Goal: Task Accomplishment & Management: Manage account settings

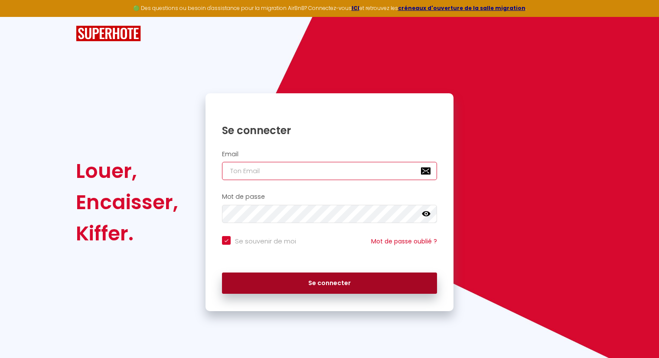
type input "[EMAIL_ADDRESS][DOMAIN_NAME]"
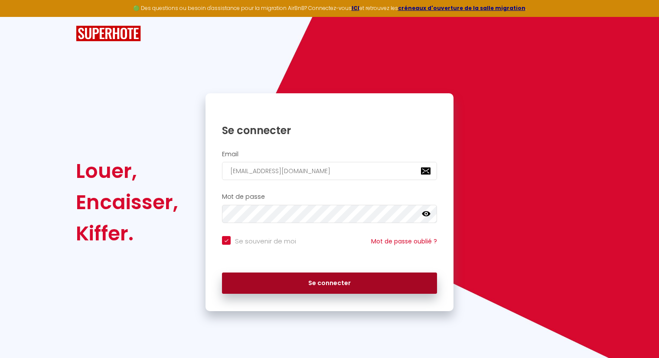
click at [301, 278] on button "Se connecter" at bounding box center [329, 283] width 215 height 22
checkbox input "true"
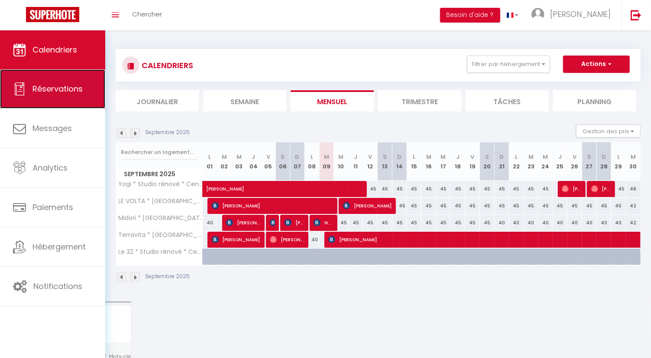
click at [45, 101] on link "Réservations" at bounding box center [52, 88] width 105 height 39
select select "not_cancelled"
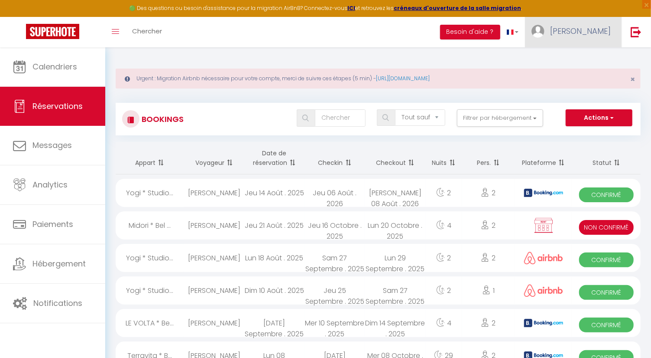
click at [591, 28] on span "[PERSON_NAME]" at bounding box center [580, 31] width 61 height 11
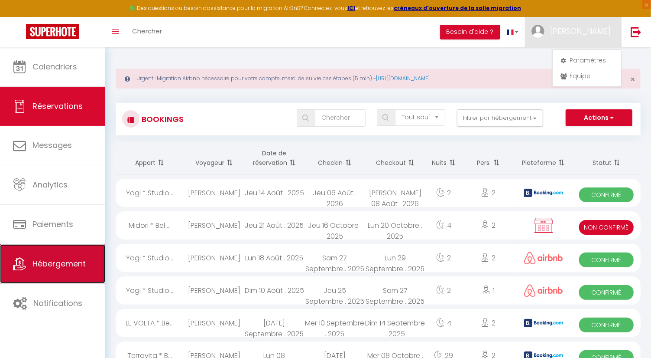
click at [70, 263] on span "Hébergement" at bounding box center [59, 263] width 53 height 11
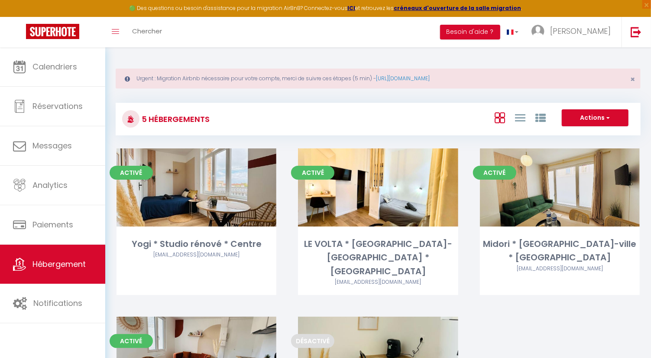
scroll to position [48, 0]
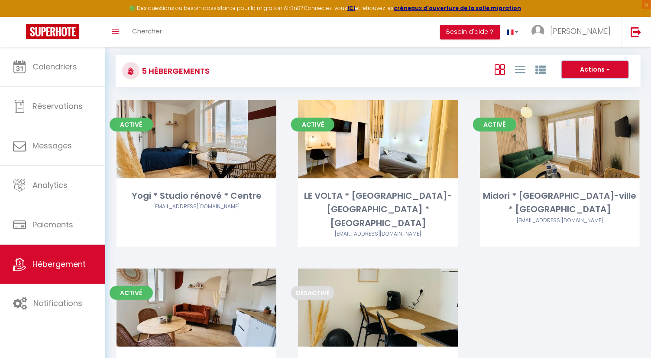
click at [589, 62] on button "Actions" at bounding box center [595, 69] width 67 height 17
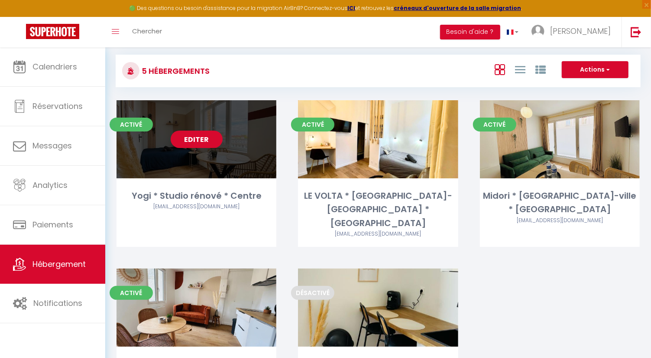
click at [185, 139] on link "Editer" at bounding box center [197, 138] width 52 height 17
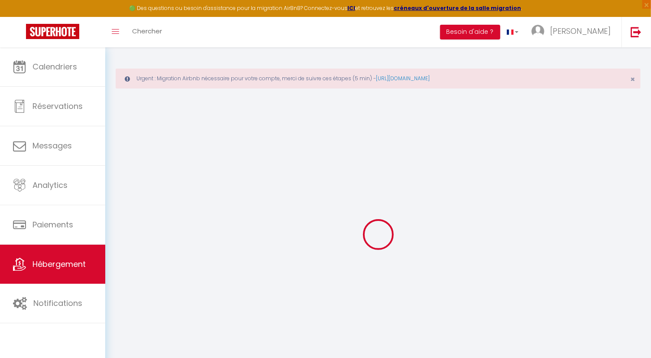
select select "+ 20 %"
select select "+ 30 %"
select select
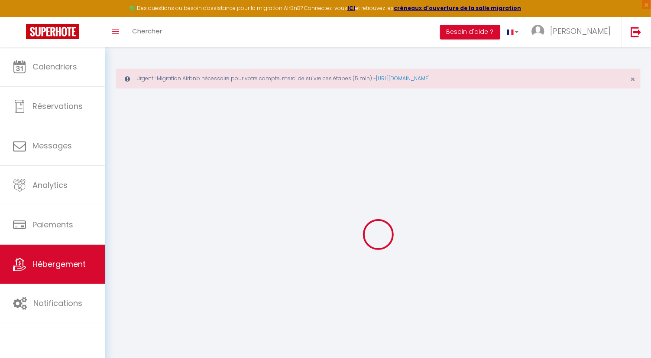
select select
checkbox input "false"
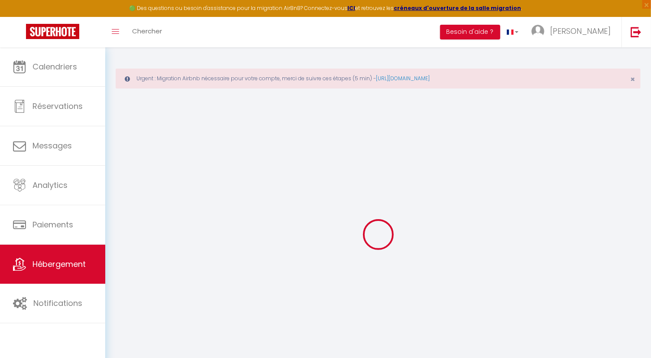
checkbox input "false"
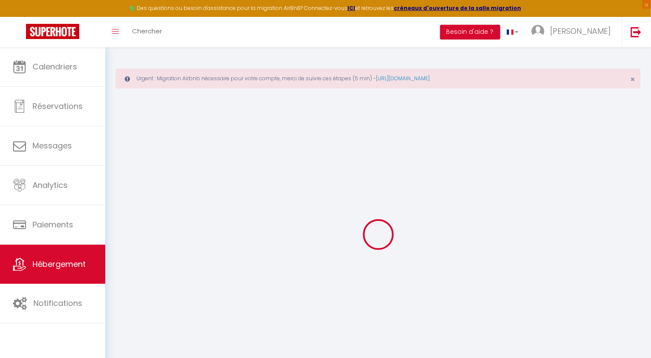
select select "16:00"
select select
select select "11:00"
select select "30"
select select "120"
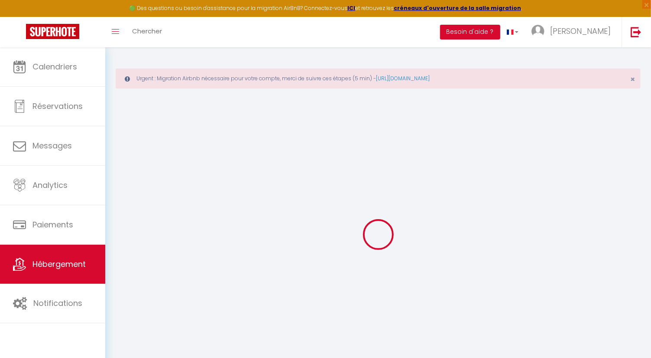
select select "8250-1417344402373914321"
select select
checkbox input "false"
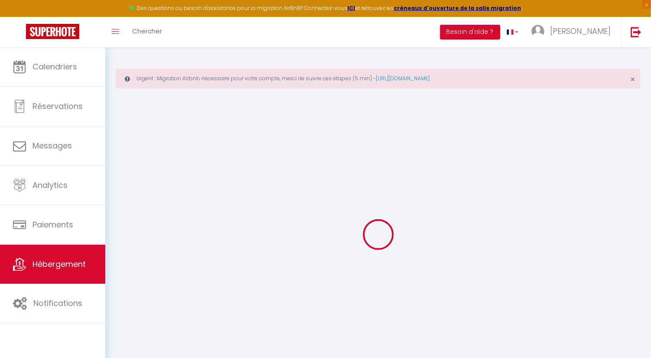
checkbox input "false"
select select
checkbox input "false"
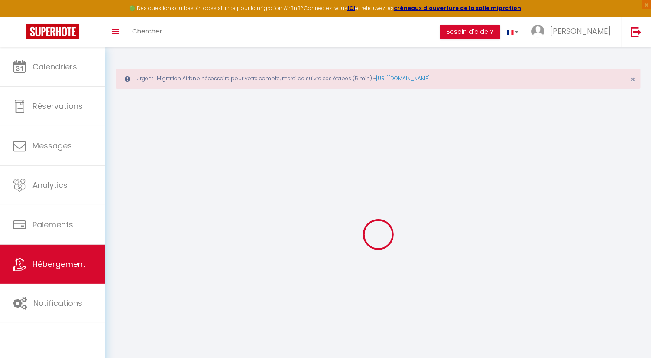
checkbox input "false"
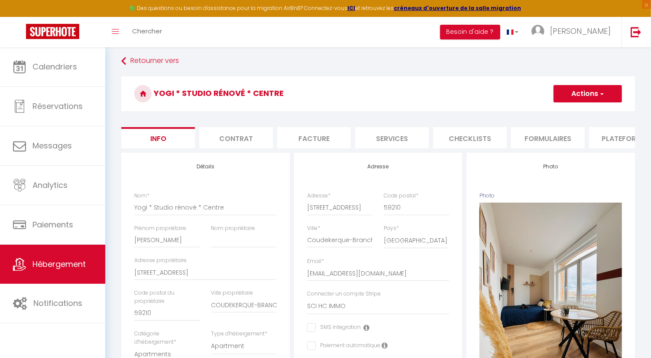
scroll to position [96, 0]
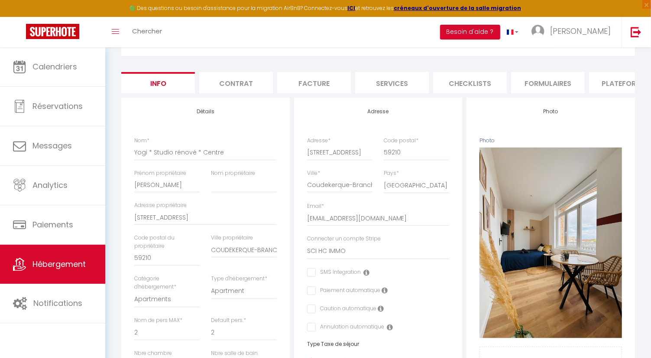
click at [625, 80] on li "Plateformes" at bounding box center [626, 82] width 74 height 21
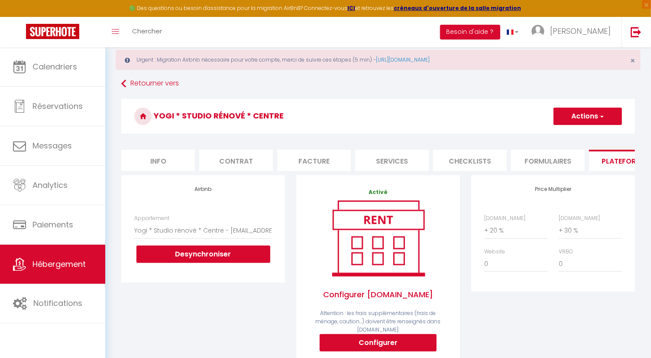
scroll to position [3, 0]
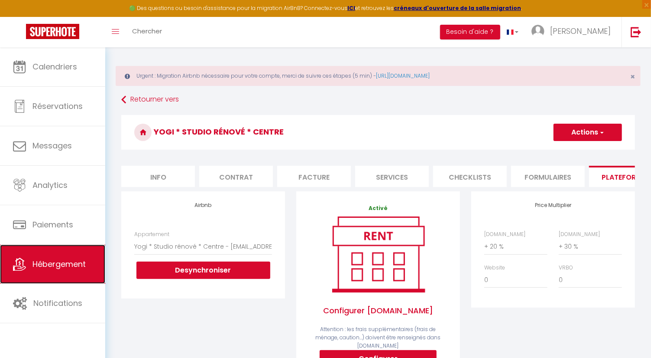
click at [40, 247] on link "Hébergement" at bounding box center [52, 263] width 105 height 39
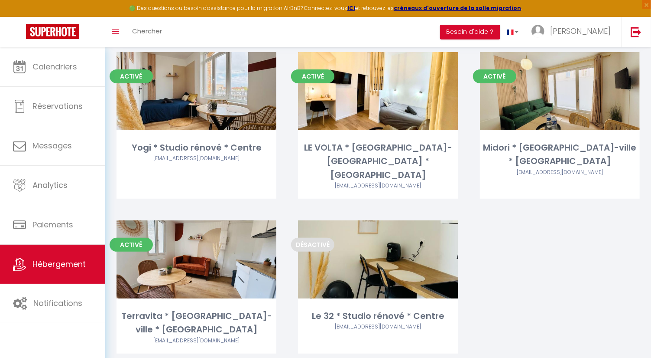
scroll to position [48, 0]
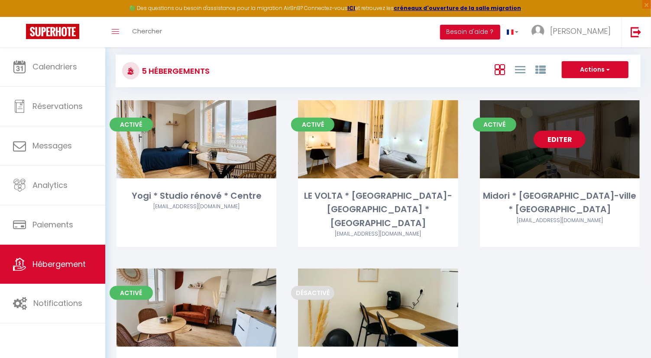
click at [574, 142] on link "Editer" at bounding box center [560, 138] width 52 height 17
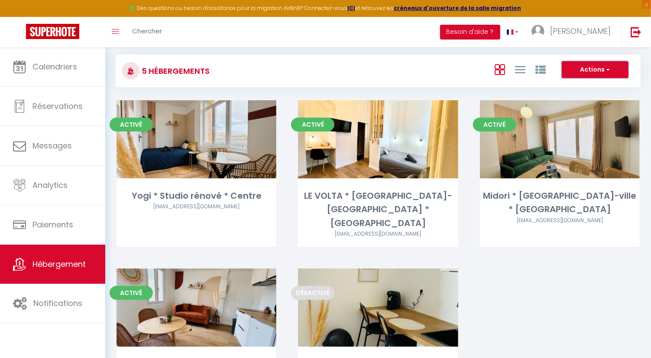
click at [590, 70] on button "Actions" at bounding box center [595, 69] width 67 height 17
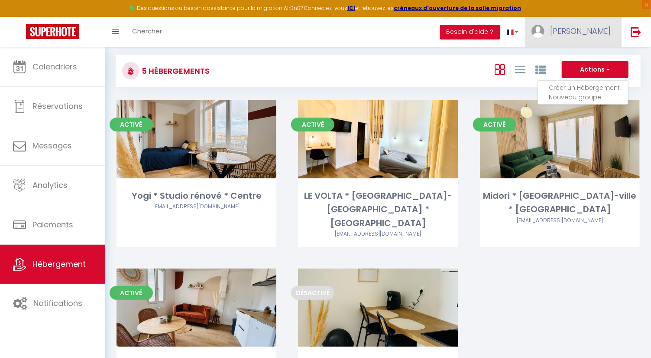
click at [601, 30] on span "[PERSON_NAME]" at bounding box center [580, 31] width 61 height 11
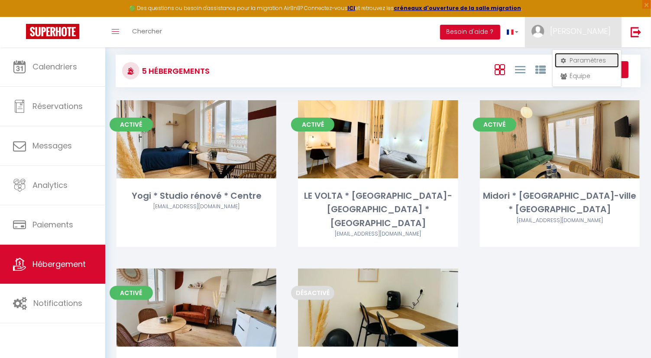
click at [592, 59] on link "Paramètres" at bounding box center [587, 60] width 64 height 15
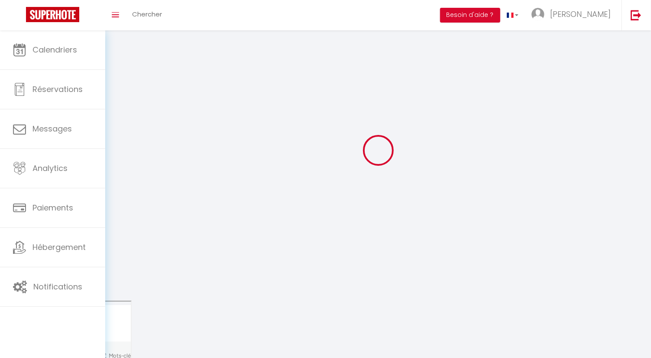
type input "[PERSON_NAME]"
type input "0681641148"
type input "7 rue du vieux moulin"
type input "67480"
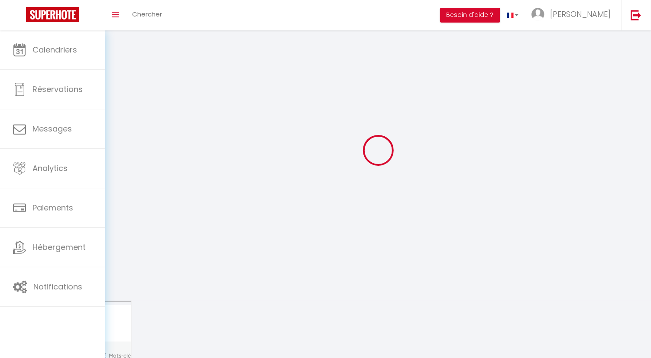
type input "Leutenheim"
type input "HSxOcpkJZ7OkC46lwlpvKsNdM"
type input "zF9wBH8gKMT2ixhMjqQpnSHDi"
type input "https://app.superhote.com/#/get-available-rentals/zF9wBH8gKMT2ixhMjqQpnSHDi"
select select "28"
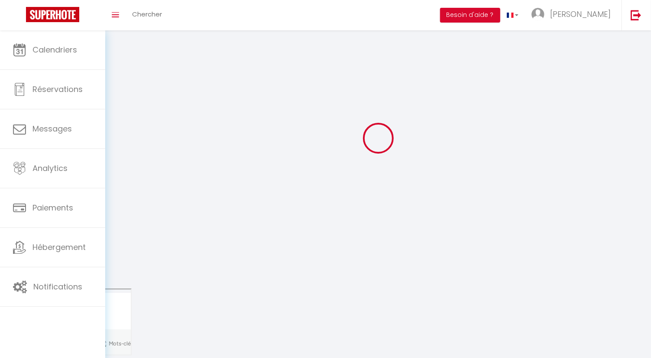
type input "HSxOcpkJZ7OkC46lwlpvKsNdM"
type input "zF9wBH8gKMT2ixhMjqQpnSHDi"
type input "https://app.superhote.com/#/get-available-rentals/zF9wBH8gKMT2ixhMjqQpnSHDi"
select select "fr"
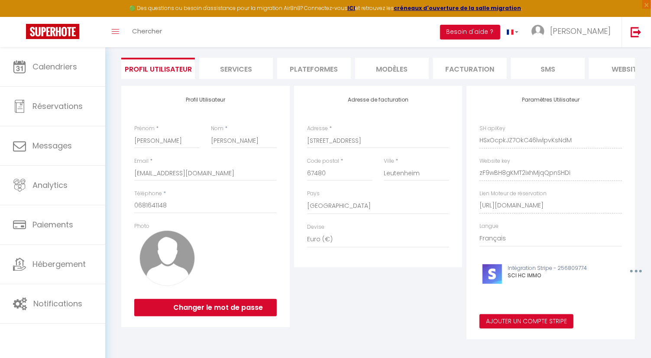
scroll to position [68, 0]
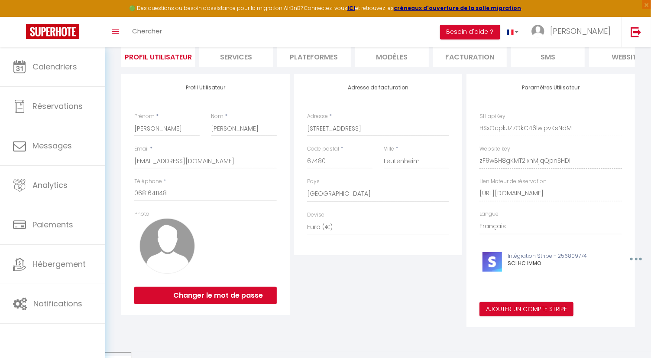
click at [285, 39] on div "Toggle menubar Chercher BUTTON Besoin d'aide ? EMMA Paramètres Équipe" at bounding box center [354, 32] width 582 height 30
click at [308, 54] on li "Plateformes" at bounding box center [314, 56] width 74 height 21
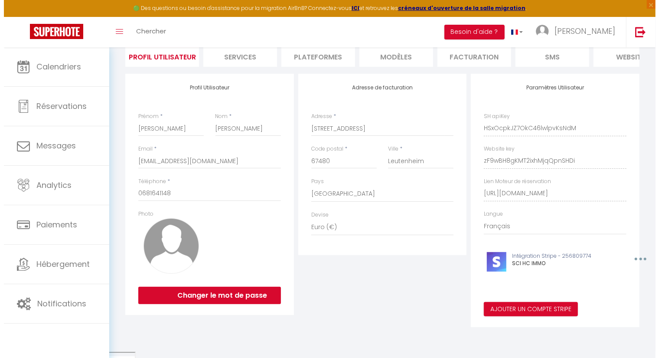
scroll to position [47, 0]
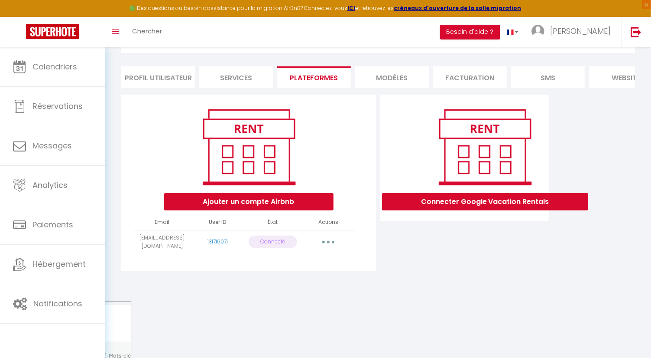
click at [337, 249] on button "button" at bounding box center [328, 242] width 24 height 14
click at [306, 300] on link "Reconnecter le compte" at bounding box center [290, 292] width 96 height 15
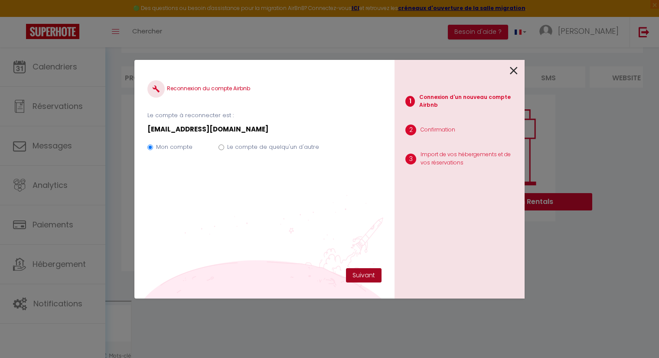
click at [372, 278] on button "Suivant" at bounding box center [364, 275] width 36 height 15
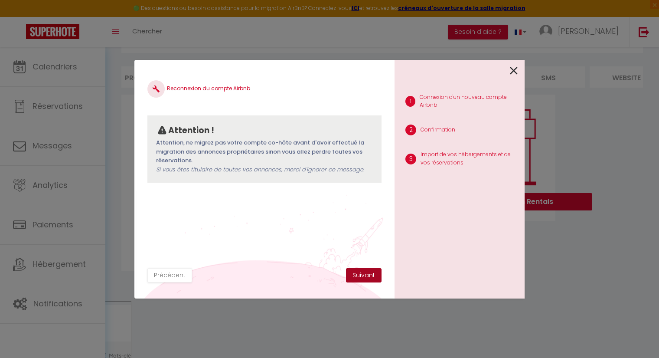
click at [372, 278] on button "Suivant" at bounding box center [364, 275] width 36 height 15
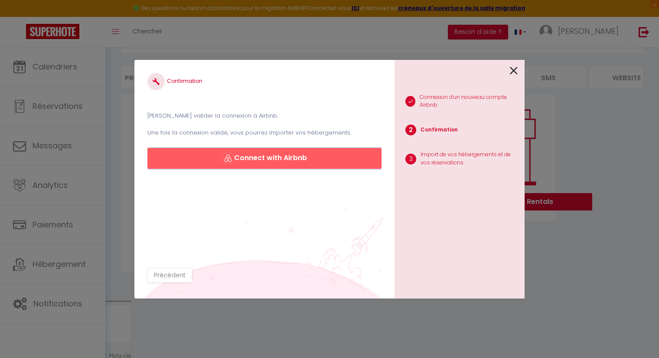
click at [301, 153] on button "Connect with Airbnb" at bounding box center [264, 158] width 234 height 21
click at [280, 156] on button "Connect with Airbnb" at bounding box center [264, 158] width 234 height 21
click at [331, 158] on button "Connect with Airbnb" at bounding box center [264, 158] width 234 height 21
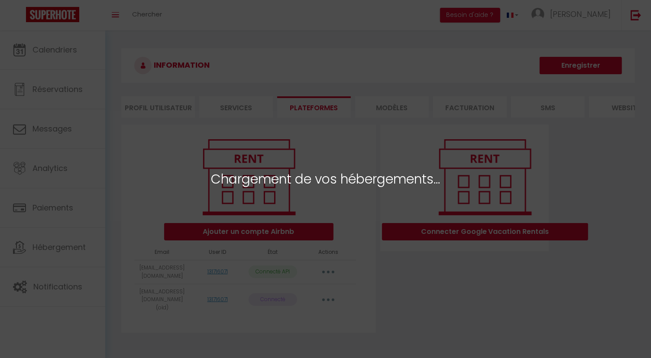
select select "70801"
select select "70802"
select select "70803"
select select "67943"
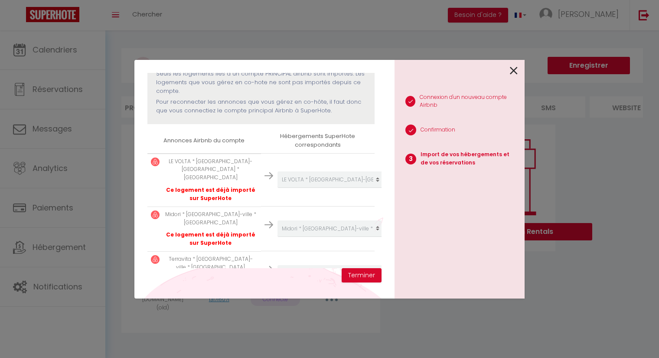
scroll to position [189, 0]
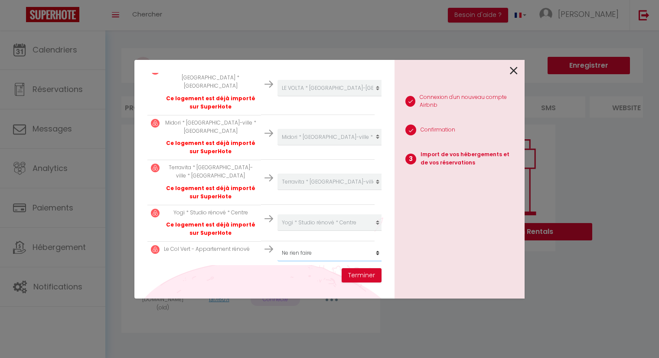
click at [303, 249] on select "Créer un nouvel hébergement Ne rien faire Yogi * Studio rénové * Centre LE VOLT…" at bounding box center [330, 252] width 107 height 16
select select "create_new"
click at [277, 244] on select "Créer un nouvel hébergement Ne rien faire Yogi * Studio rénové * Centre LE VOLT…" at bounding box center [330, 252] width 107 height 16
click at [356, 276] on button "Terminer" at bounding box center [362, 275] width 40 height 15
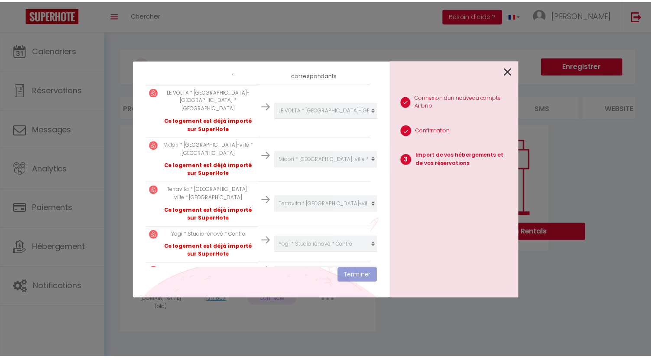
scroll to position [211, 0]
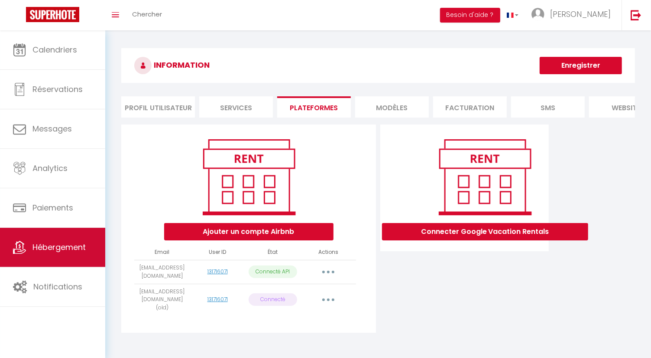
click at [65, 250] on span "Hébergement" at bounding box center [59, 246] width 53 height 11
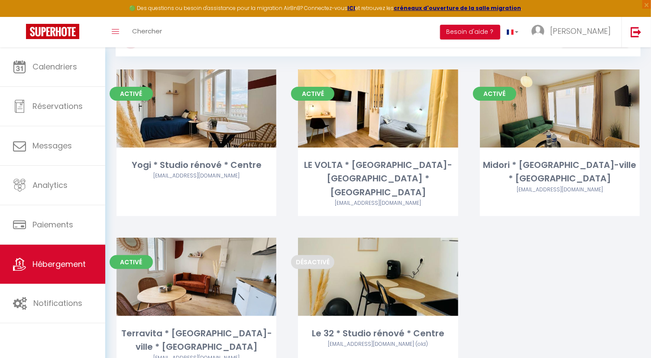
scroll to position [13, 0]
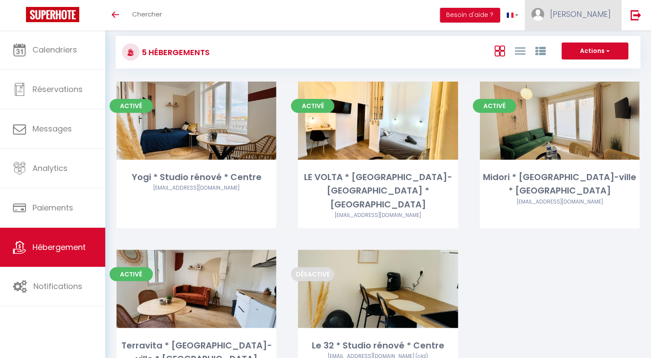
click at [605, 14] on span "[PERSON_NAME]" at bounding box center [580, 14] width 61 height 11
click at [600, 40] on link "Paramètres" at bounding box center [587, 43] width 64 height 15
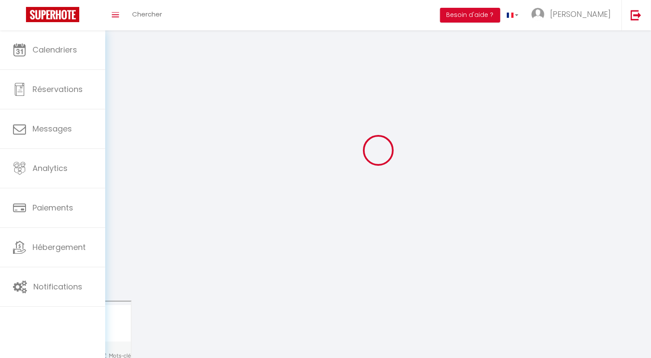
type input "[PERSON_NAME]"
type input "0681641148"
type input "[STREET_ADDRESS]"
type input "67480"
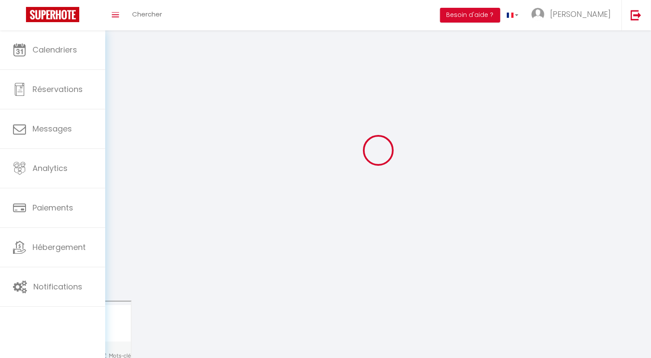
type input "Leutenheim"
type input "HSxOcpkJZ7OkC46lwlpvKsNdM"
type input "zF9wBH8gKMT2ixhMjqQpnSHDi"
type input "HSxOcpkJZ7OkC46lwlpvKsNdM"
type input "zF9wBH8gKMT2ixhMjqQpnSHDi"
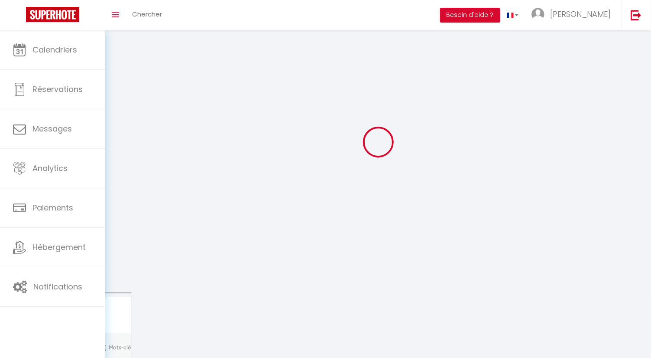
type input "https://app.superhote.com/#/get-available-rentals/zF9wBH8gKMT2ixhMjqQpnSHDi"
select select "28"
select select "fr"
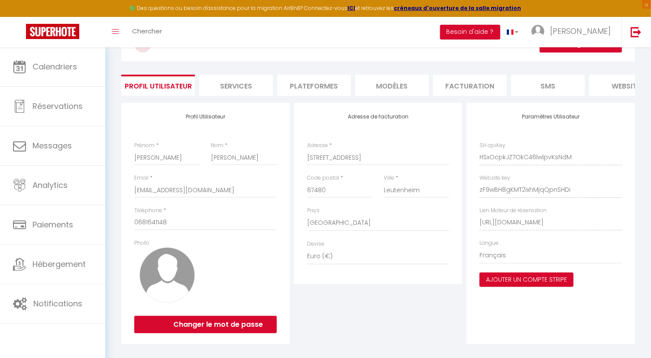
scroll to position [68, 0]
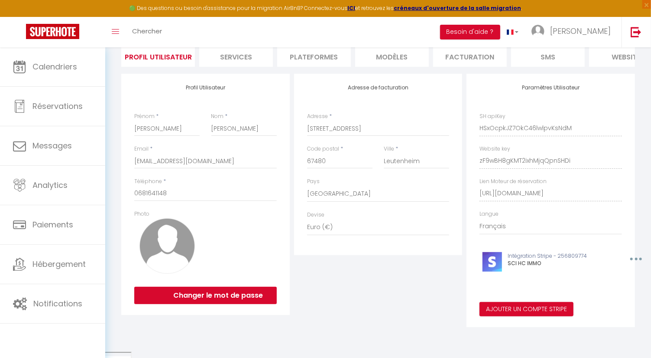
click at [330, 50] on li "Plateformes" at bounding box center [314, 56] width 74 height 21
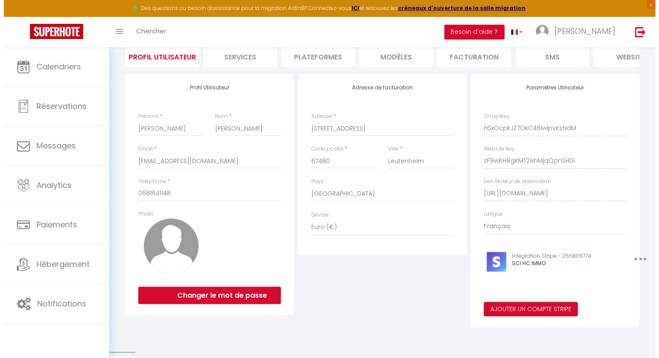
scroll to position [47, 0]
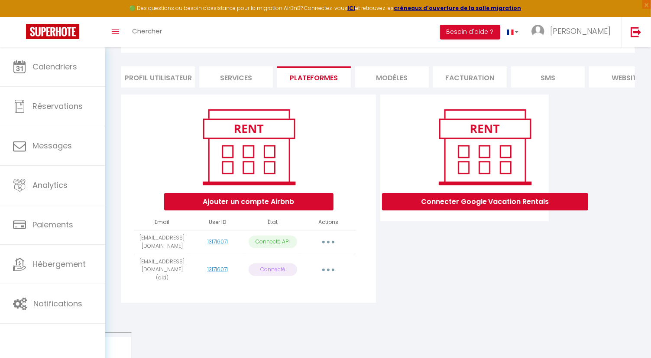
click at [331, 248] on button "button" at bounding box center [328, 242] width 24 height 14
click at [319, 264] on link "Importer les appartements" at bounding box center [290, 261] width 96 height 15
select select "70801"
select select "70802"
select select "70803"
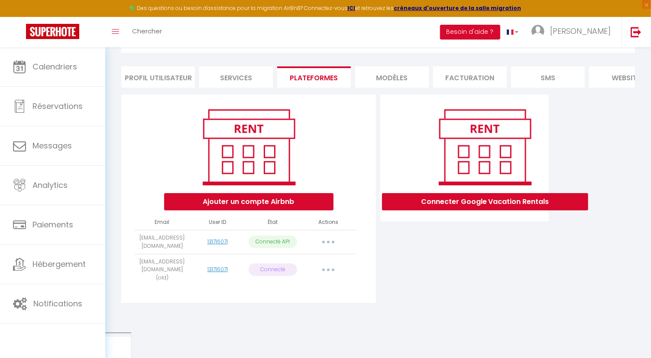
select select "67943"
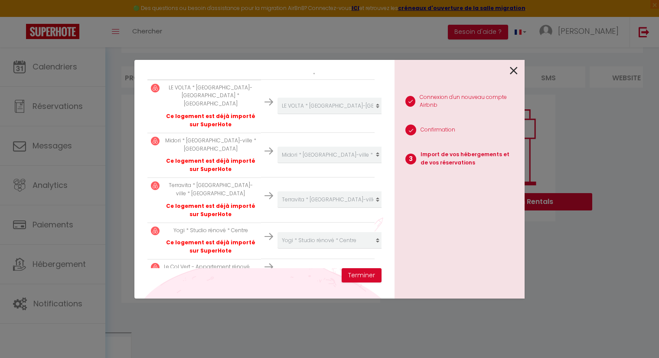
scroll to position [189, 0]
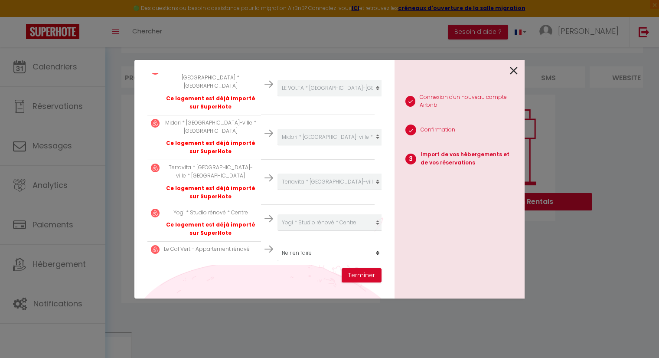
click at [312, 252] on td "Créer un nouvel hébergement Ne rien faire Yogi * Studio rénové * Centre LE VOLT…" at bounding box center [318, 253] width 114 height 24
click at [304, 244] on select "Créer un nouvel hébergement Ne rien faire Yogi * Studio rénové * Centre LE VOLT…" at bounding box center [330, 252] width 107 height 16
select select "create_new"
click at [277, 244] on select "Créer un nouvel hébergement Ne rien faire Yogi * Studio rénové * Centre LE VOLT…" at bounding box center [330, 252] width 107 height 16
click at [354, 272] on button "Terminer" at bounding box center [362, 275] width 40 height 15
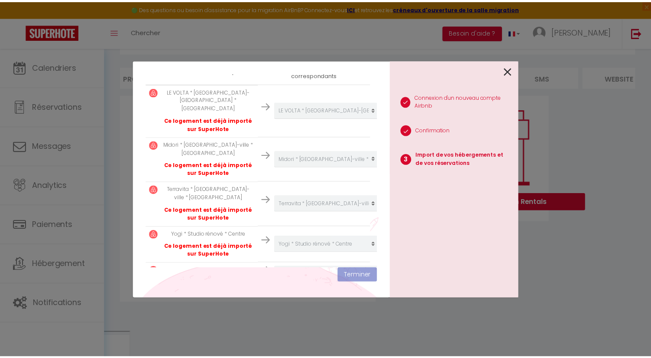
scroll to position [211, 0]
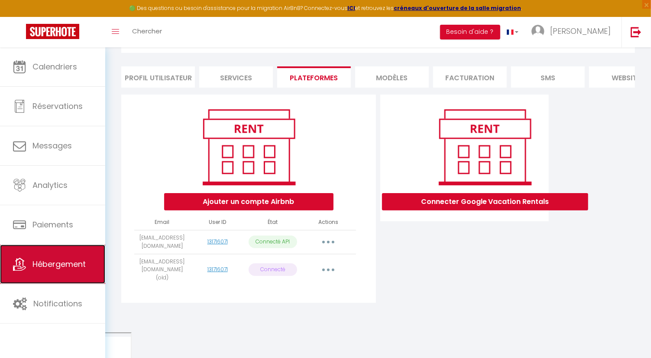
click at [50, 261] on span "Hébergement" at bounding box center [59, 263] width 53 height 11
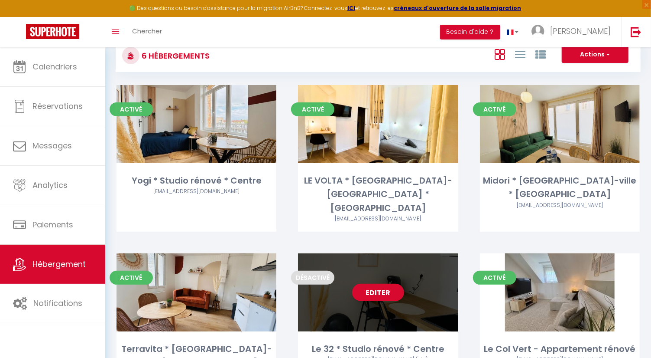
scroll to position [109, 0]
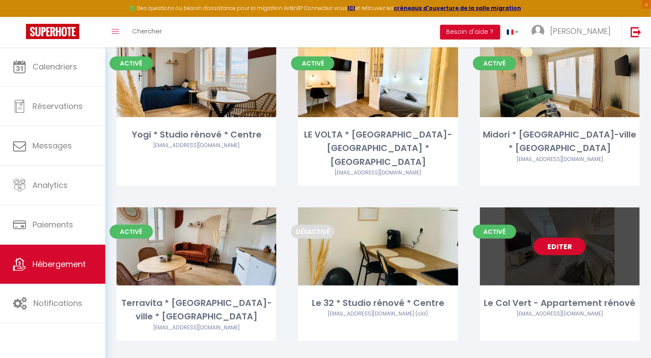
click at [571, 238] on link "Editer" at bounding box center [560, 246] width 52 height 17
select select "3"
select select "2"
select select "1"
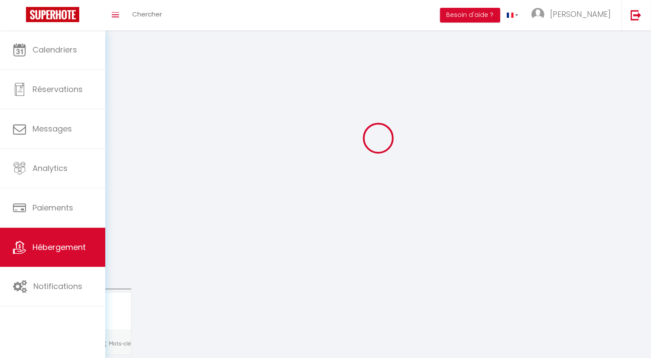
select select
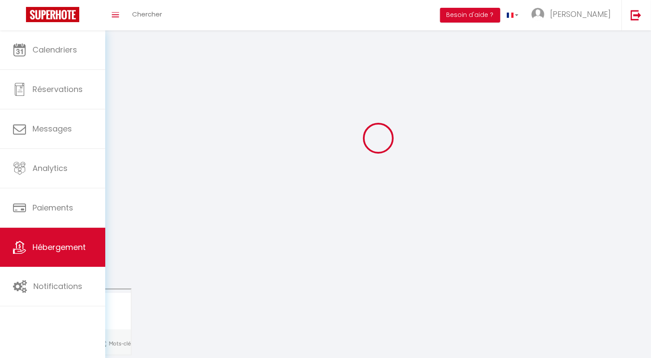
checkbox input "false"
select select
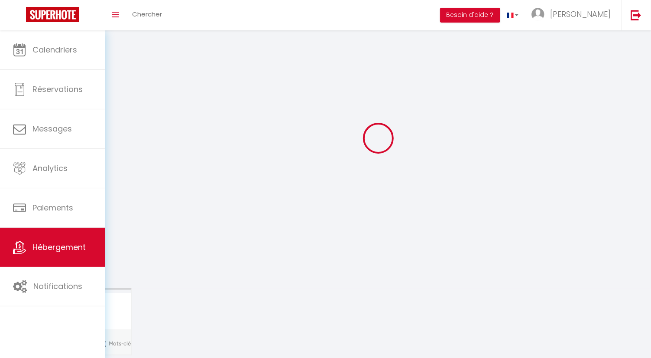
select select
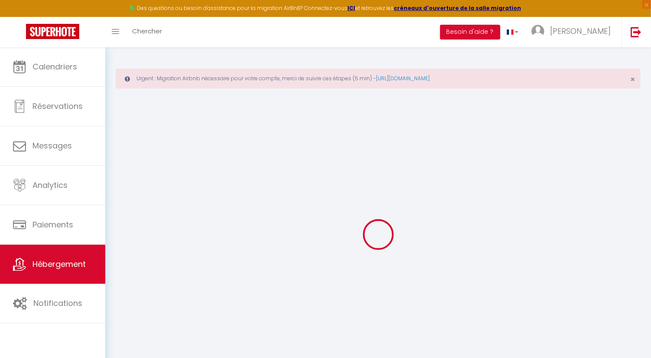
select select
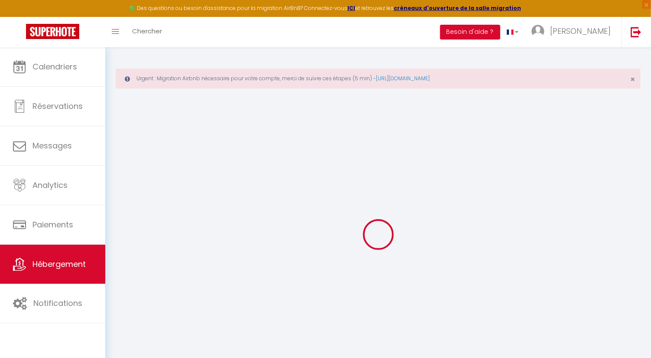
select select
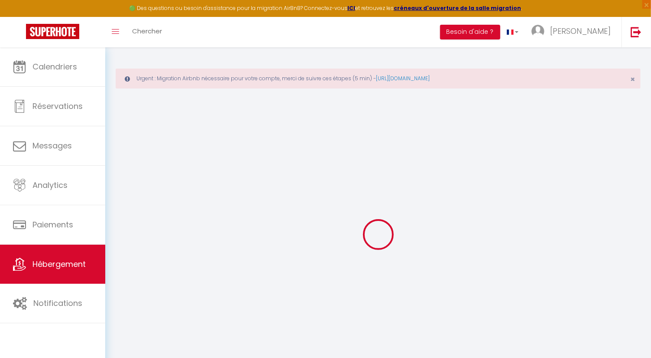
select select
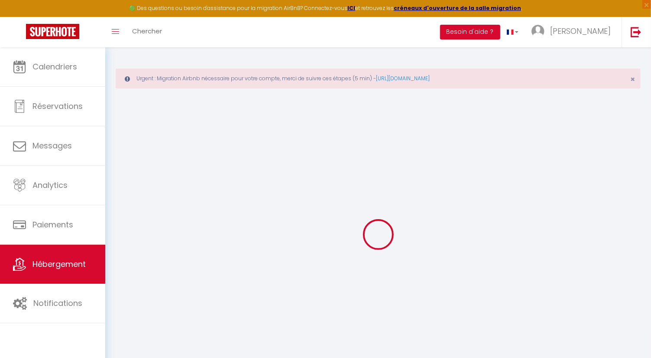
select select
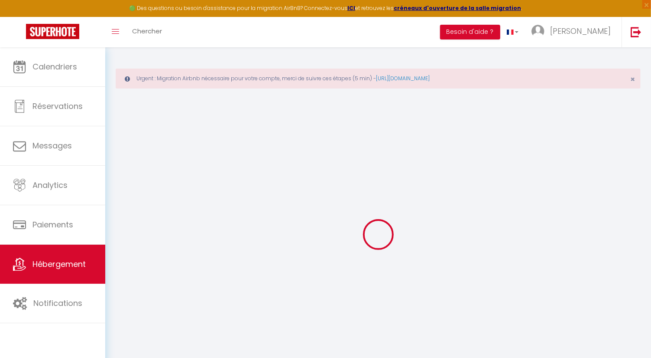
checkbox input "false"
select select
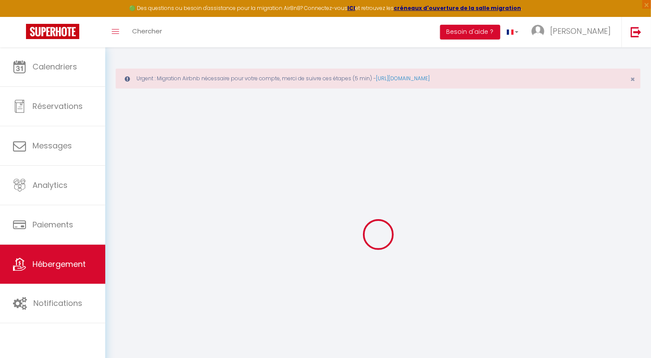
select select
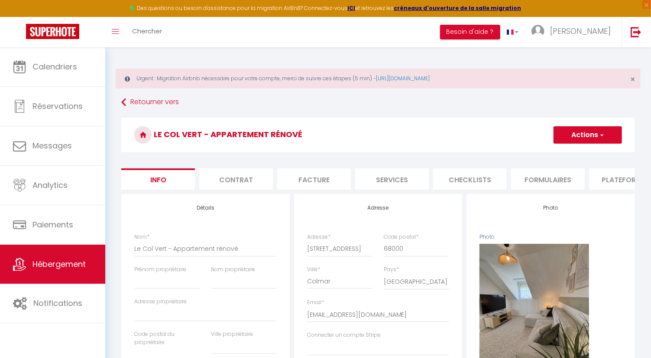
select select
checkbox input "false"
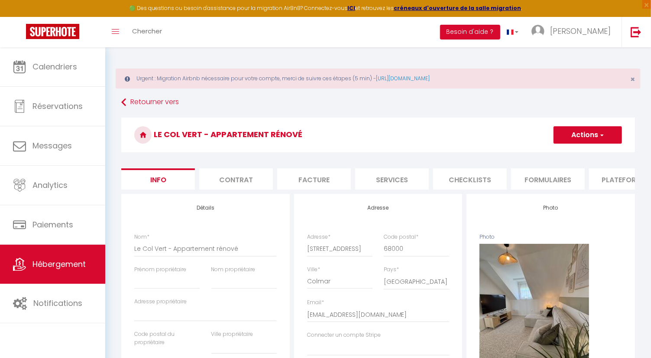
checkbox input "false"
select select
select select "180"
select select "EUR"
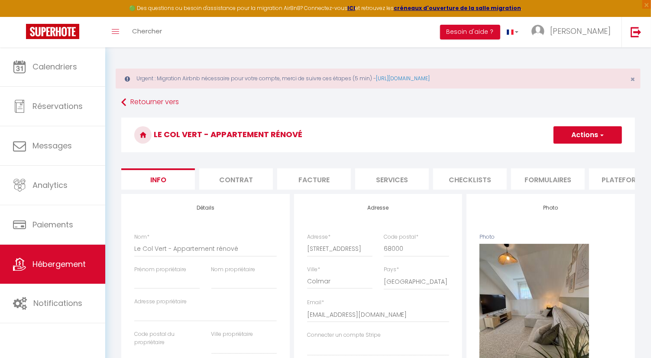
select select
select select "8250-1495672315396520439"
click at [614, 182] on li "Plateformes" at bounding box center [626, 178] width 74 height 21
select select
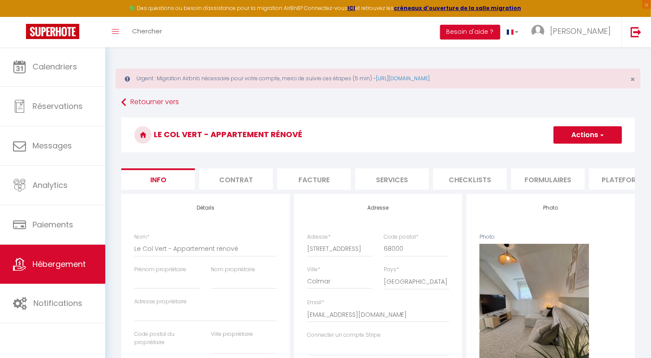
select select
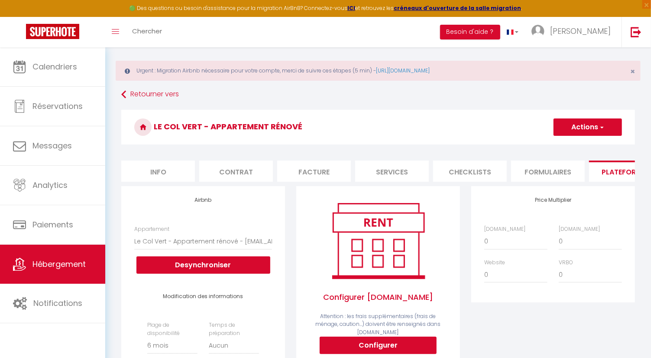
scroll to position [144, 0]
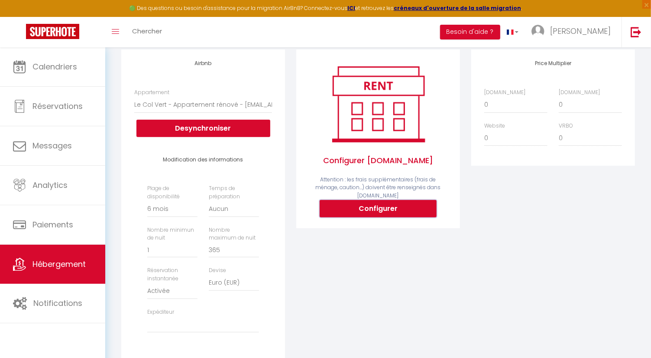
click at [383, 209] on button "Configurer" at bounding box center [378, 208] width 117 height 17
select select
type input "emma-hirschel-h6l6r2jc_property@reply.superhote.com"
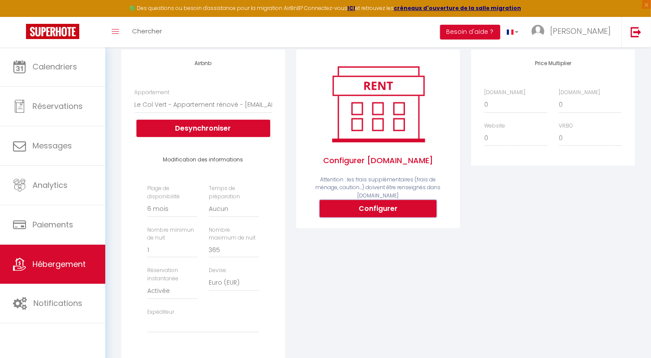
type input "[EMAIL_ADDRESS][DOMAIN_NAME]"
select select
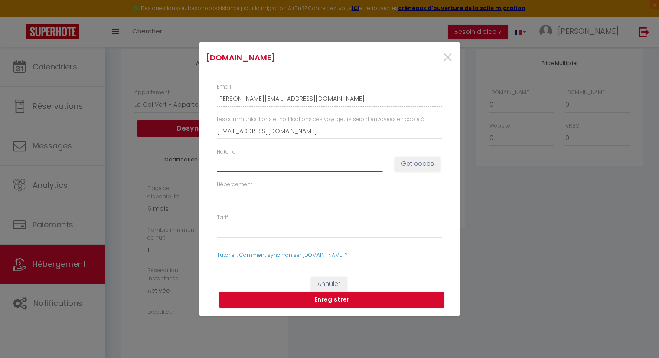
click at [355, 164] on input "Hotel id" at bounding box center [300, 164] width 166 height 16
click at [405, 164] on button "Get codes" at bounding box center [417, 163] width 46 height 15
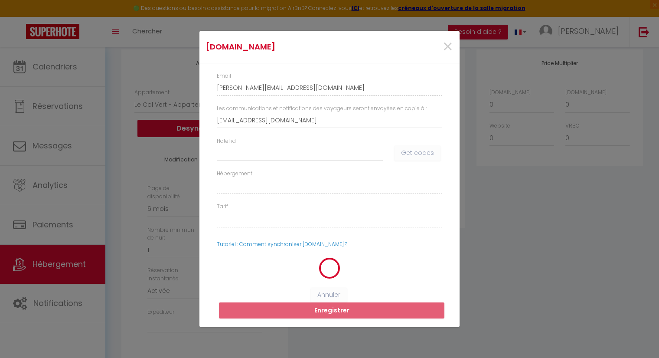
select select
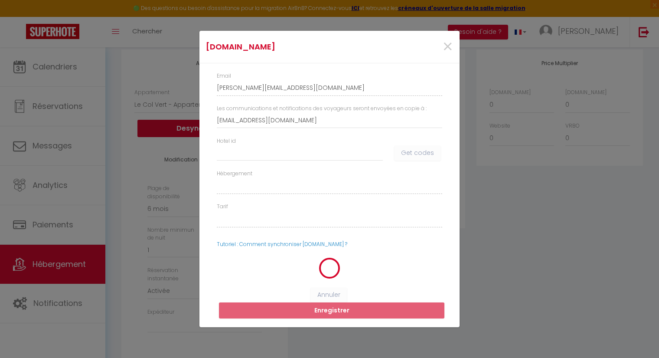
select select
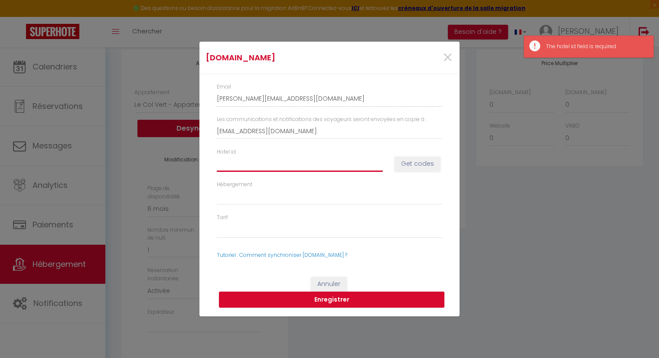
click at [349, 157] on input "Hotel id" at bounding box center [300, 164] width 166 height 16
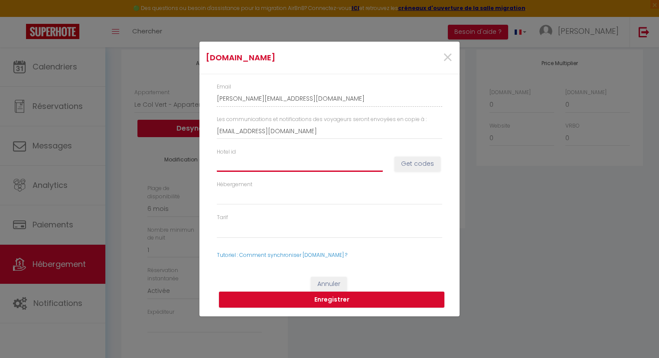
click at [264, 156] on input "Hotel id" at bounding box center [300, 164] width 166 height 16
paste input "14859362"
type input "14859362"
select select
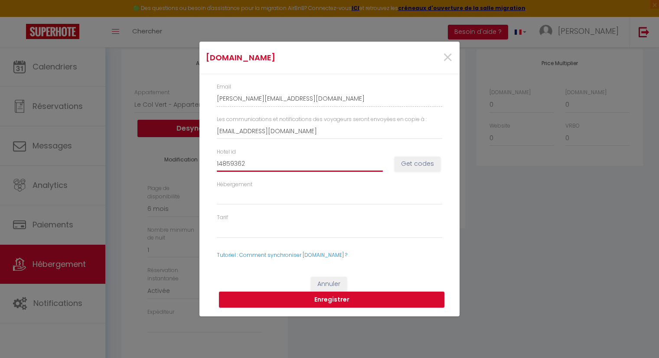
select select
type input "14859362"
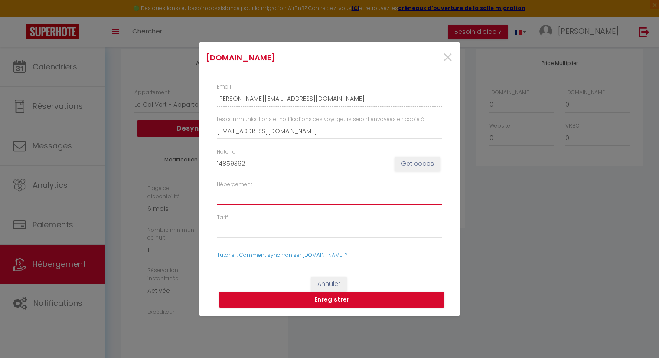
click at [338, 204] on select "Hébergement" at bounding box center [329, 196] width 225 height 16
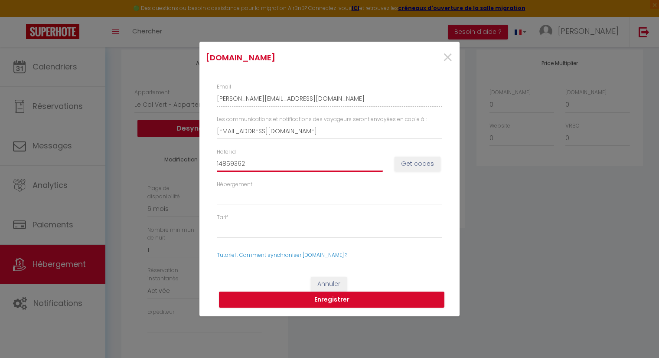
drag, startPoint x: 291, startPoint y: 167, endPoint x: 319, endPoint y: 167, distance: 27.3
click at [292, 167] on input "14859362" at bounding box center [300, 164] width 166 height 16
click at [409, 166] on button "Get codes" at bounding box center [417, 163] width 46 height 15
select select
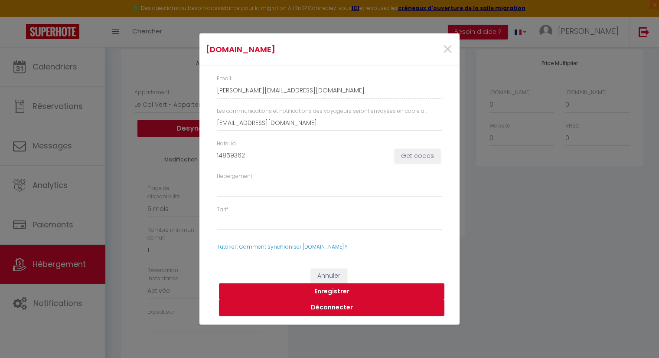
click at [351, 290] on button "Enregistrer" at bounding box center [331, 291] width 225 height 16
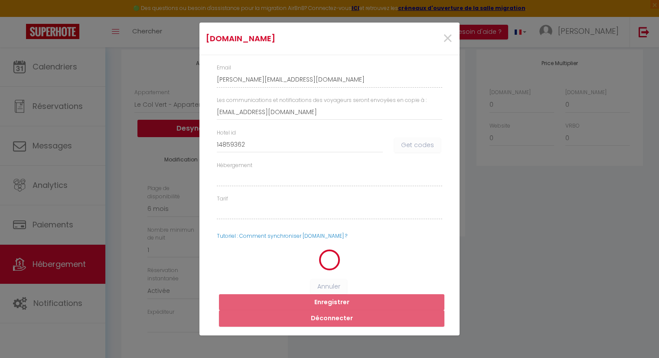
select select
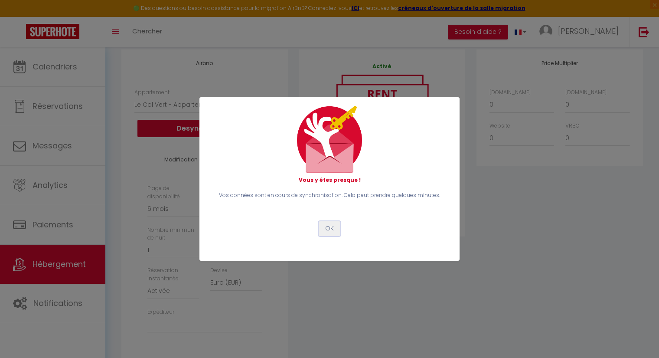
click at [334, 230] on button "OK" at bounding box center [330, 228] width 22 height 15
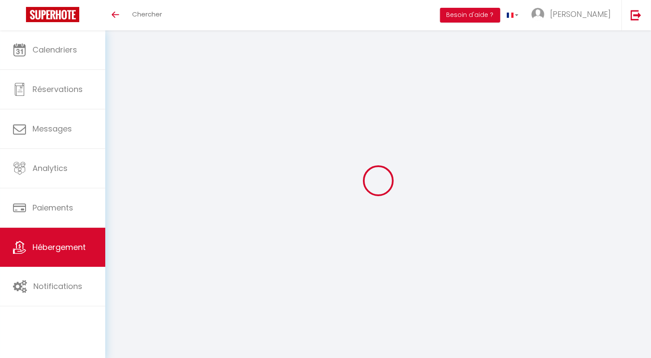
select select "8250-1495672315396520439"
select select "180"
select select "EUR"
select select
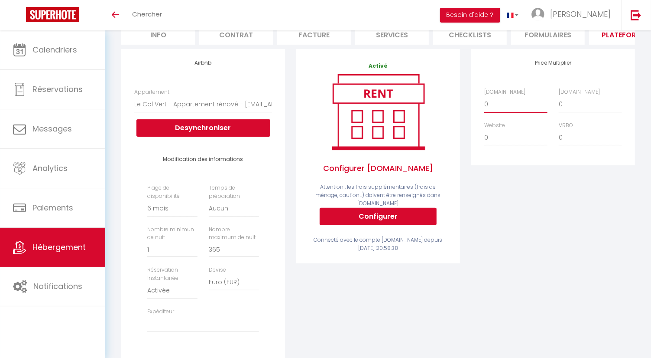
click at [504, 110] on select "0 + 1 % + 2 % + 3 % + 4 % + 5 % + 6 % + 7 % + 8 % + 9 %" at bounding box center [516, 104] width 63 height 16
select select "+ 25 %"
click at [485, 103] on select "0 + 1 % + 2 % + 3 % + 4 % + 5 % + 6 % + 7 % + 8 % + 9 %" at bounding box center [516, 104] width 63 height 16
select select
click at [575, 112] on select "0 + 1 % + 2 % + 3 % + 4 % + 5 % + 6 % + 7 % + 8 % + 9 %" at bounding box center [590, 104] width 63 height 16
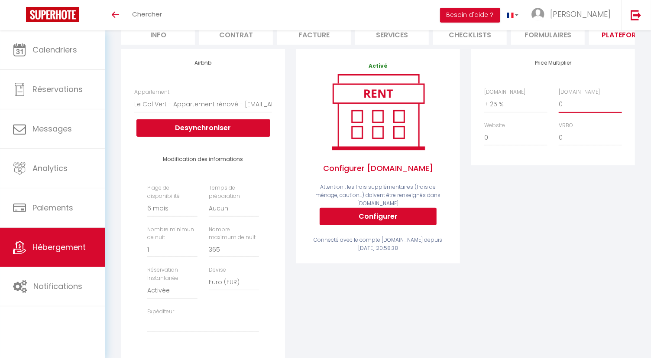
select select "+ 30 %"
click at [559, 103] on select "0 + 1 % + 2 % + 3 % + 4 % + 5 % + 6 % + 7 % + 8 % + 9 %" at bounding box center [590, 104] width 63 height 16
click at [577, 208] on div "Price Multiplier [DOMAIN_NAME] 0 + 1 % + 2 % + 3 % + 4 % + 5 % + 6 % + 7 %" at bounding box center [553, 217] width 175 height 336
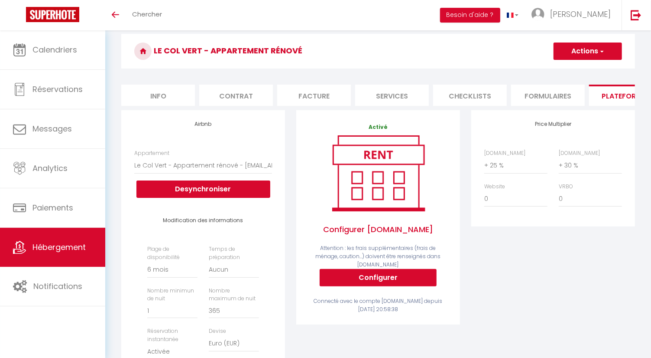
scroll to position [48, 0]
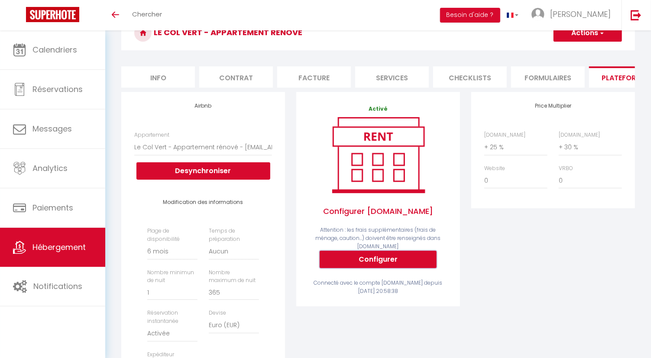
click at [388, 264] on button "Configurer" at bounding box center [378, 259] width 117 height 17
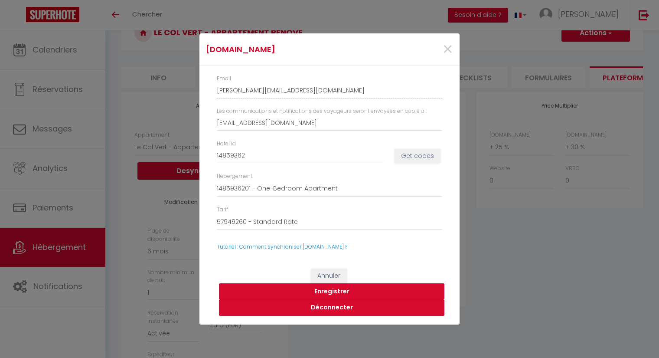
click at [340, 289] on button "Enregistrer" at bounding box center [331, 291] width 225 height 16
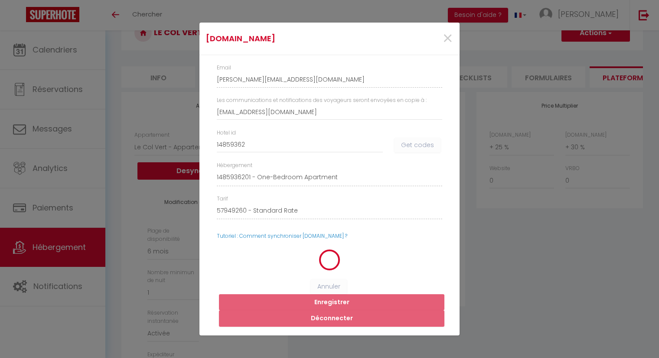
select select
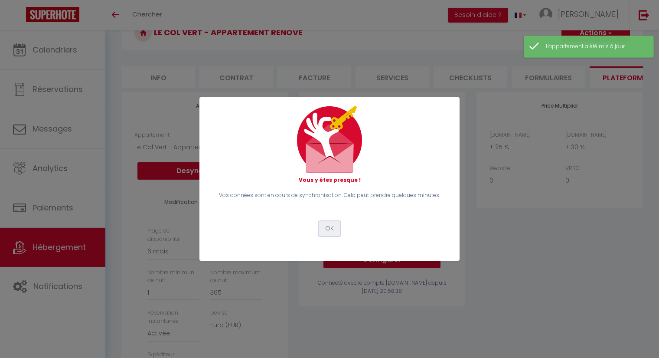
click at [332, 228] on button "OK" at bounding box center [330, 228] width 22 height 15
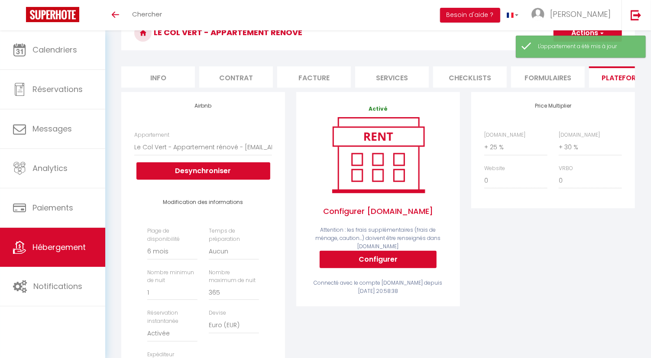
click at [524, 256] on div "Price Multiplier [DOMAIN_NAME] 0 + 1 % + 2 % + 3 % + 4 % + 5 % + 6 % + 7 %" at bounding box center [553, 260] width 175 height 336
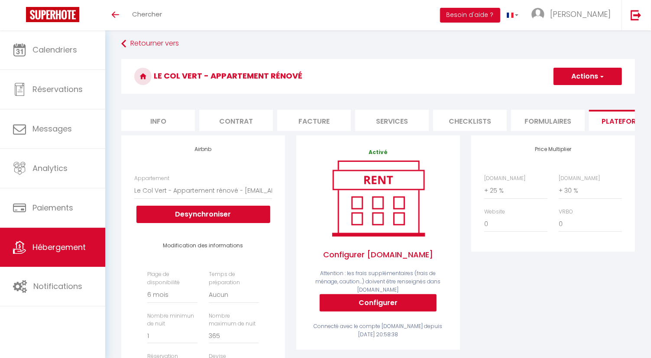
scroll to position [0, 0]
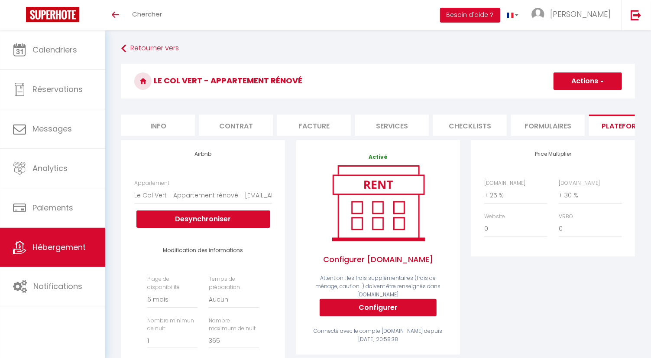
click at [239, 121] on li "Contrat" at bounding box center [236, 124] width 74 height 21
select select
checkbox input "false"
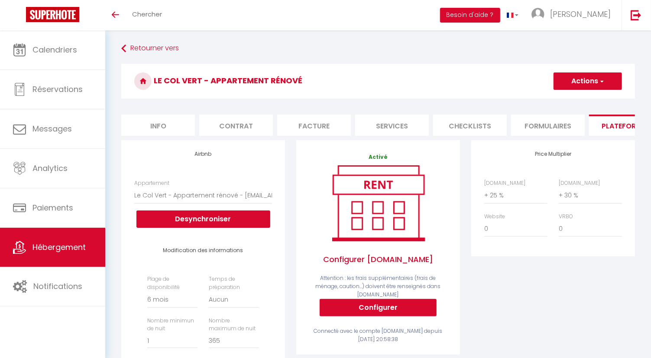
checkbox input "false"
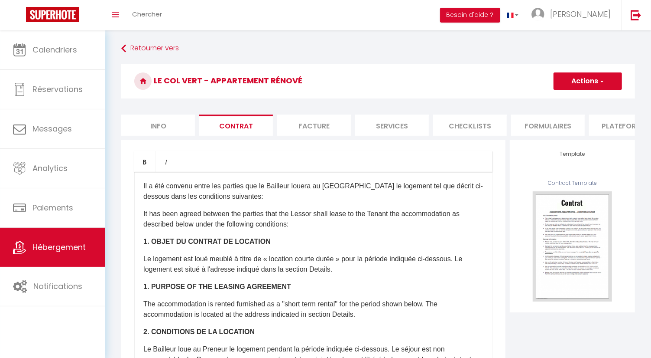
click at [165, 121] on li "Info" at bounding box center [158, 124] width 74 height 21
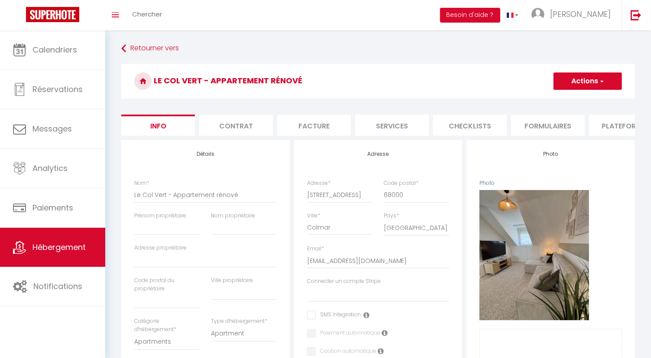
select select
checkbox input "false"
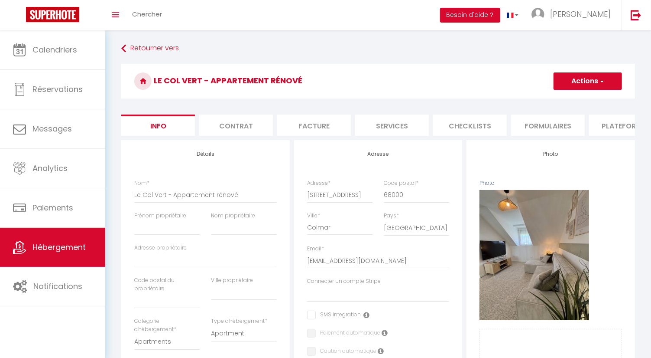
checkbox input "false"
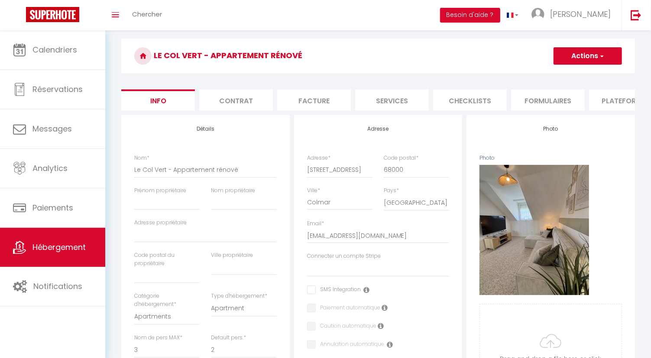
scroll to position [96, 0]
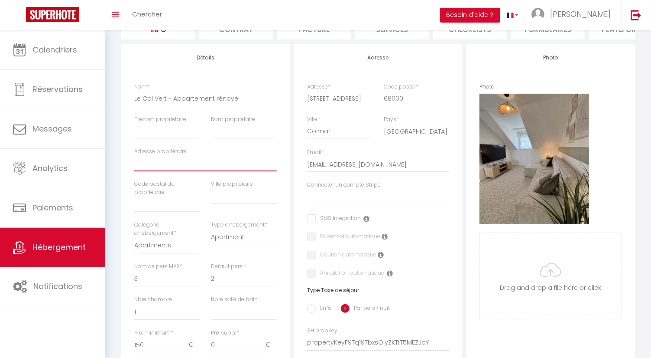
click at [164, 168] on input "Adresse propriétaire" at bounding box center [205, 164] width 143 height 16
type input """
select select
checkbox input "false"
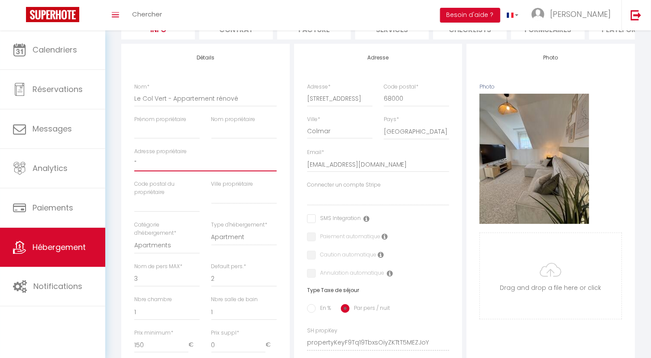
checkbox input "false"
type input """
select select
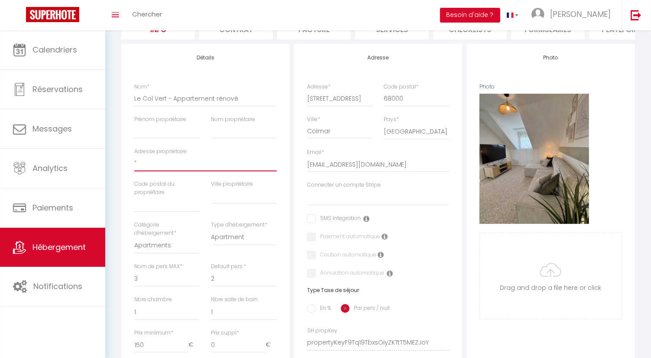
select select
checkbox input "false"
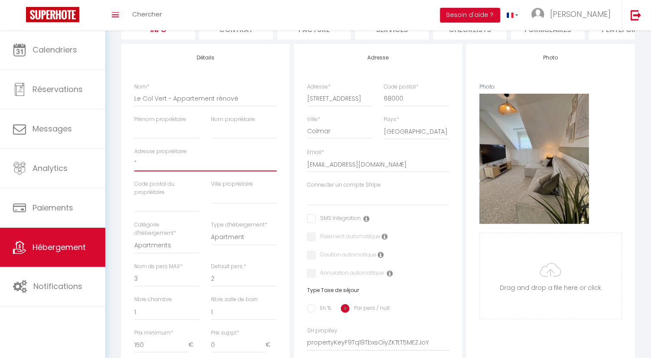
type input "" r"
select select
checkbox input "false"
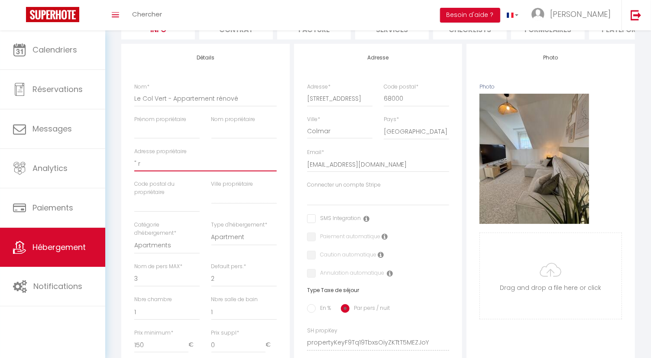
checkbox input "false"
type input "" ru"
select select
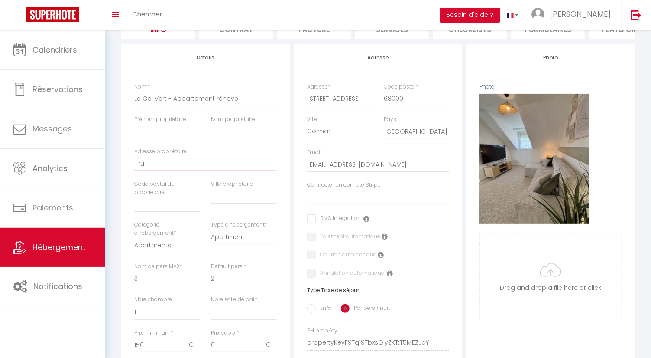
checkbox input "false"
type input "" r"
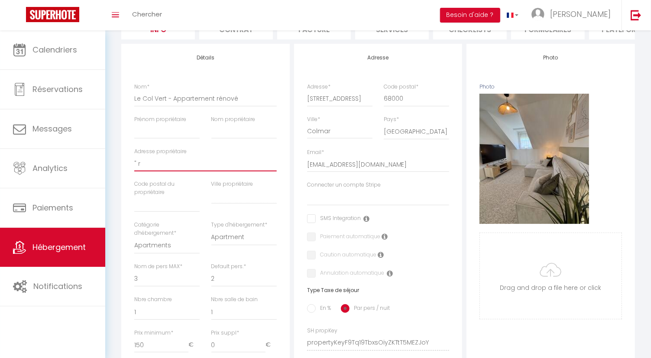
select select
checkbox input "false"
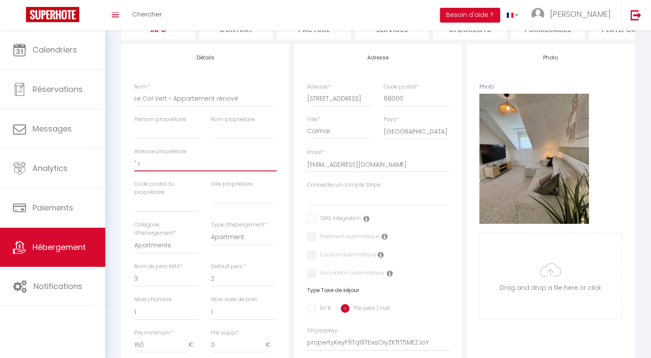
checkbox input "false"
type input """
select select
checkbox input "false"
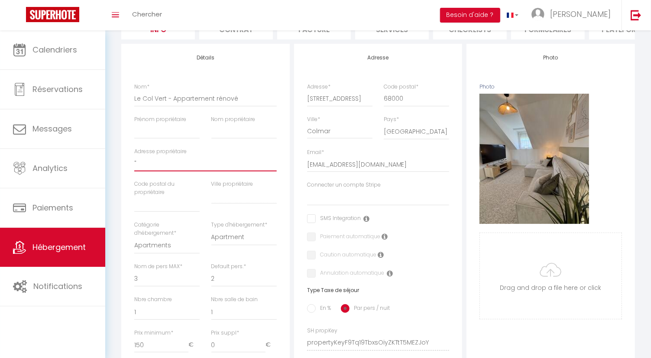
checkbox input "false"
type input """
select select
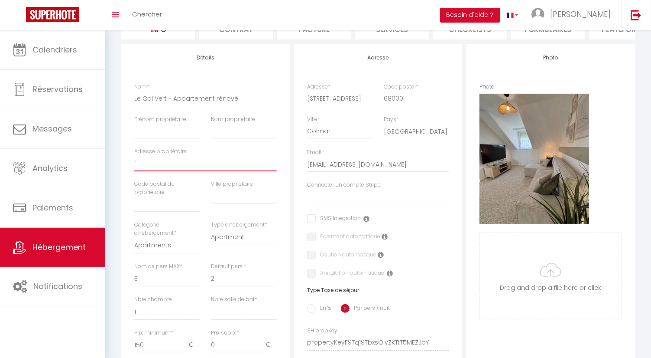
select select
checkbox input "false"
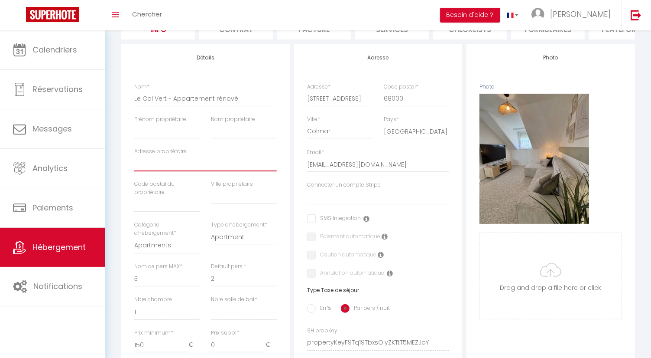
select select
checkbox input "false"
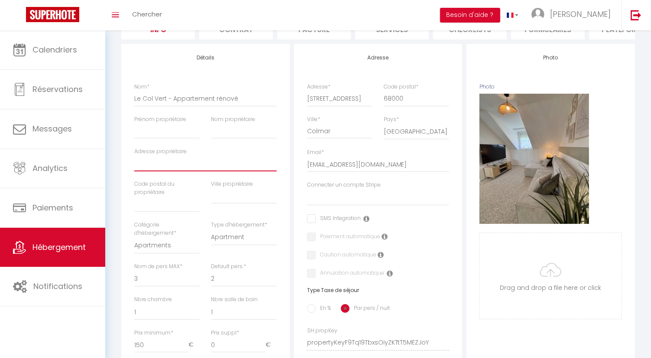
checkbox input "false"
type input "3"
select select
checkbox input "false"
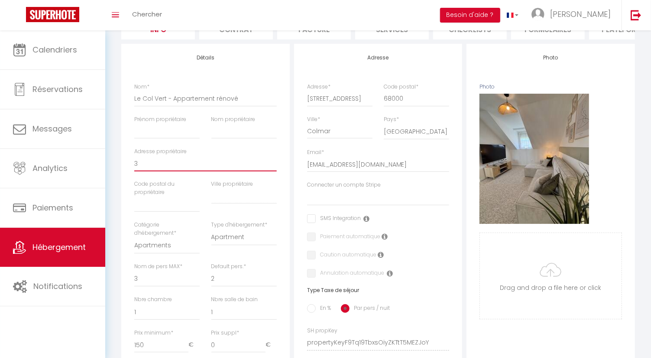
checkbox input "false"
type input "3"
select select
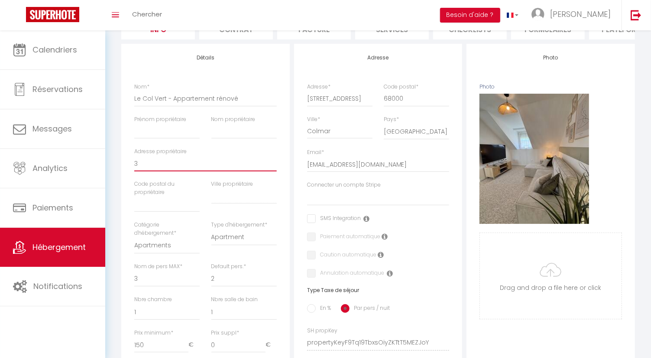
select select
checkbox input "false"
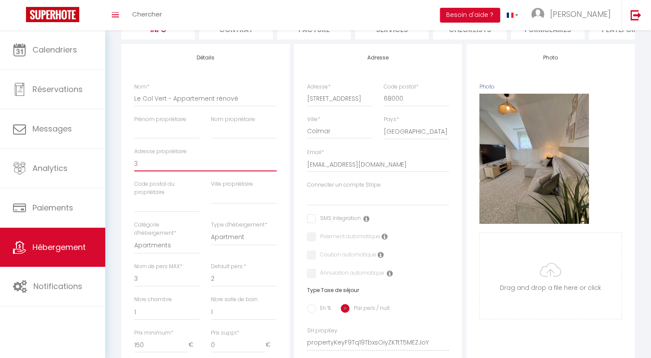
type input "3 R"
select select
checkbox input "false"
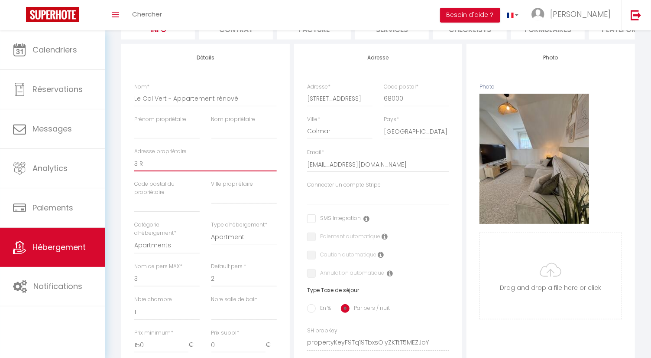
checkbox input "false"
type input "3 RU"
select select
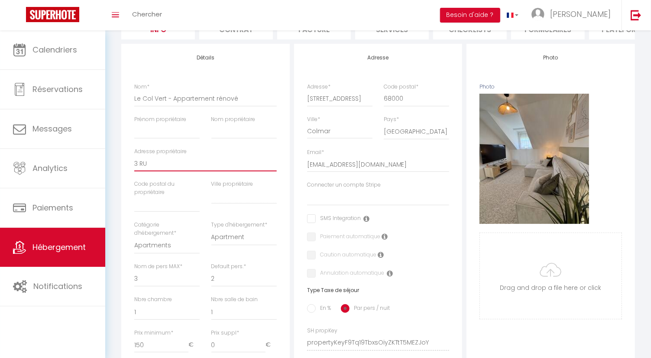
checkbox input "false"
type input "3 RUE"
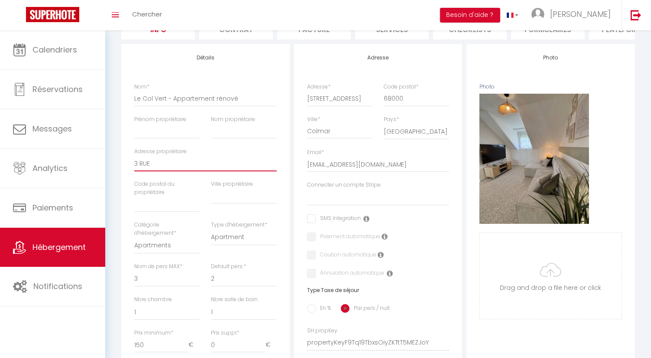
select select
checkbox input "false"
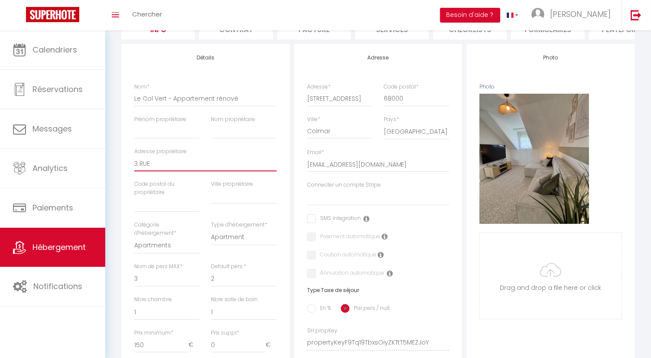
checkbox input "false"
type input "3 RUE"
select select
checkbox input "false"
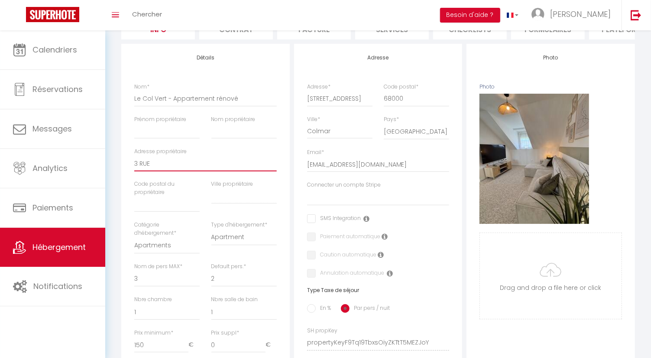
checkbox input "false"
type input "3 RUE D"
select select
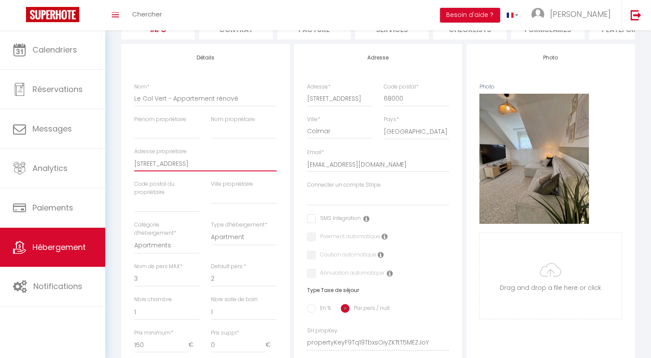
select select
checkbox input "false"
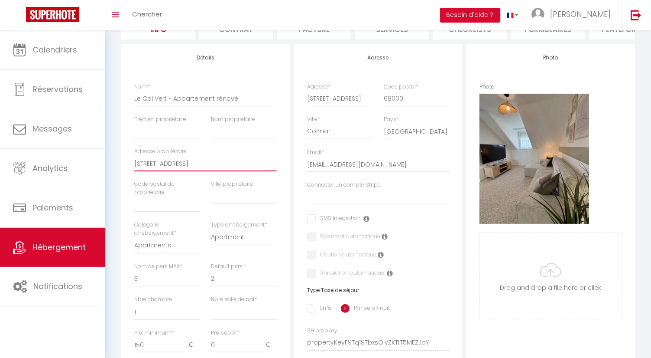
type input "3 RUE DE"
select select
checkbox input "false"
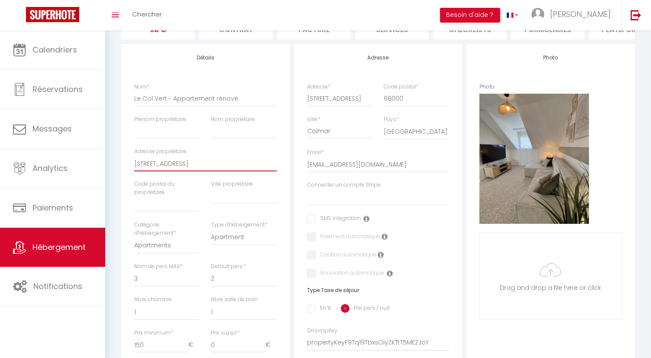
checkbox input "false"
type input "3 RUE DE"
select select
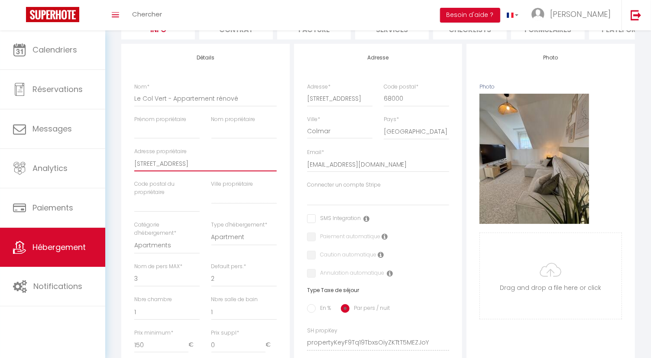
checkbox input "false"
type input "3 RUE DE B"
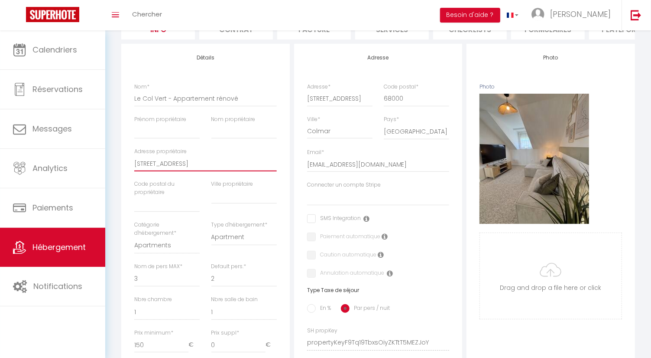
select select
checkbox input "false"
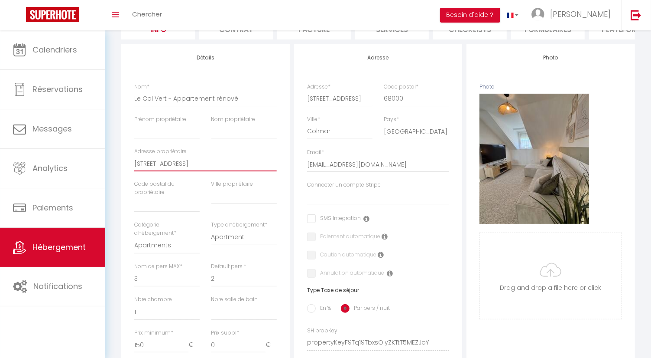
checkbox input "false"
type input "3 RUE DE BE"
select select
checkbox input "false"
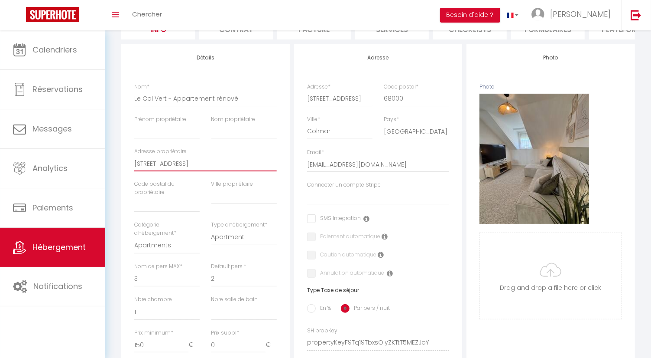
checkbox input "false"
type input "3 RUE DE BEU"
select select
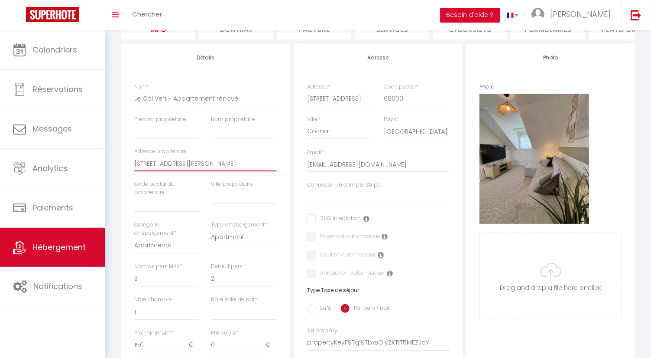
select select
checkbox input "false"
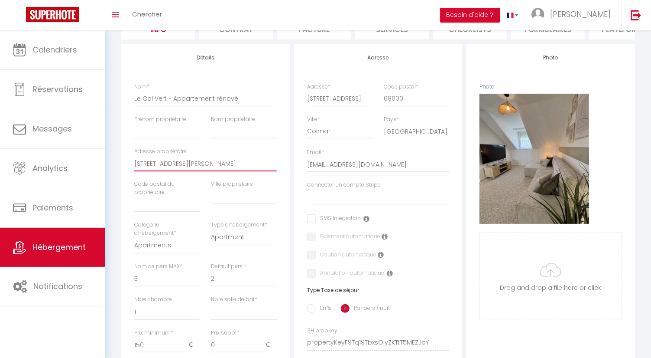
type input "3 RUE DE BEUX"
select select
checkbox input "false"
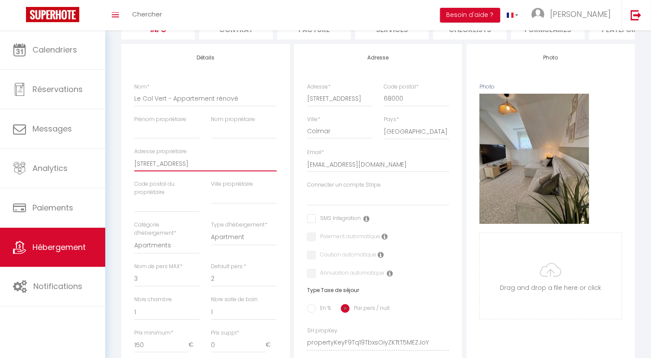
checkbox input "false"
type input "3 RUE DE BEUXE"
select select
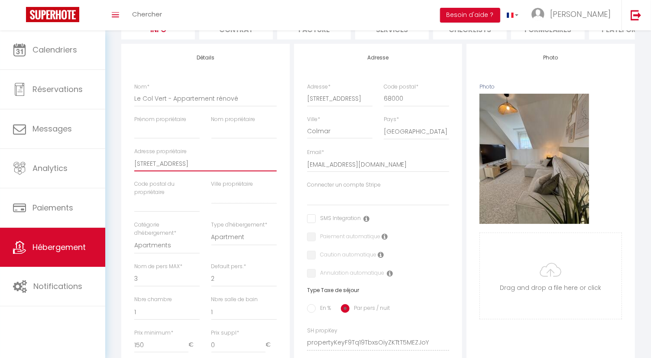
checkbox input "false"
type input "3 RUE DE BEUXEL"
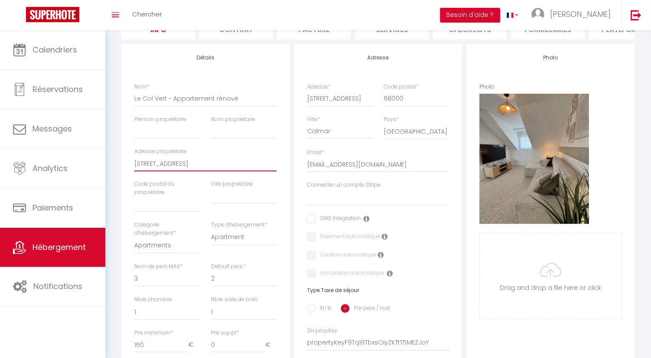
select select
checkbox input "false"
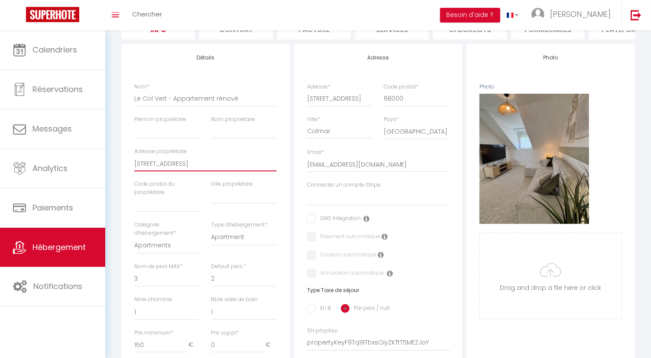
checkbox input "false"
type input "3 RUE DE BEUXELL"
select select
checkbox input "false"
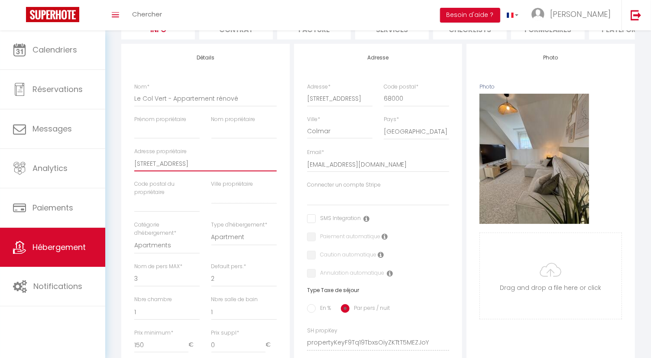
checkbox input "false"
type input "3 RUE DE BEUXELLE"
select select
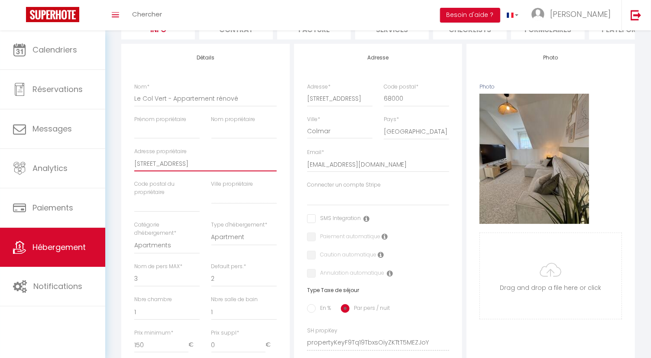
select select
checkbox input "false"
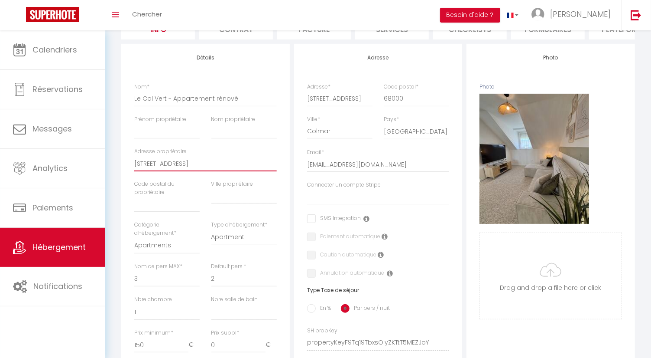
type input "3 RUE DE BEUXELLES"
select select
checkbox input "false"
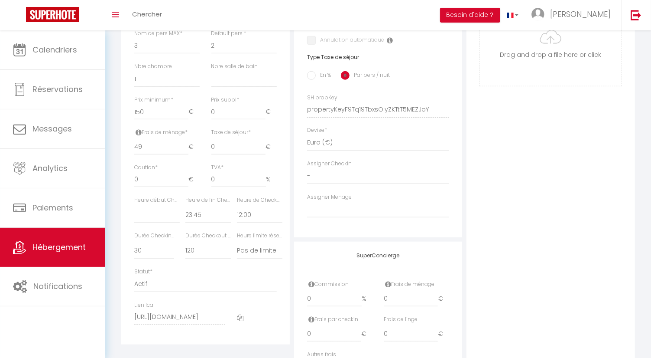
scroll to position [256, 0]
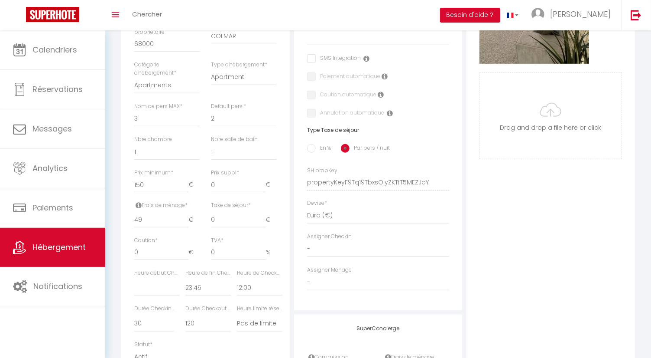
click at [167, 276] on label "Heure début Checkin *" at bounding box center [157, 273] width 46 height 8
click at [171, 277] on label "Heure début Checkin *" at bounding box center [157, 273] width 46 height 8
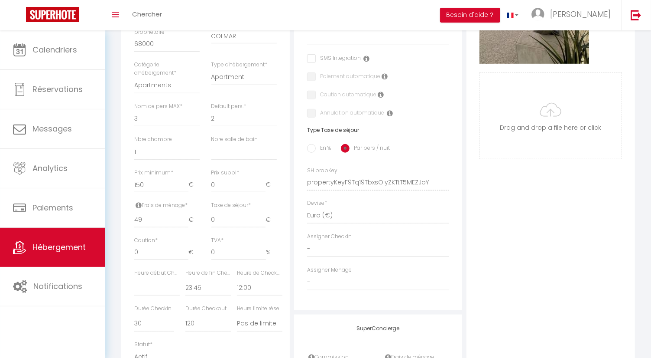
click at [171, 277] on label "Heure début Checkin *" at bounding box center [157, 273] width 46 height 8
click at [157, 276] on label "Heure début Checkin *" at bounding box center [157, 273] width 46 height 8
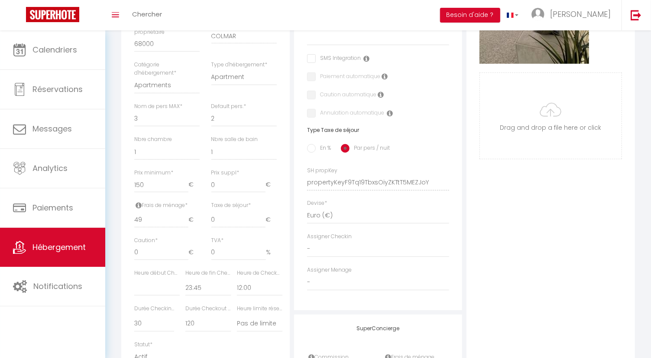
copy label "Heure début Checkin *"
click at [167, 291] on select "00:00 00:15 00:30 00:45 01:00 01:15 01:30 01:45 02:00 02:15 02:30 02:45 03:00" at bounding box center [157, 287] width 46 height 16
click at [134, 286] on select "00:00 00:15 00:30 00:45 01:00 01:15 01:30 01:45 02:00 02:15 02:30 02:45 03:00" at bounding box center [157, 287] width 46 height 16
click at [254, 295] on select "00:00 00:15 00:30 00:45 01:00 01:15 01:30 01:45 02:00 02:15 02:30 02:45 03:00" at bounding box center [260, 287] width 46 height 16
click at [237, 286] on select "00:00 00:15 00:30 00:45 01:00 01:15 01:30 01:45 02:00 02:15 02:30 02:45 03:00" at bounding box center [260, 287] width 46 height 16
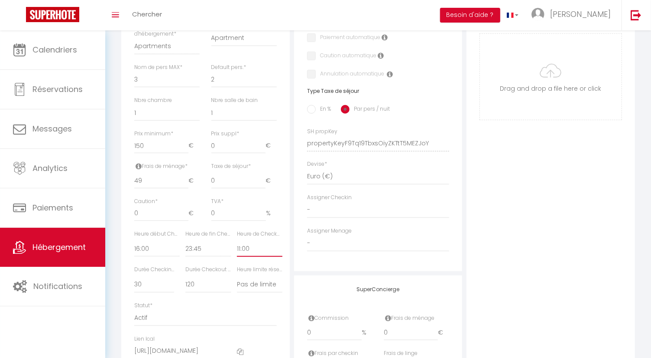
scroll to position [296, 0]
click at [164, 289] on select "15 30 45 60 75 90 105 120 135 150 165 180 195 210" at bounding box center [154, 284] width 40 height 16
click at [134, 282] on select "15 30 45 60 75 90 105 120 135 150 165 180 195 210" at bounding box center [154, 284] width 40 height 16
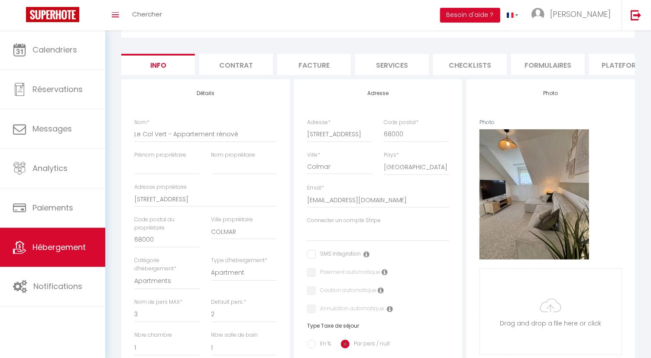
scroll to position [0, 0]
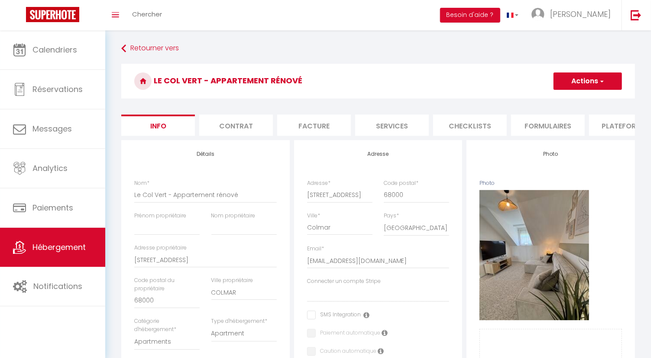
click at [556, 93] on h3 "Le Col Vert - Appartement rénové" at bounding box center [378, 81] width 514 height 35
click at [576, 85] on button "Actions" at bounding box center [588, 80] width 68 height 17
click at [563, 99] on input "Enregistrer" at bounding box center [554, 100] width 32 height 9
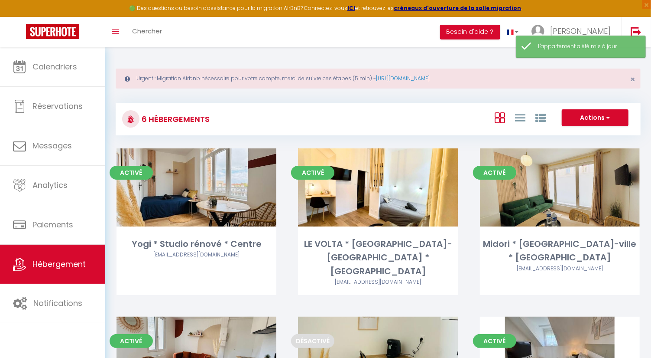
scroll to position [109, 0]
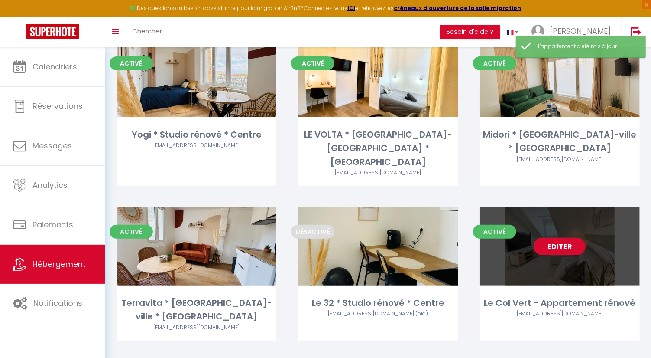
click at [566, 238] on link "Editer" at bounding box center [560, 246] width 52 height 17
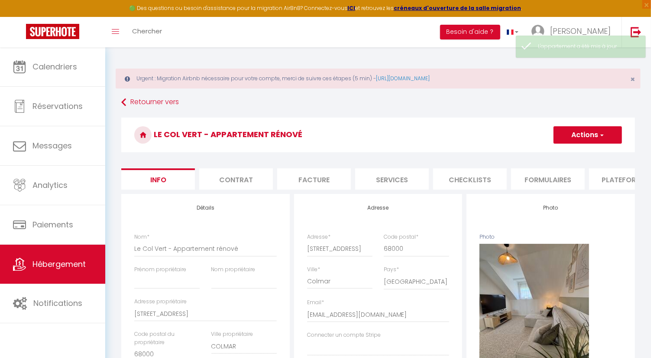
click at [263, 177] on li "Contrat" at bounding box center [236, 178] width 74 height 21
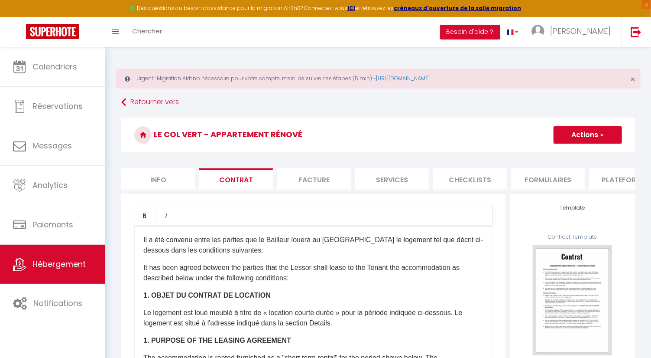
click at [317, 176] on li "Facture" at bounding box center [314, 178] width 74 height 21
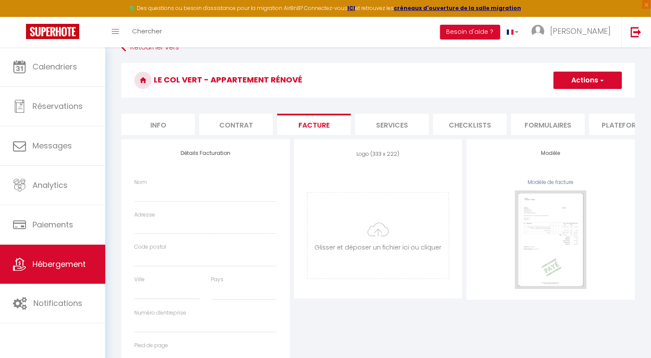
scroll to position [96, 0]
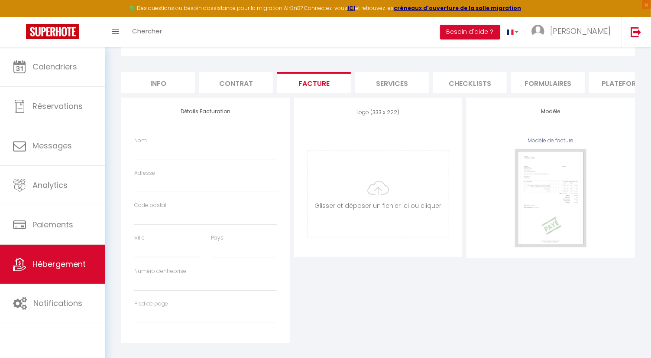
click at [192, 150] on div "Nom" at bounding box center [205, 149] width 143 height 24
click at [192, 154] on input "Nom" at bounding box center [205, 152] width 143 height 16
click at [400, 89] on li "Services" at bounding box center [392, 82] width 74 height 21
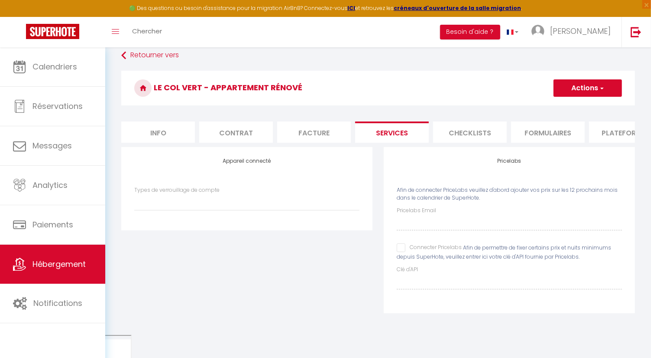
click at [327, 129] on li "Facture" at bounding box center [314, 131] width 74 height 21
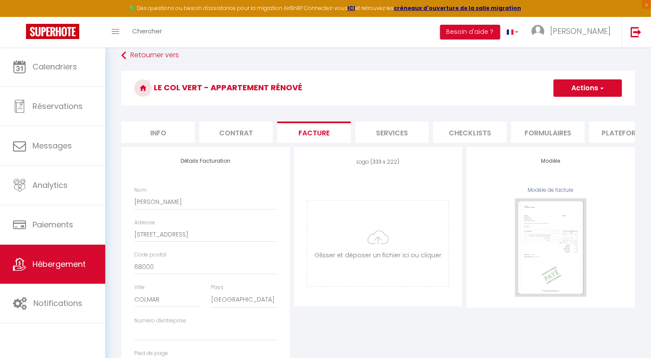
scroll to position [96, 0]
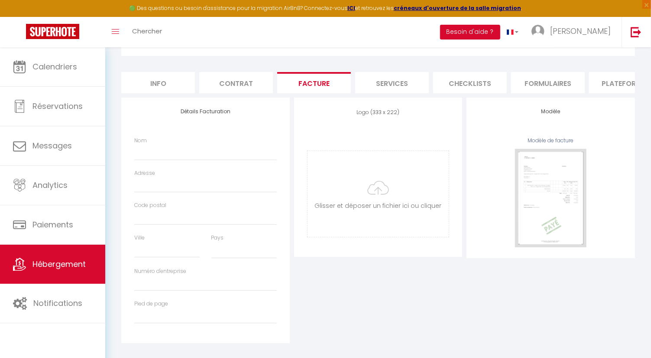
click at [458, 87] on li "Checklists" at bounding box center [470, 82] width 74 height 21
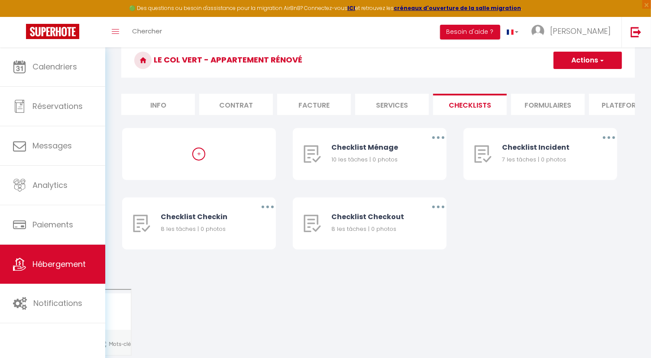
scroll to position [47, 0]
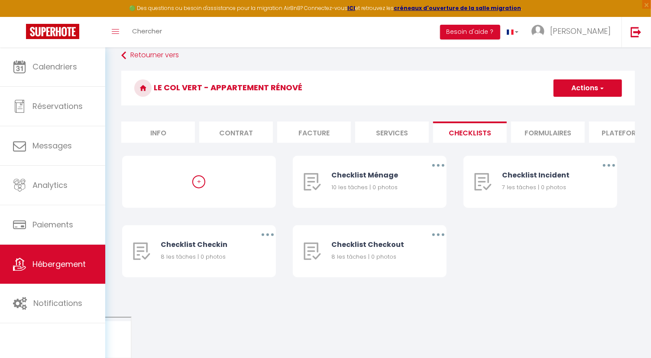
click at [545, 139] on li "Formulaires" at bounding box center [548, 131] width 74 height 21
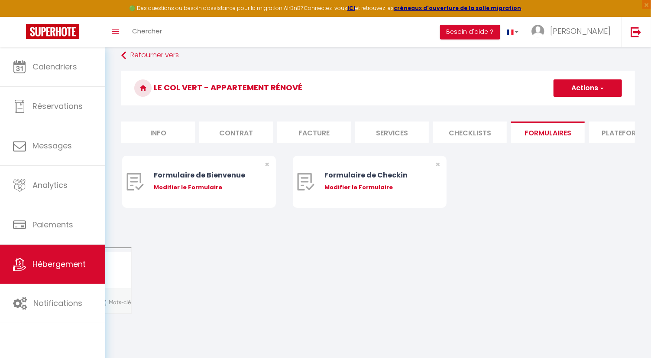
click at [613, 126] on li "Plateformes" at bounding box center [626, 131] width 74 height 21
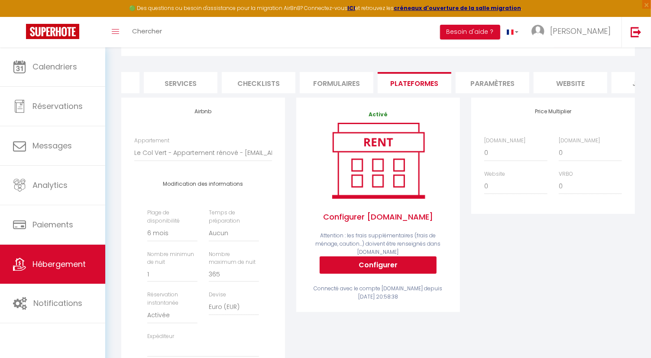
scroll to position [0, 244]
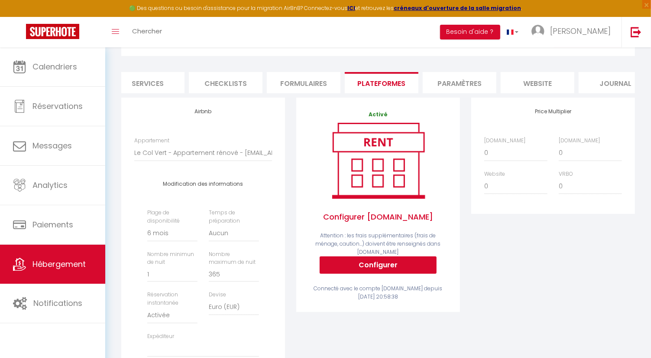
click at [526, 139] on div "Price Multiplier Airbnb.com 0 + 1 % + 2 % + 3 % + 4 % + 5 % + 6 % + 7 %" at bounding box center [554, 156] width 164 height 116
drag, startPoint x: 525, startPoint y: 151, endPoint x: 525, endPoint y: 156, distance: 5.2
click at [525, 152] on select "0 + 1 % + 2 % + 3 % + 4 % + 5 % + 6 % + 7 % + 8 % + 9 %" at bounding box center [516, 152] width 63 height 16
click at [485, 151] on select "0 + 1 % + 2 % + 3 % + 4 % + 5 % + 6 % + 7 % + 8 % + 9 %" at bounding box center [516, 152] width 63 height 16
click at [569, 155] on select "0 + 1 % + 2 % + 3 % + 4 % + 5 % + 6 % + 7 % + 8 % + 9 %" at bounding box center [590, 152] width 63 height 16
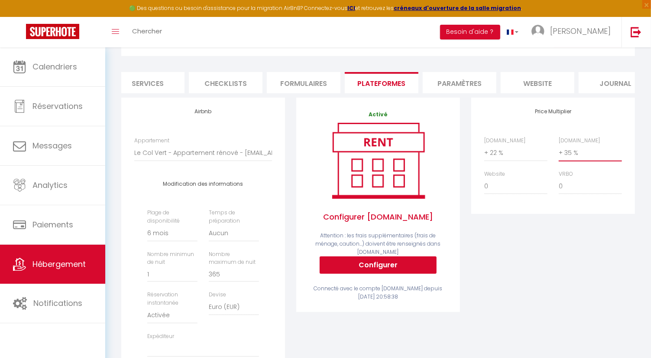
click at [559, 151] on select "0 + 1 % + 2 % + 3 % + 4 % + 5 % + 6 % + 7 % + 8 % + 9 %" at bounding box center [590, 152] width 63 height 16
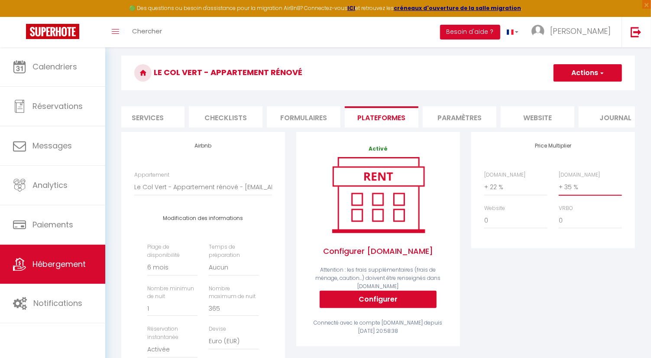
scroll to position [0, 0]
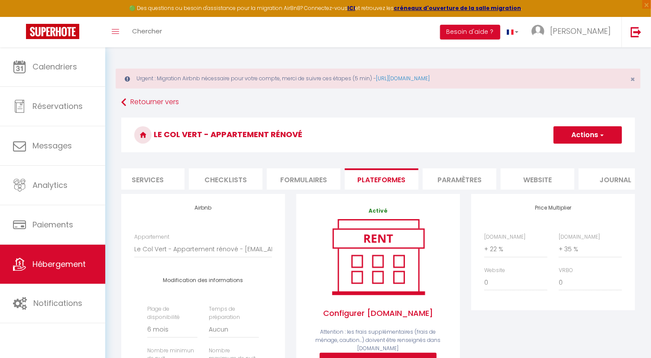
click at [576, 137] on button "Actions" at bounding box center [588, 134] width 68 height 17
click at [579, 155] on link "Enregistrer" at bounding box center [587, 153] width 68 height 11
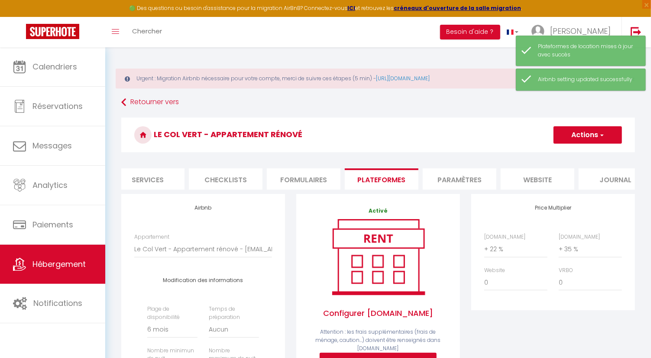
click at [528, 180] on li "website" at bounding box center [538, 178] width 74 height 21
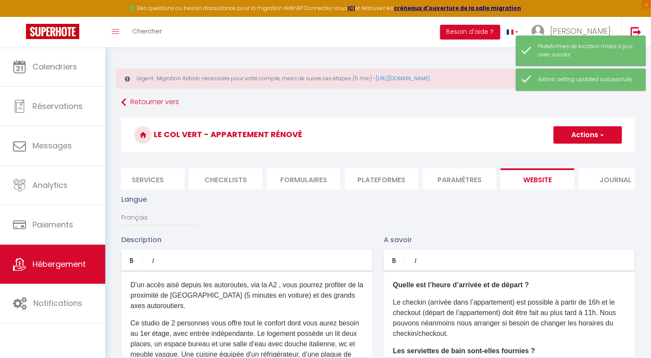
scroll to position [0, 266]
click at [490, 206] on div "Langue Français Anglais Portugais Espagnol Italien" at bounding box center [378, 214] width 525 height 40
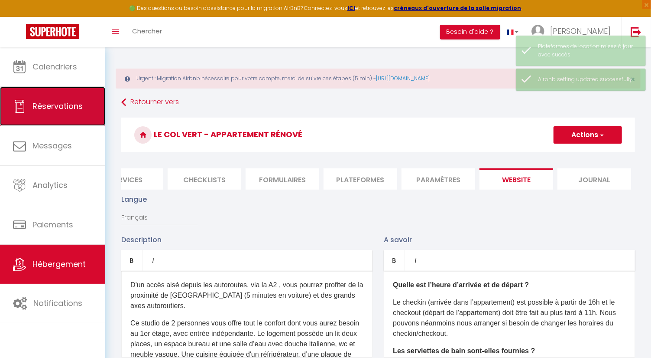
click at [65, 108] on span "Réservations" at bounding box center [58, 106] width 50 height 11
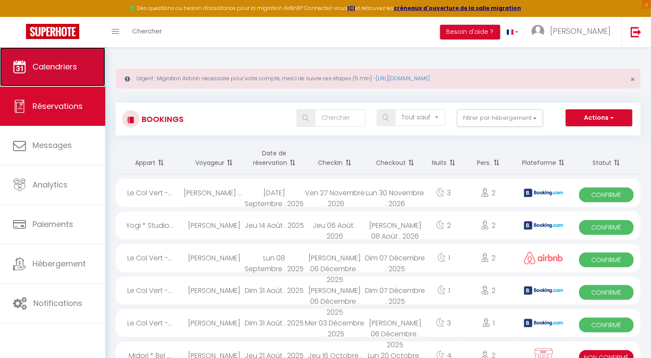
click at [41, 66] on span "Calendriers" at bounding box center [55, 66] width 45 height 11
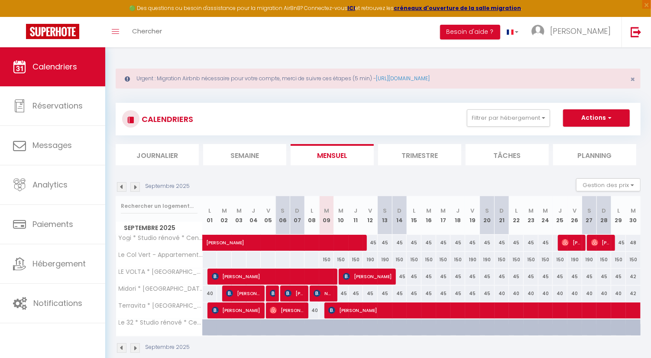
click at [327, 257] on div "150" at bounding box center [326, 259] width 15 height 16
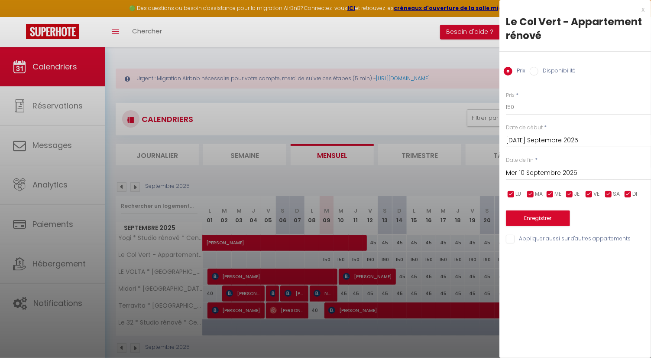
click at [542, 73] on label "Disponibilité" at bounding box center [557, 72] width 37 height 10
click at [539, 73] on input "Disponibilité" at bounding box center [534, 71] width 9 height 9
click at [556, 170] on input "Mer 10 Septembre 2025" at bounding box center [578, 173] width 145 height 11
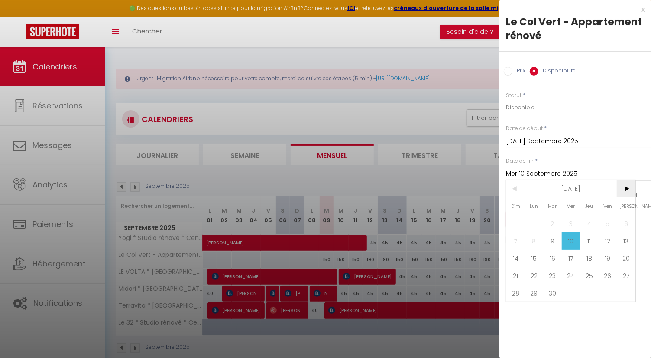
click at [631, 184] on span ">" at bounding box center [626, 188] width 19 height 17
click at [624, 220] on span "4" at bounding box center [626, 223] width 19 height 17
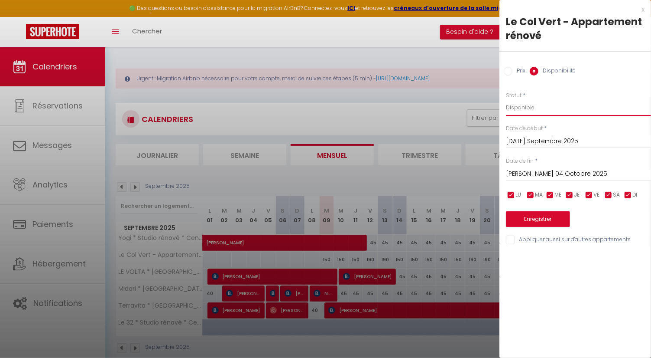
click at [537, 104] on select "Disponible Indisponible" at bounding box center [578, 107] width 145 height 16
click at [506, 99] on select "Disponible Indisponible" at bounding box center [578, 107] width 145 height 16
click at [609, 193] on input "checkbox" at bounding box center [609, 195] width 9 height 9
click at [558, 218] on button "Enregistrer" at bounding box center [538, 219] width 64 height 16
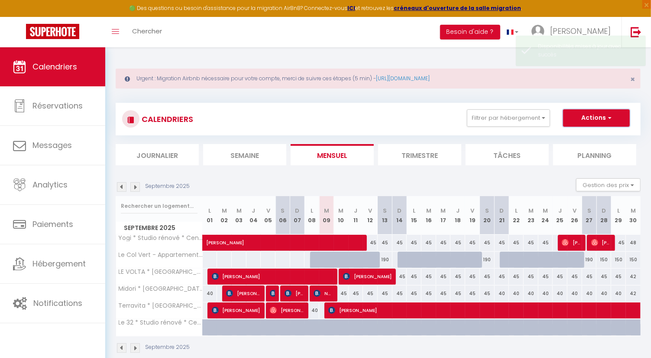
click at [595, 120] on button "Actions" at bounding box center [596, 117] width 67 height 17
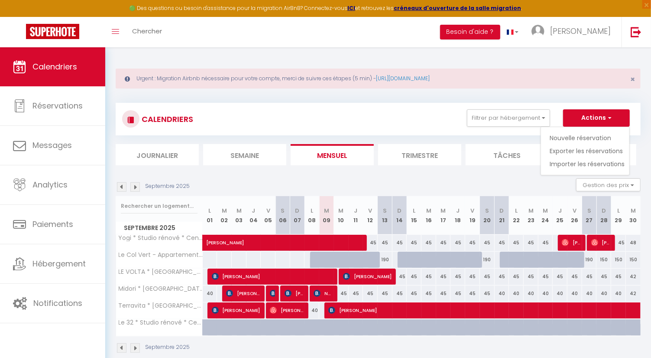
click at [180, 258] on th "Le Col Vert - Appartement rénové" at bounding box center [159, 259] width 87 height 16
click at [387, 258] on div "190" at bounding box center [385, 259] width 15 height 16
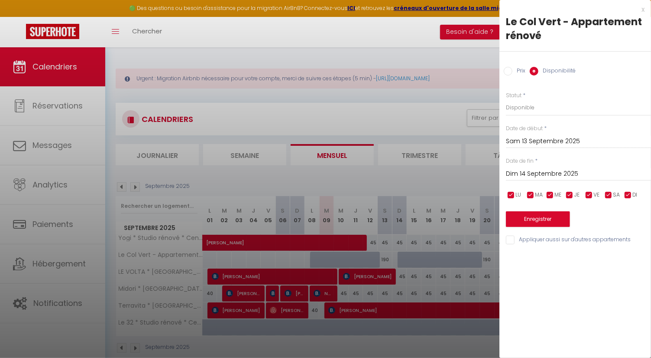
click at [536, 143] on input "Sam 13 Septembre 2025" at bounding box center [578, 141] width 145 height 11
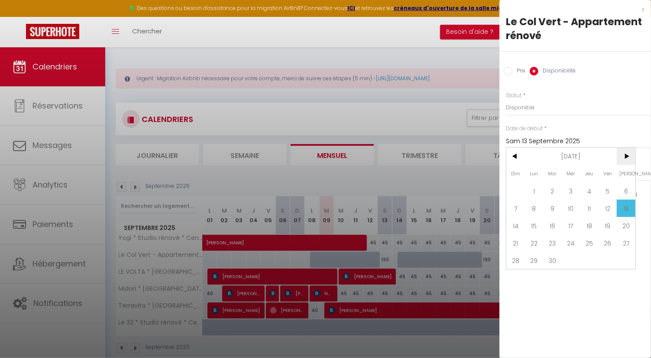
click at [627, 161] on span ">" at bounding box center [626, 155] width 19 height 17
click at [627, 157] on span ">" at bounding box center [626, 155] width 19 height 17
click at [521, 206] on span "2" at bounding box center [516, 207] width 19 height 17
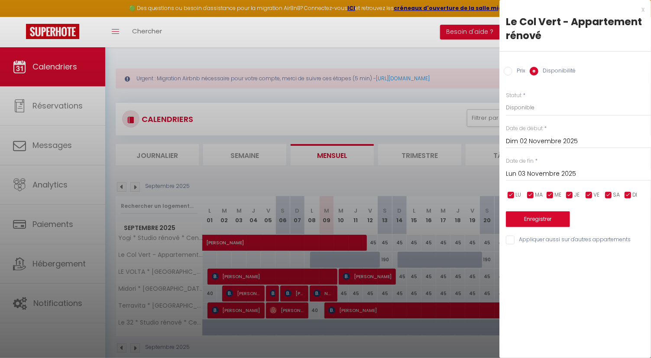
click at [525, 139] on input "Dim 02 Novembre 2025" at bounding box center [578, 141] width 145 height 11
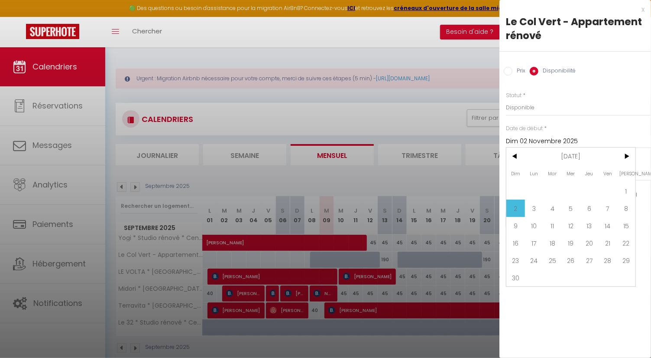
click at [525, 139] on input "Dim 02 Novembre 2025" at bounding box center [578, 141] width 145 height 11
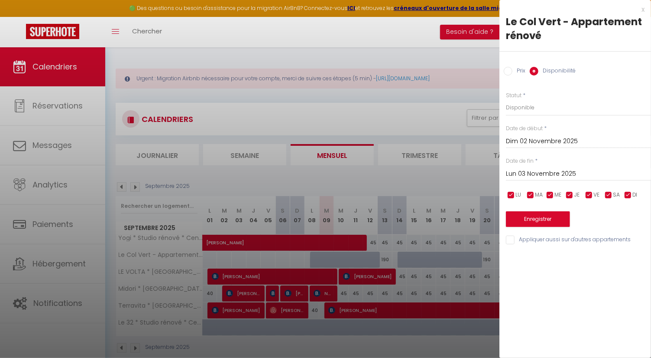
click at [532, 172] on input "Lun 03 Novembre 2025" at bounding box center [578, 173] width 145 height 11
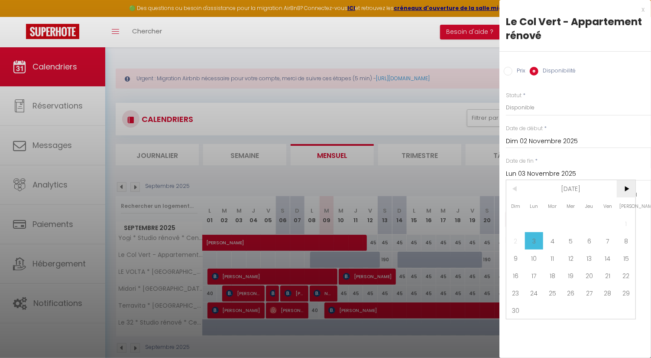
click at [622, 190] on span ">" at bounding box center [626, 188] width 19 height 17
click at [630, 273] on span "27" at bounding box center [626, 275] width 19 height 17
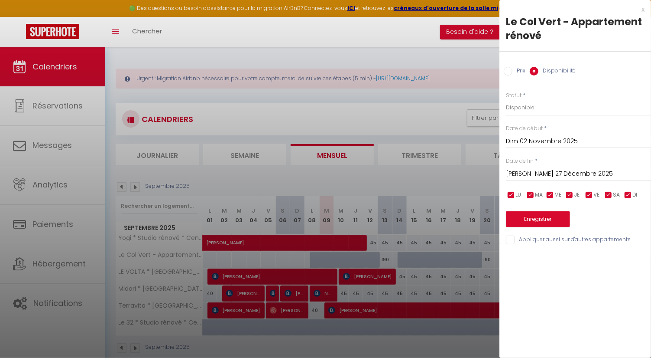
click at [558, 170] on input "Sam 27 Décembre 2025" at bounding box center [578, 173] width 145 height 11
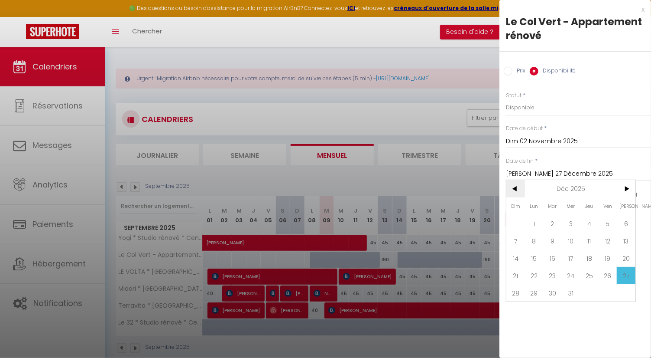
click at [516, 189] on span "<" at bounding box center [516, 188] width 19 height 17
click at [605, 291] on span "28" at bounding box center [608, 292] width 19 height 17
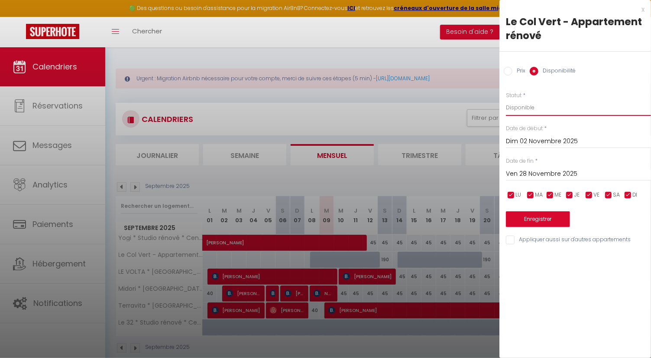
click at [542, 103] on select "Disponible Indisponible" at bounding box center [578, 107] width 145 height 16
click at [506, 99] on select "Disponible Indisponible" at bounding box center [578, 107] width 145 height 16
click at [612, 196] on input "checkbox" at bounding box center [609, 195] width 9 height 9
click at [626, 196] on input "checkbox" at bounding box center [628, 195] width 9 height 9
click at [627, 196] on input "checkbox" at bounding box center [628, 195] width 9 height 9
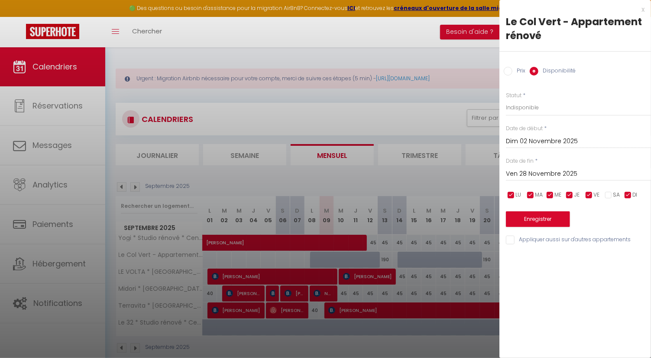
click at [588, 194] on input "checkbox" at bounding box center [589, 195] width 9 height 9
click at [586, 197] on input "checkbox" at bounding box center [589, 195] width 9 height 9
click at [543, 216] on button "Enregistrer" at bounding box center [538, 219] width 64 height 16
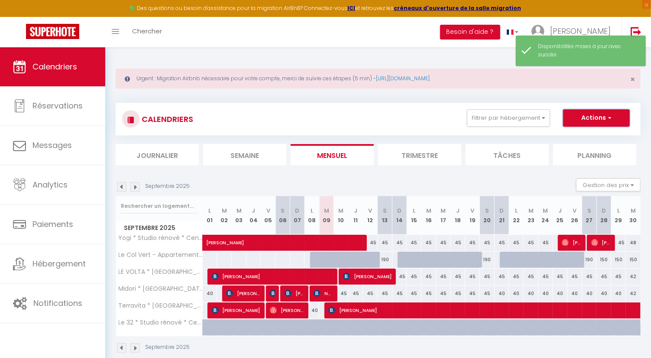
click at [586, 114] on button "Actions" at bounding box center [596, 117] width 67 height 17
click at [588, 260] on div "190" at bounding box center [589, 259] width 15 height 16
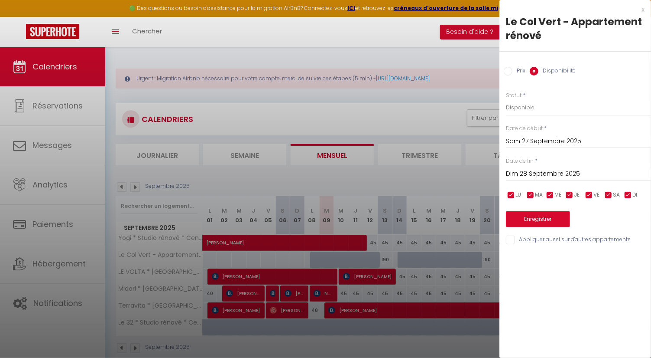
click at [569, 140] on input "Sam 27 Septembre 2025" at bounding box center [578, 141] width 145 height 11
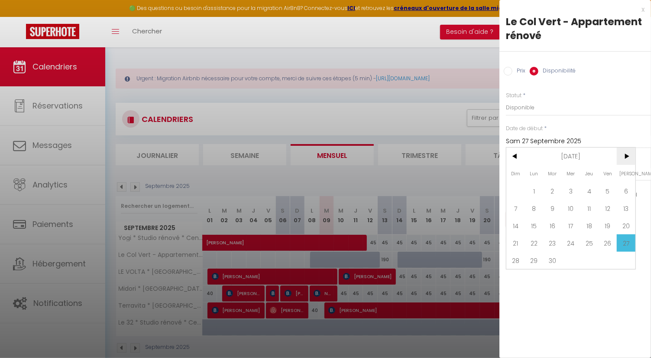
click at [627, 156] on span ">" at bounding box center [626, 155] width 19 height 17
click at [516, 207] on span "4" at bounding box center [516, 207] width 19 height 17
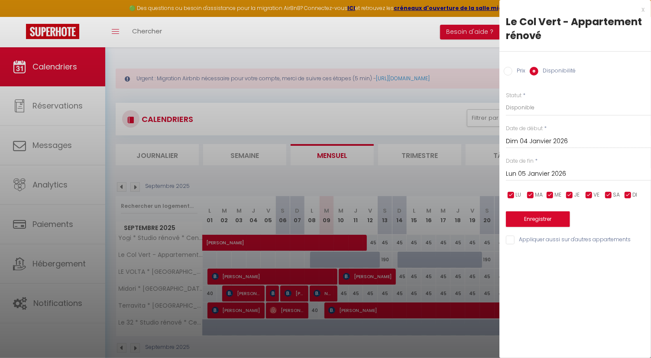
click at [551, 170] on input "Lun 05 Janvier 2026" at bounding box center [578, 173] width 145 height 11
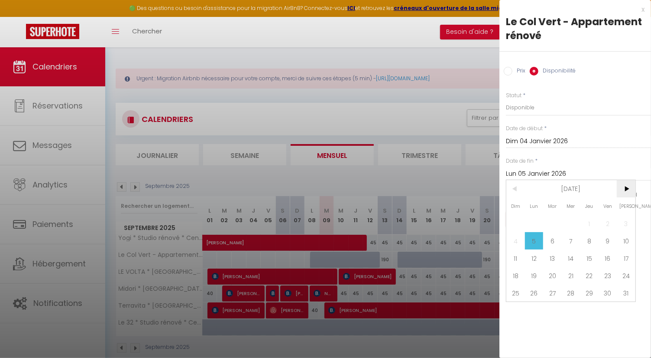
click at [628, 191] on span ">" at bounding box center [626, 188] width 19 height 17
click at [611, 220] on span "6" at bounding box center [608, 223] width 19 height 17
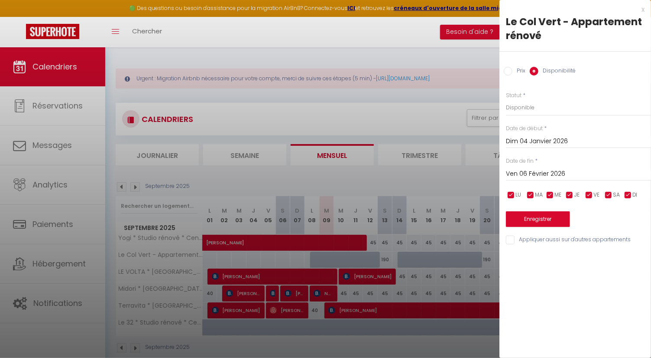
click at [608, 196] on input "checkbox" at bounding box center [609, 195] width 9 height 9
click at [590, 196] on input "checkbox" at bounding box center [589, 195] width 9 height 9
click at [576, 109] on select "Disponible Indisponible" at bounding box center [578, 107] width 145 height 16
click at [506, 99] on select "Disponible Indisponible" at bounding box center [578, 107] width 145 height 16
click at [557, 218] on button "Enregistrer" at bounding box center [538, 219] width 64 height 16
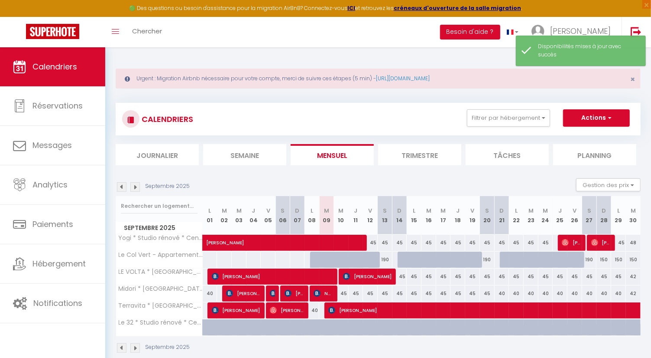
click at [489, 261] on div "190" at bounding box center [487, 259] width 15 height 16
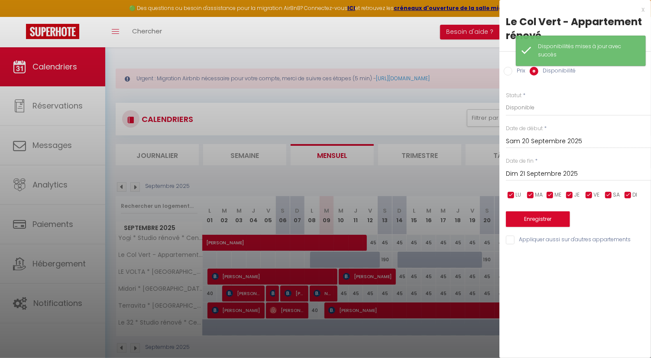
click at [618, 87] on div "Prix * 190 Statut * Disponible Indisponible Date de début * Sam 20 Septembre 20…" at bounding box center [576, 163] width 152 height 165
drag, startPoint x: 541, startPoint y: 56, endPoint x: 589, endPoint y: 56, distance: 48.5
click at [589, 56] on div "Disponibilités mises à jour avec succès" at bounding box center [587, 50] width 99 height 16
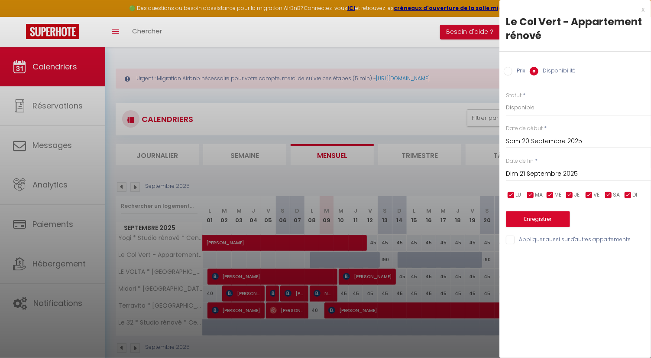
click at [602, 74] on div "Prix Disponibilité" at bounding box center [576, 66] width 152 height 29
click at [566, 136] on input "Sam 20 Septembre 2025" at bounding box center [578, 141] width 145 height 11
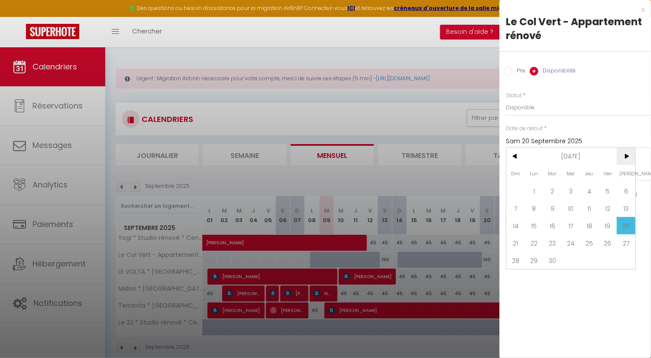
click at [626, 155] on span ">" at bounding box center [626, 155] width 19 height 17
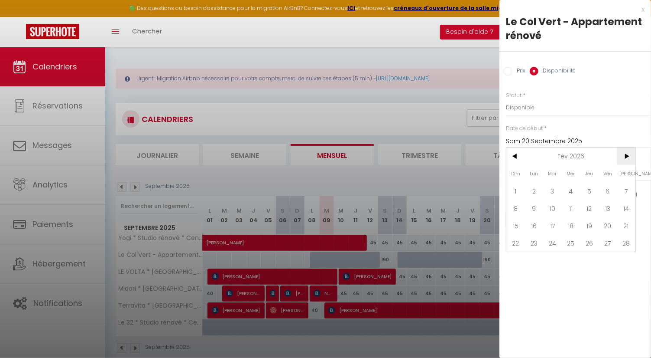
click at [626, 155] on span ">" at bounding box center [626, 155] width 19 height 17
click at [519, 155] on span "<" at bounding box center [516, 155] width 19 height 17
click at [522, 191] on span "1" at bounding box center [516, 190] width 19 height 17
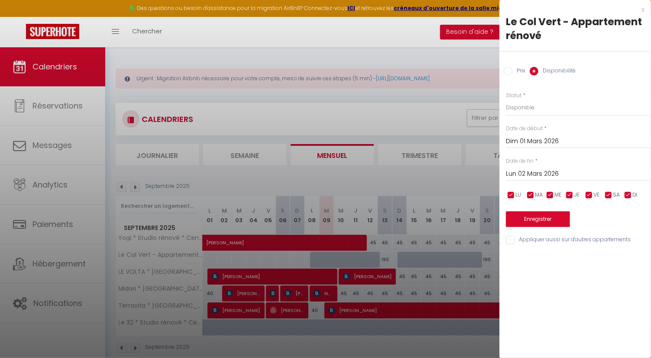
click at [569, 176] on input "Lun 02 Mars 2026" at bounding box center [578, 173] width 145 height 11
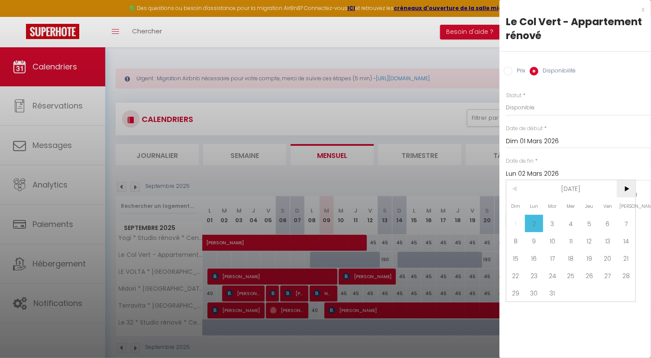
click at [622, 188] on span ">" at bounding box center [626, 188] width 19 height 17
click at [518, 188] on span "<" at bounding box center [516, 188] width 19 height 17
click at [628, 187] on span ">" at bounding box center [626, 188] width 19 height 17
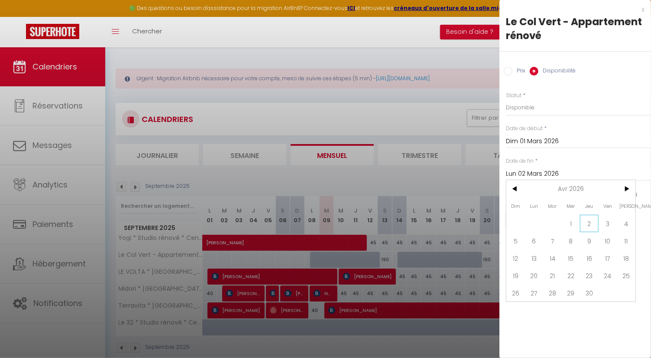
click at [586, 223] on span "2" at bounding box center [589, 223] width 19 height 17
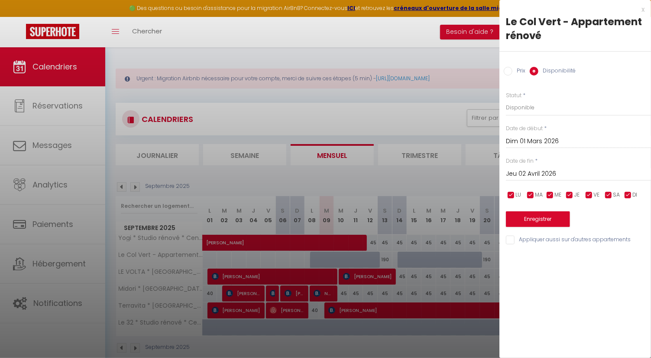
click at [609, 196] on input "checkbox" at bounding box center [609, 195] width 9 height 9
click at [590, 195] on input "checkbox" at bounding box center [589, 195] width 9 height 9
click at [534, 110] on select "Disponible Indisponible" at bounding box center [578, 107] width 145 height 16
click at [506, 99] on select "Disponible Indisponible" at bounding box center [578, 107] width 145 height 16
click at [592, 197] on input "checkbox" at bounding box center [589, 195] width 9 height 9
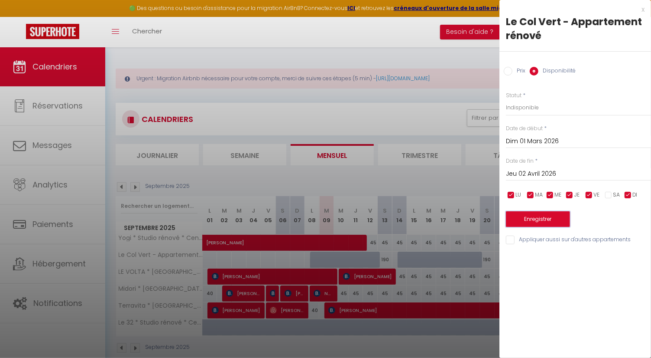
click at [555, 218] on button "Enregistrer" at bounding box center [538, 219] width 64 height 16
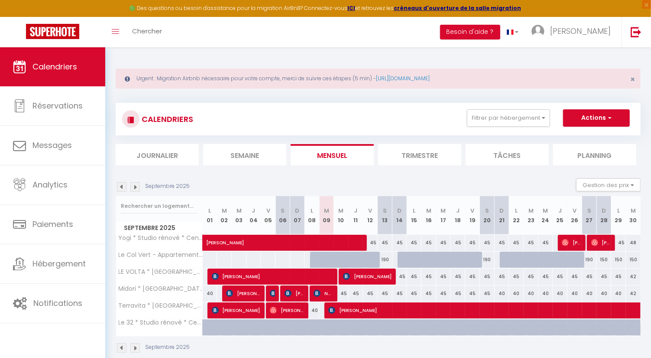
click at [412, 152] on li "Trimestre" at bounding box center [419, 154] width 83 height 21
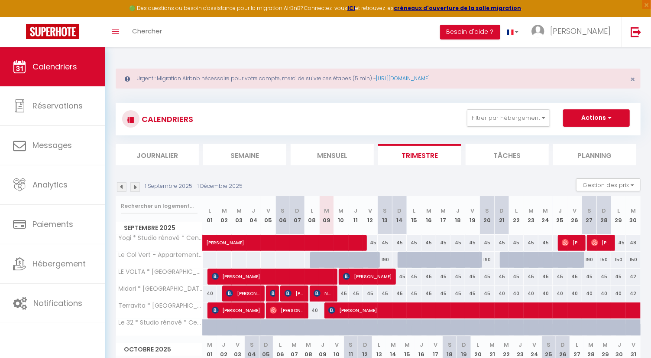
click at [136, 187] on img at bounding box center [135, 187] width 10 height 10
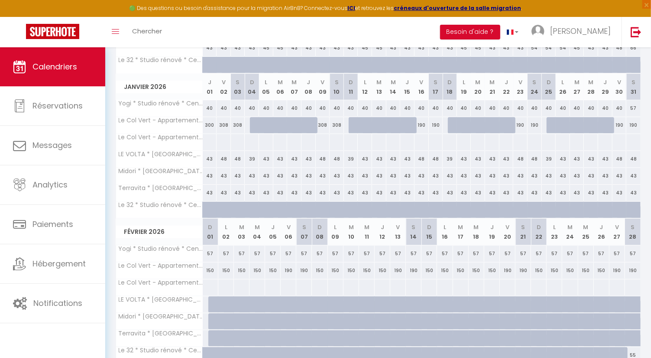
scroll to position [219, 0]
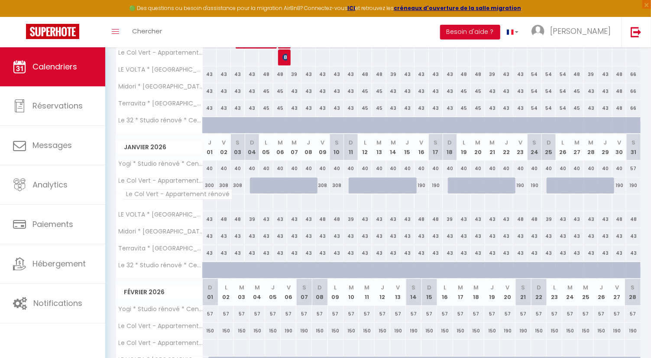
click at [196, 197] on th "Le Col Vert - Appartement rénové" at bounding box center [159, 202] width 87 height 16
drag, startPoint x: 219, startPoint y: 198, endPoint x: 237, endPoint y: 202, distance: 18.6
click at [219, 199] on div at bounding box center [223, 202] width 15 height 16
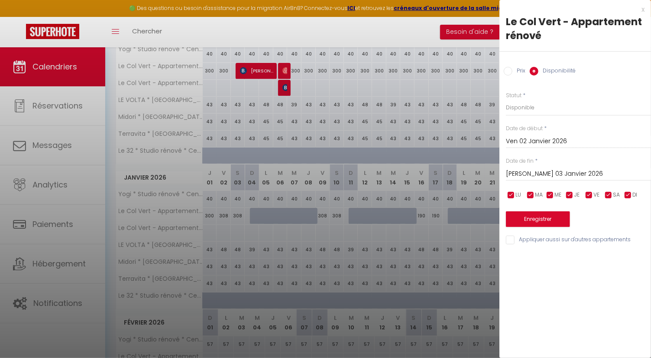
scroll to position [122, 0]
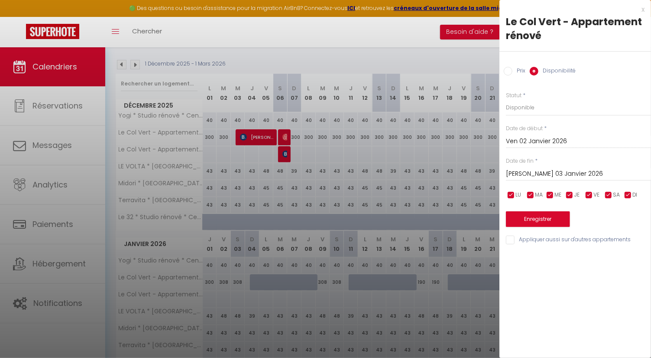
click at [381, 150] on div at bounding box center [325, 179] width 651 height 358
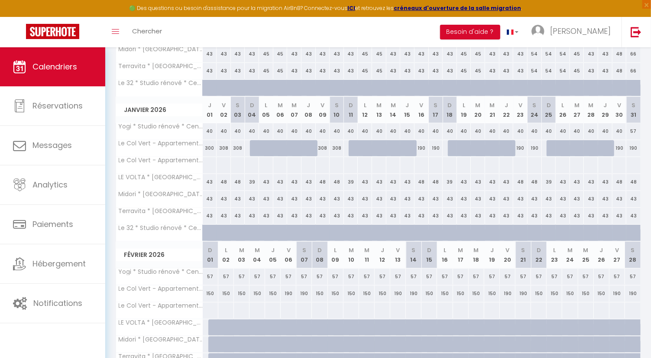
scroll to position [255, 0]
click at [205, 291] on div "150" at bounding box center [211, 294] width 16 height 16
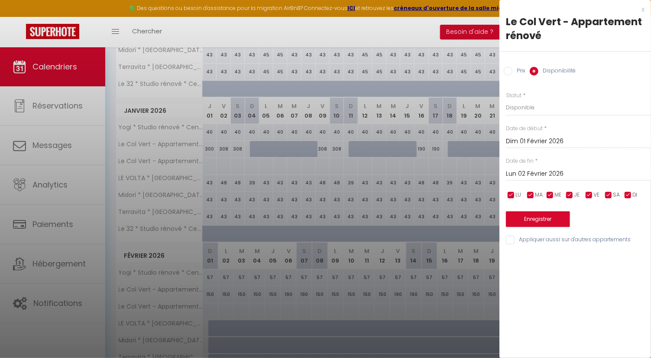
click at [589, 170] on input "Lun 02 Février 2026" at bounding box center [578, 173] width 145 height 11
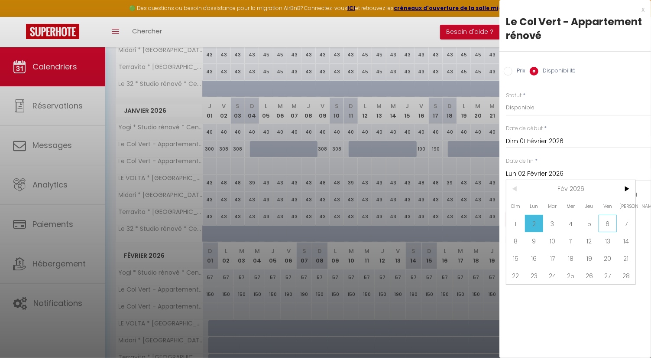
click at [610, 222] on span "6" at bounding box center [608, 223] width 19 height 17
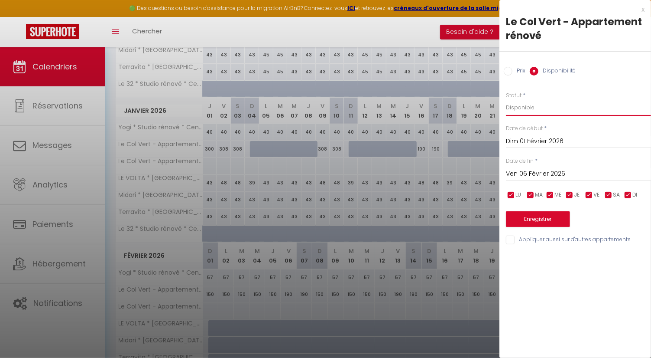
click at [538, 111] on select "Disponible Indisponible" at bounding box center [578, 107] width 145 height 16
click at [506, 99] on select "Disponible Indisponible" at bounding box center [578, 107] width 145 height 16
click at [540, 219] on button "Enregistrer" at bounding box center [538, 219] width 64 height 16
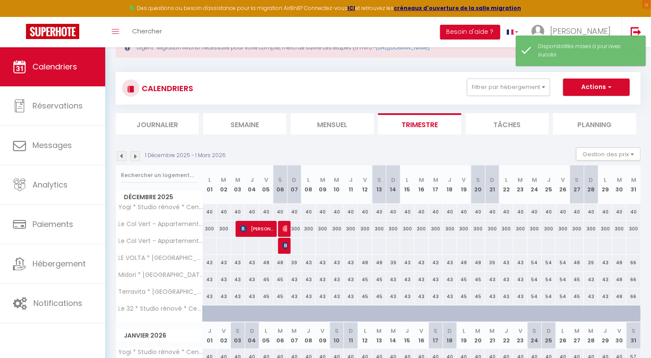
scroll to position [0, 0]
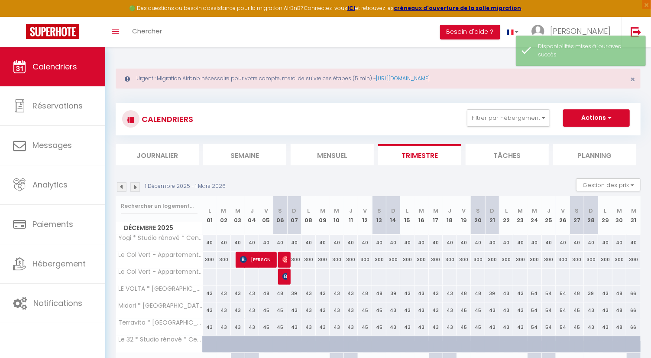
click at [138, 187] on img at bounding box center [135, 187] width 10 height 10
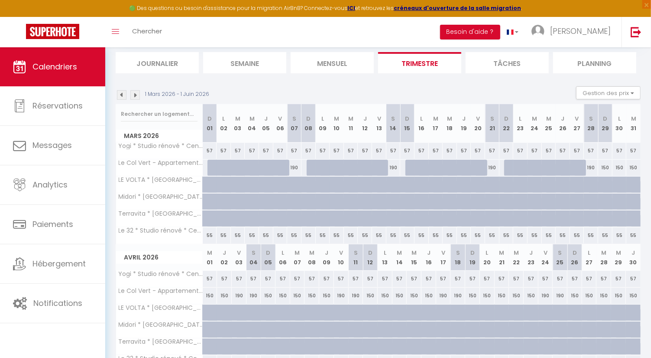
scroll to position [96, 0]
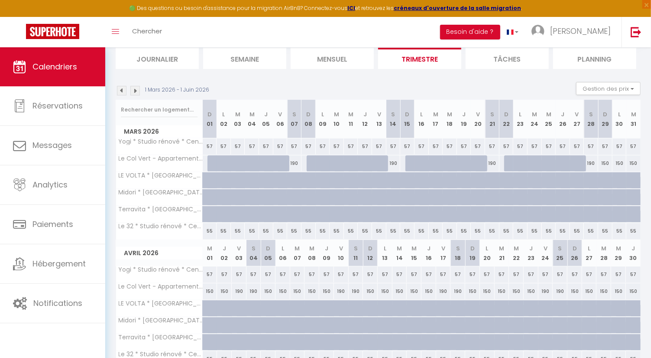
click at [607, 163] on div "150" at bounding box center [606, 163] width 14 height 16
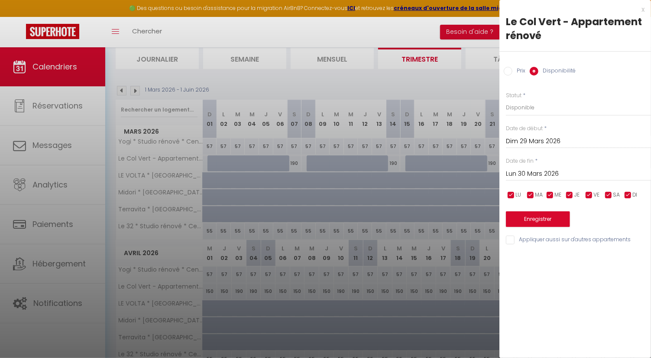
click at [566, 172] on input "Lun 30 Mars 2026" at bounding box center [578, 173] width 145 height 11
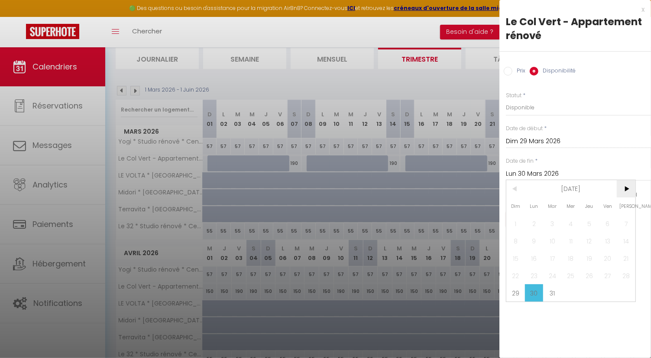
click at [627, 186] on span ">" at bounding box center [626, 188] width 19 height 17
click at [596, 225] on span "2" at bounding box center [589, 223] width 19 height 17
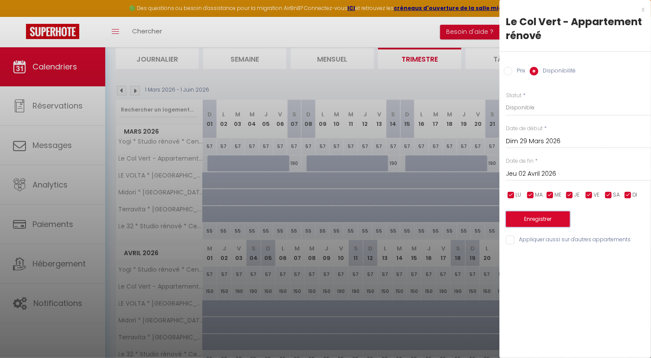
click at [553, 221] on button "Enregistrer" at bounding box center [538, 219] width 64 height 16
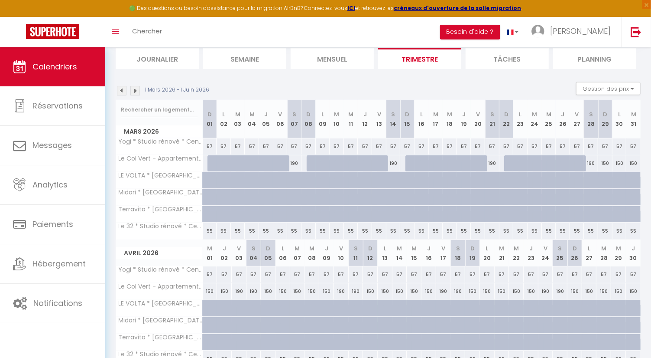
click at [608, 163] on div "150" at bounding box center [606, 163] width 14 height 16
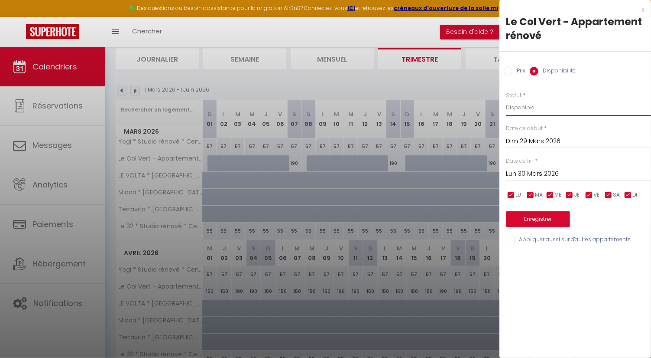
drag, startPoint x: 560, startPoint y: 103, endPoint x: 559, endPoint y: 109, distance: 6.7
click at [560, 103] on select "Disponible Indisponible" at bounding box center [578, 107] width 145 height 16
click at [506, 99] on select "Disponible Indisponible" at bounding box center [578, 107] width 145 height 16
click at [548, 171] on input "Lun 30 Mars 2026" at bounding box center [578, 173] width 145 height 11
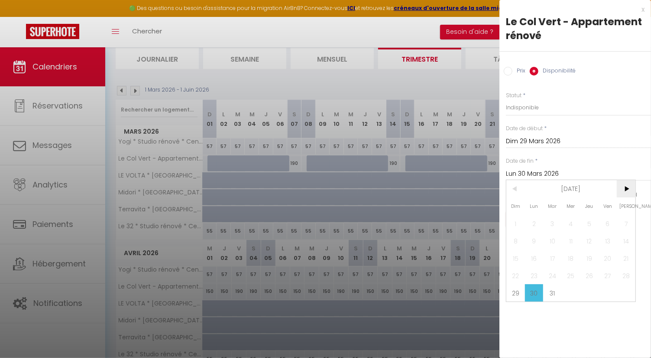
click at [631, 186] on span ">" at bounding box center [626, 188] width 19 height 17
click at [596, 221] on span "2" at bounding box center [589, 223] width 19 height 17
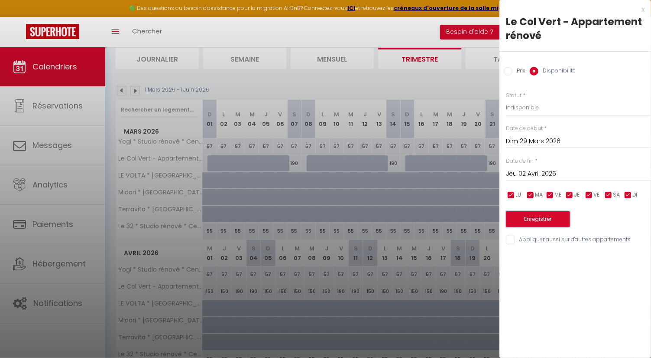
click at [561, 218] on button "Enregistrer" at bounding box center [538, 219] width 64 height 16
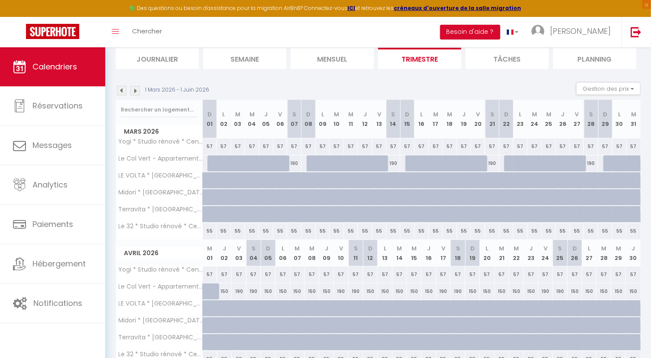
click at [575, 285] on div "150" at bounding box center [575, 291] width 15 height 16
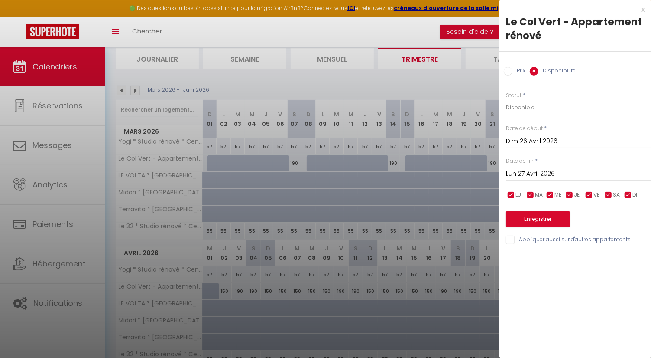
click at [550, 165] on div "Date de fin * Lun 27 Avril 2026 < Avr 2026 > Dim Lun Mar Mer Jeu Ven Sam 1 2 3 …" at bounding box center [578, 169] width 145 height 24
click at [558, 169] on input "Lun 27 Avril 2026" at bounding box center [578, 173] width 145 height 11
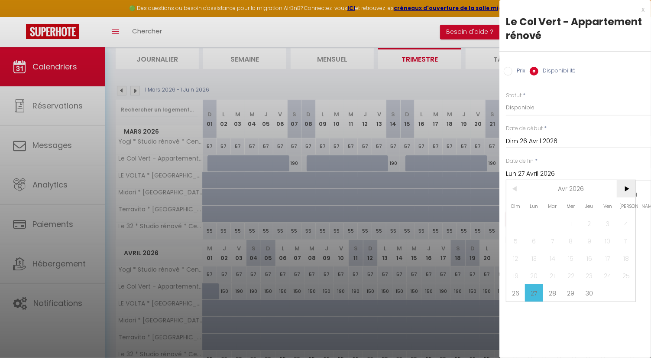
click at [625, 185] on span ">" at bounding box center [626, 188] width 19 height 17
click at [607, 239] on span "8" at bounding box center [608, 240] width 19 height 17
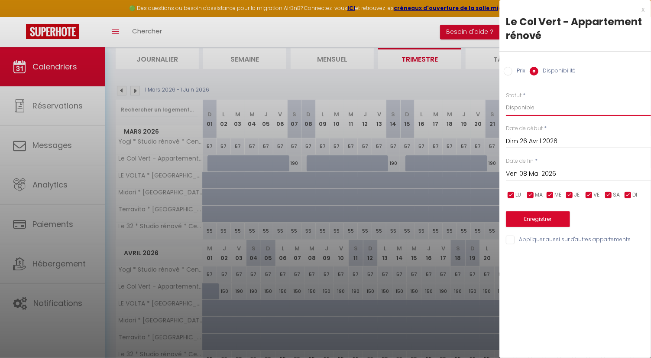
click at [530, 111] on select "Disponible Indisponible" at bounding box center [578, 107] width 145 height 16
click at [506, 99] on select "Disponible Indisponible" at bounding box center [578, 107] width 145 height 16
click at [542, 214] on button "Enregistrer" at bounding box center [538, 219] width 64 height 16
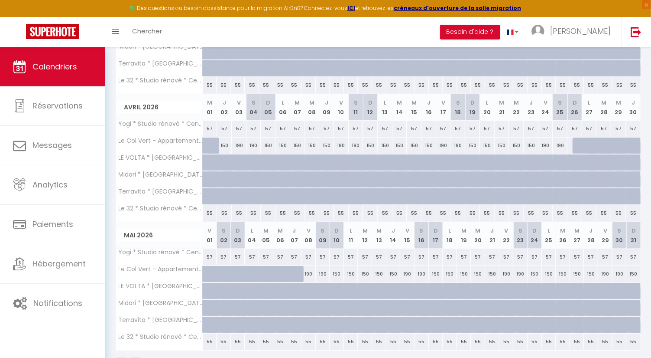
scroll to position [265, 0]
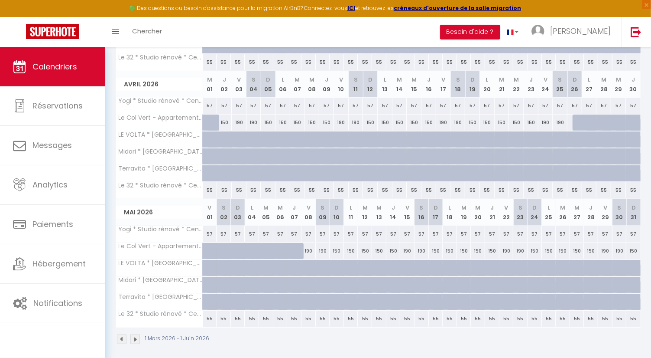
click at [206, 244] on div at bounding box center [210, 251] width 14 height 16
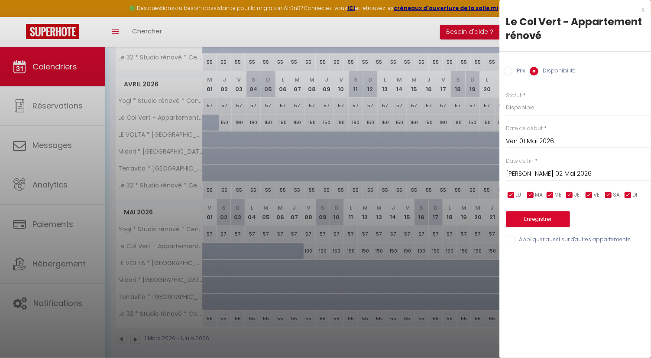
click at [537, 170] on input "Sam 02 Mai 2026" at bounding box center [578, 173] width 145 height 11
click at [620, 98] on div "Statut * Disponible Indisponible" at bounding box center [578, 103] width 145 height 25
click at [532, 221] on button "Enregistrer" at bounding box center [538, 219] width 64 height 16
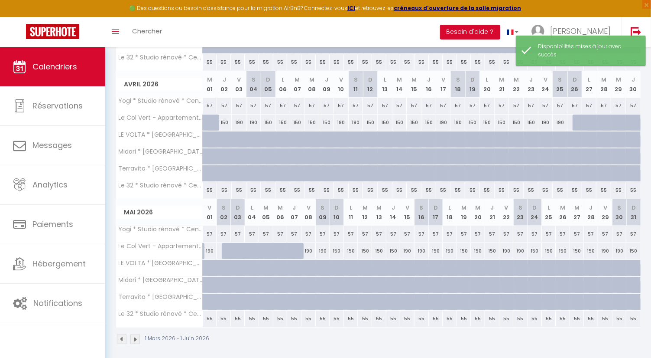
click at [229, 246] on div at bounding box center [229, 251] width 14 height 16
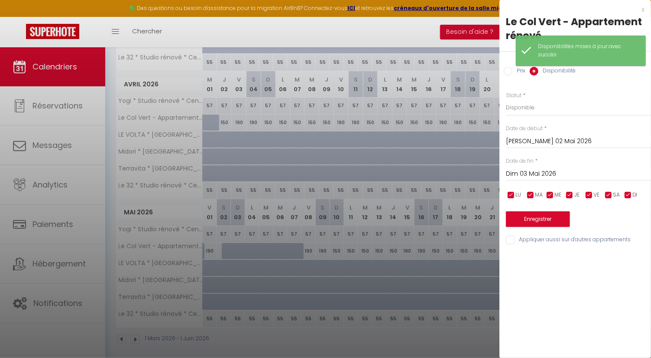
click at [531, 175] on input "Dim 03 Mai 2026" at bounding box center [578, 173] width 145 height 11
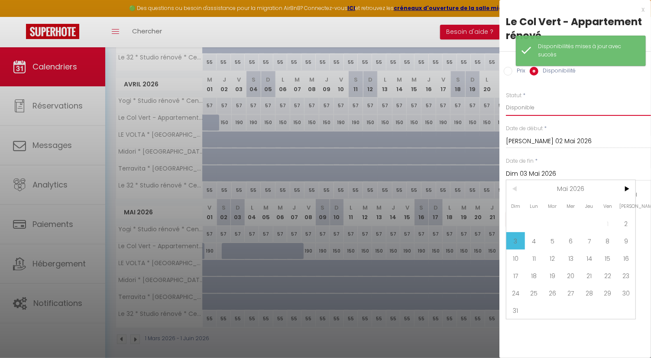
click at [611, 102] on select "Disponible Indisponible" at bounding box center [578, 107] width 145 height 16
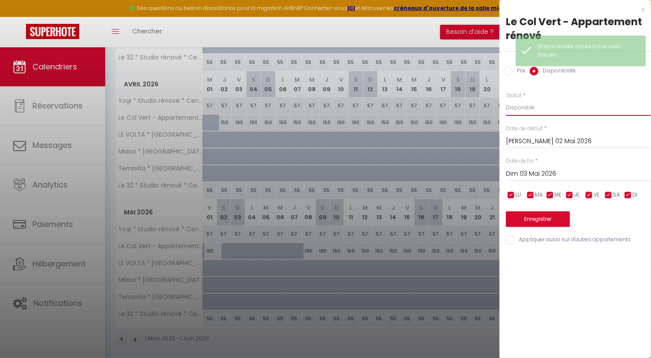
click at [506, 99] on select "Disponible Indisponible" at bounding box center [578, 107] width 145 height 16
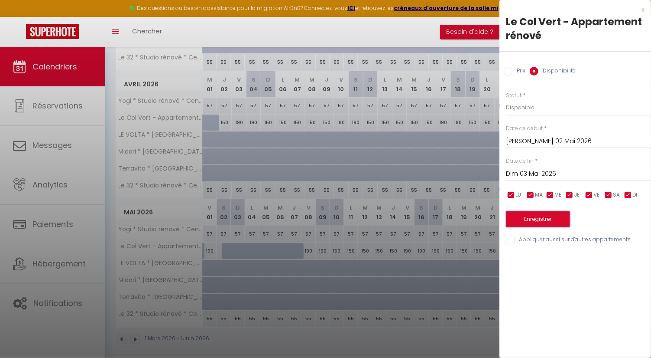
click at [530, 223] on button "Enregistrer" at bounding box center [538, 219] width 64 height 16
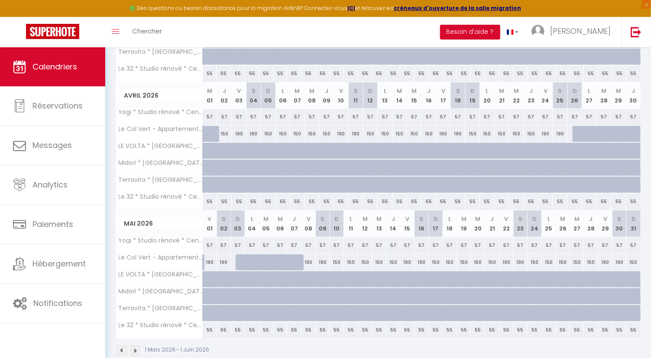
scroll to position [253, 0]
click at [547, 258] on div "150" at bounding box center [549, 262] width 14 height 16
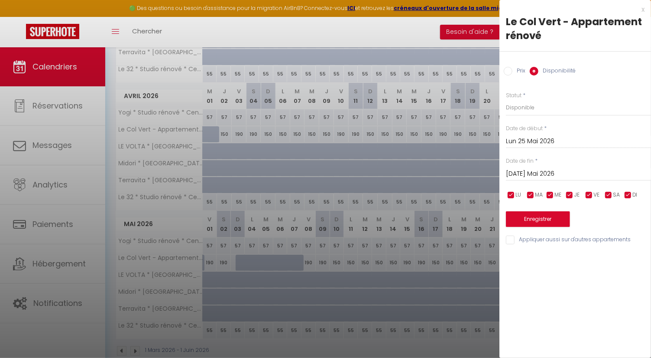
click at [565, 166] on div "Mar 26 Mai 2026 < Mai 2026 > Dim Lun Mar Mer Jeu Ven Sam 1 2 3 4 5 6 7 8 9 10 1…" at bounding box center [578, 173] width 145 height 16
click at [566, 169] on input "Mar 26 Mai 2026" at bounding box center [578, 173] width 145 height 11
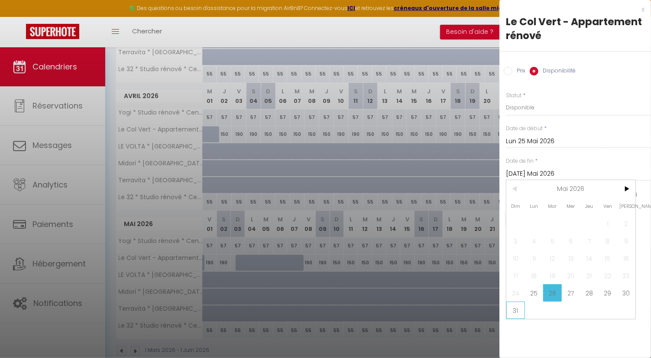
click at [519, 308] on span "31" at bounding box center [516, 309] width 19 height 17
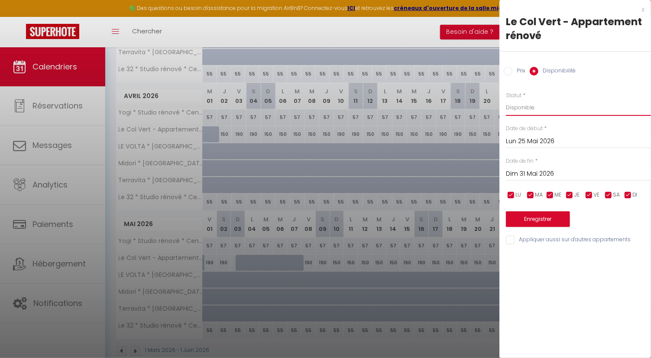
drag, startPoint x: 538, startPoint y: 102, endPoint x: 538, endPoint y: 107, distance: 4.8
click at [538, 102] on select "Disponible Indisponible" at bounding box center [578, 107] width 145 height 16
click at [506, 99] on select "Disponible Indisponible" at bounding box center [578, 107] width 145 height 16
click at [543, 219] on button "Enregistrer" at bounding box center [538, 219] width 64 height 16
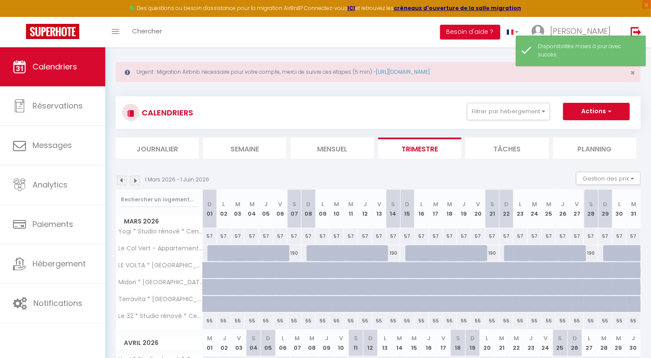
scroll to position [0, 0]
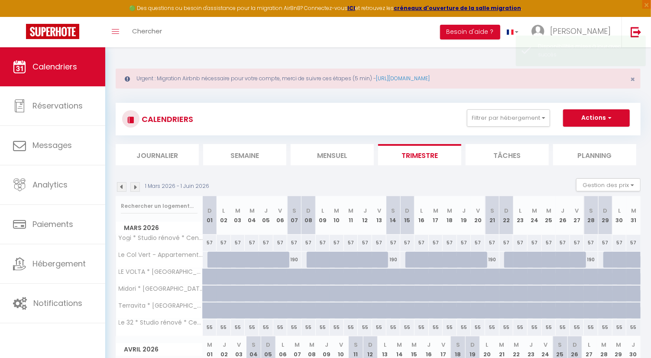
click at [135, 182] on img at bounding box center [135, 187] width 10 height 10
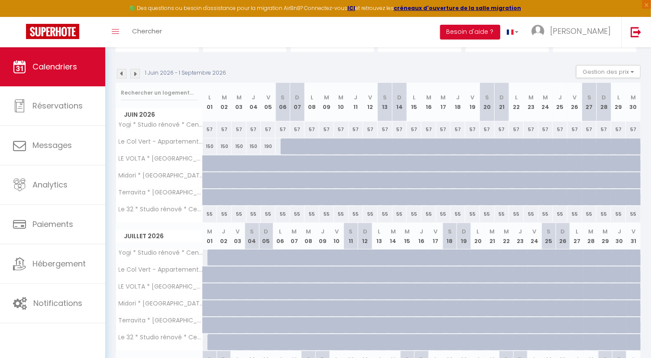
scroll to position [114, 0]
click at [209, 143] on div "150" at bounding box center [210, 146] width 15 height 16
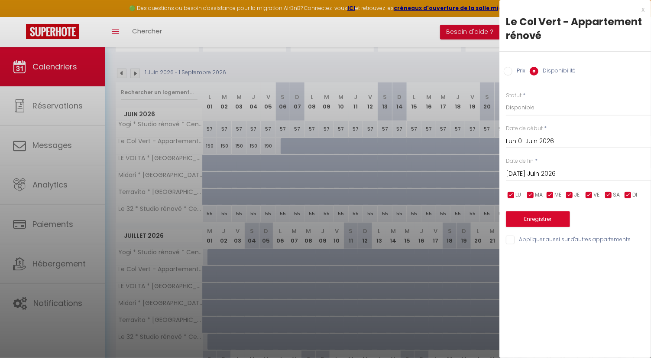
click at [548, 172] on input "Mar 02 Juin 2026" at bounding box center [578, 173] width 145 height 11
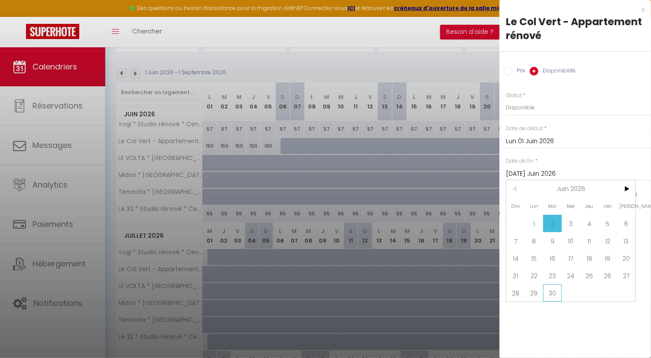
click at [557, 291] on span "30" at bounding box center [552, 292] width 19 height 17
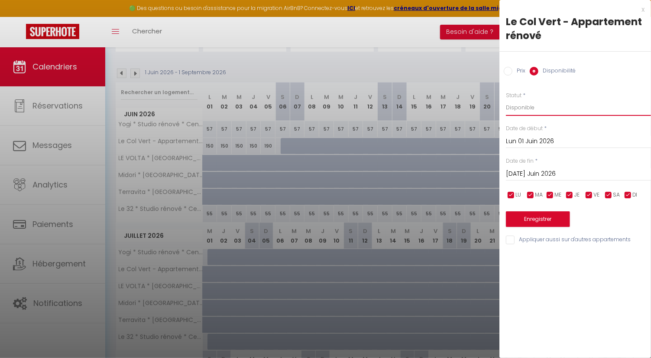
click at [529, 102] on select "Disponible Indisponible" at bounding box center [578, 107] width 145 height 16
click at [506, 99] on select "Disponible Indisponible" at bounding box center [578, 107] width 145 height 16
click at [544, 220] on button "Enregistrer" at bounding box center [538, 219] width 64 height 16
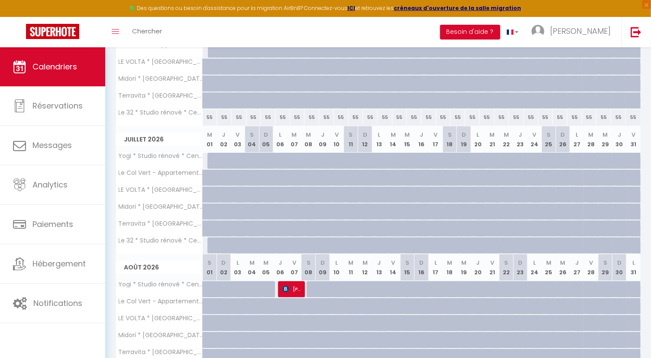
scroll to position [265, 0]
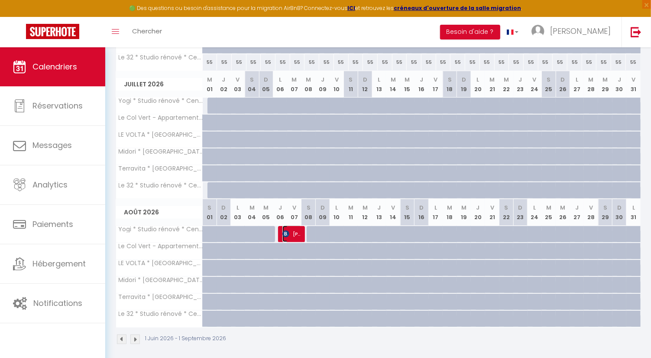
click at [296, 231] on span "Bo Mortensen" at bounding box center [293, 233] width 20 height 16
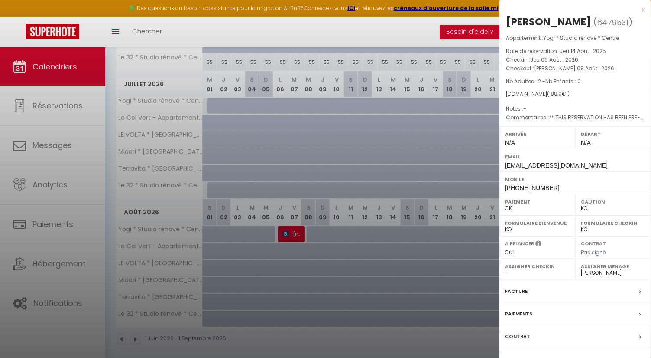
drag, startPoint x: 296, startPoint y: 234, endPoint x: 602, endPoint y: 107, distance: 331.1
click at [602, 107] on p "Notes : -" at bounding box center [575, 108] width 139 height 9
click at [486, 167] on div at bounding box center [325, 179] width 651 height 358
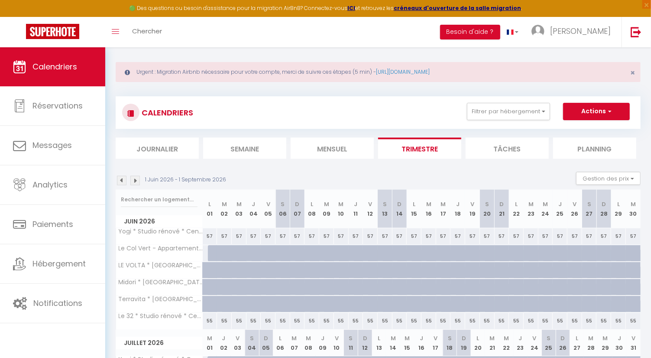
scroll to position [0, 0]
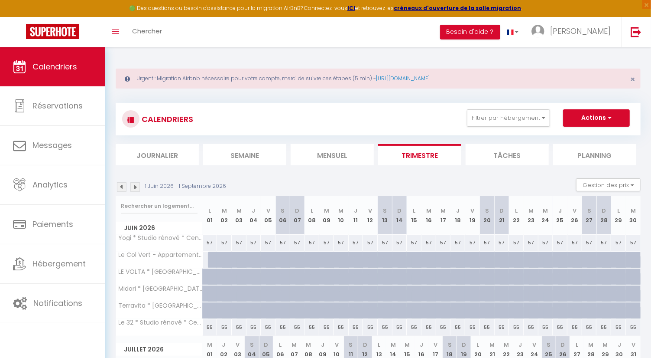
click at [123, 191] on img at bounding box center [122, 187] width 10 height 10
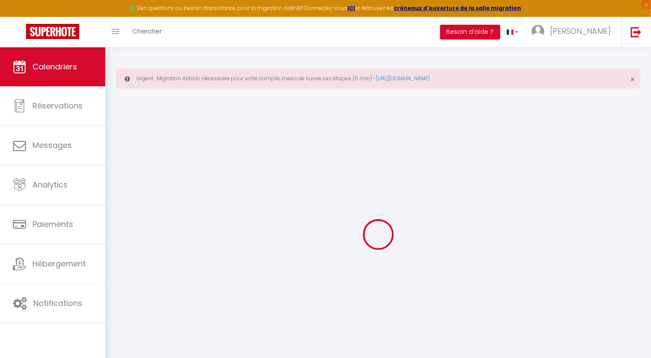
click at [123, 191] on div at bounding box center [378, 234] width 525 height 280
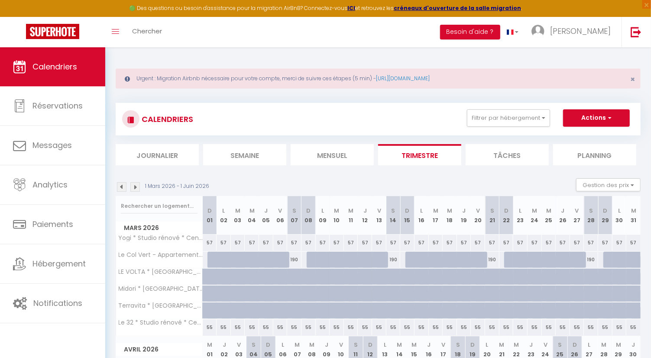
click at [116, 184] on div "1 Mars 2026 - 1 Juin 2026" at bounding box center [164, 187] width 96 height 10
click at [119, 184] on img at bounding box center [122, 187] width 10 height 10
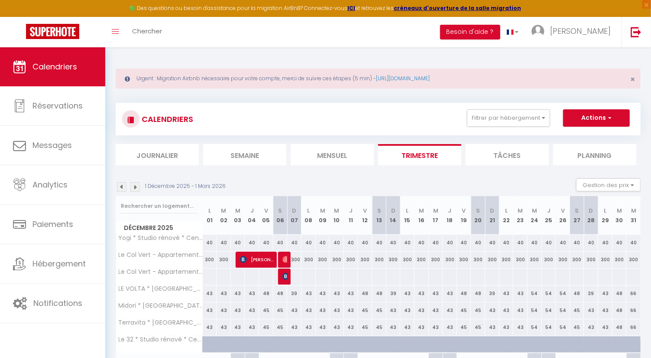
click at [120, 184] on img at bounding box center [122, 187] width 10 height 10
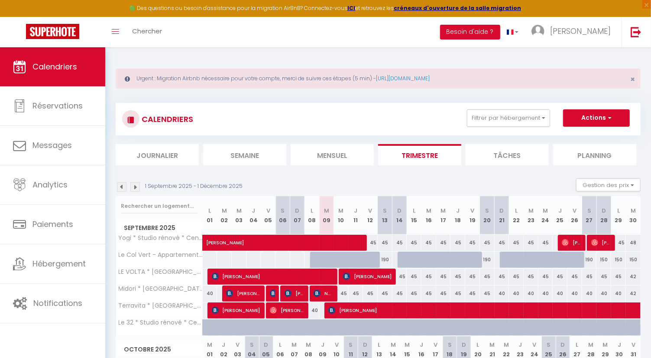
click at [120, 184] on img at bounding box center [122, 187] width 10 height 10
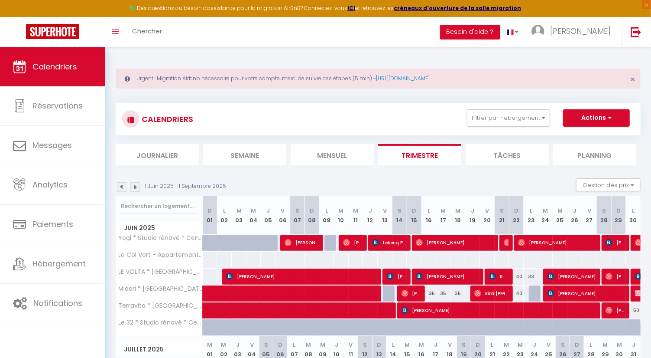
click at [138, 188] on img at bounding box center [135, 187] width 10 height 10
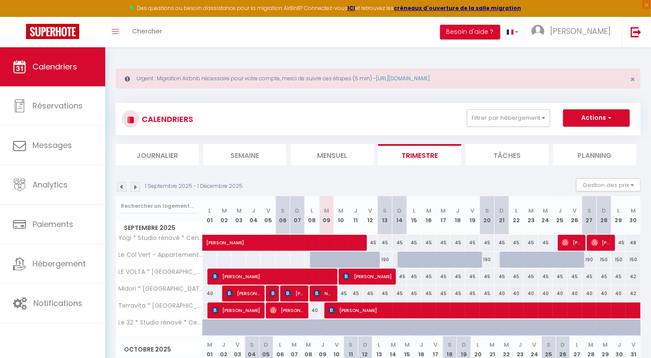
click at [138, 188] on img at bounding box center [135, 187] width 10 height 10
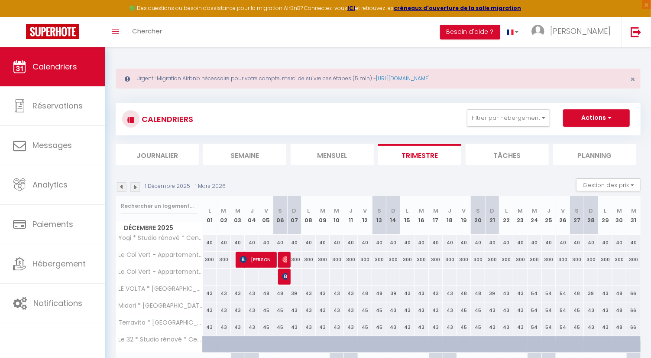
click at [209, 258] on div "300" at bounding box center [210, 259] width 14 height 16
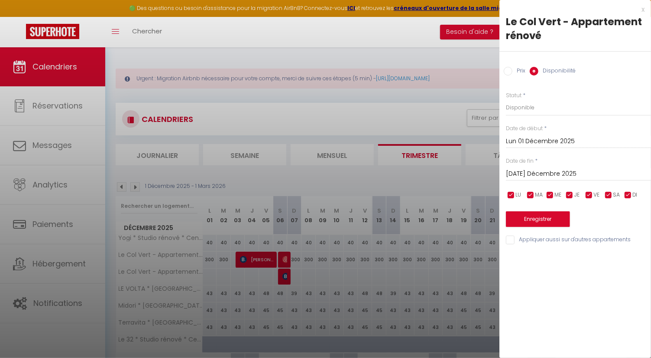
click at [515, 67] on label "Prix" at bounding box center [519, 72] width 13 height 10
click at [513, 67] on input "Prix" at bounding box center [508, 71] width 9 height 9
click at [536, 68] on input "Disponibilité" at bounding box center [534, 71] width 9 height 9
click at [561, 241] on input "Appliquer aussi sur d'autres appartements" at bounding box center [578, 239] width 145 height 9
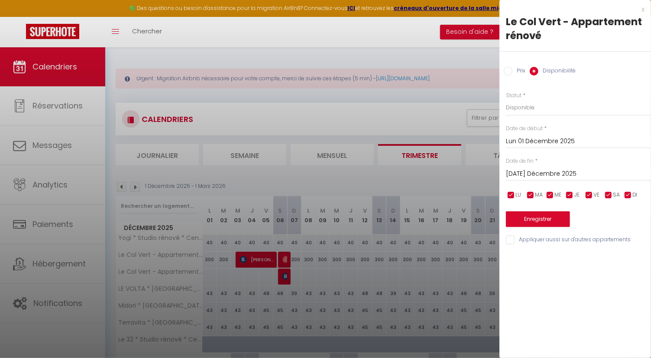
click at [423, 114] on div at bounding box center [325, 179] width 651 height 358
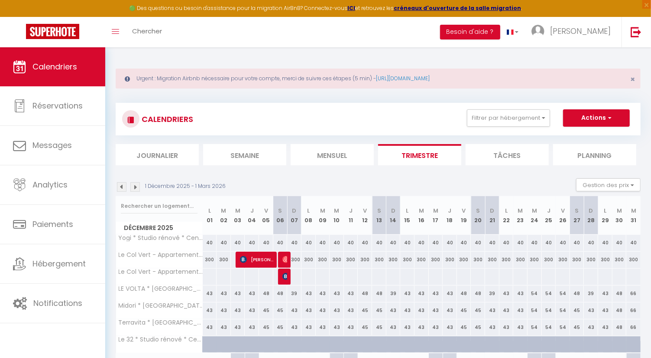
click at [581, 152] on li "Planning" at bounding box center [594, 154] width 83 height 21
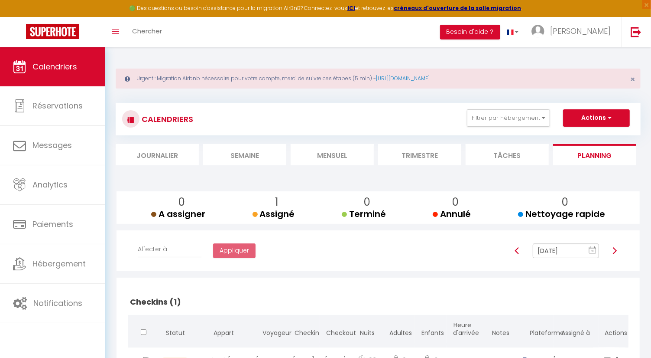
click at [333, 160] on li "Mensuel" at bounding box center [332, 154] width 83 height 21
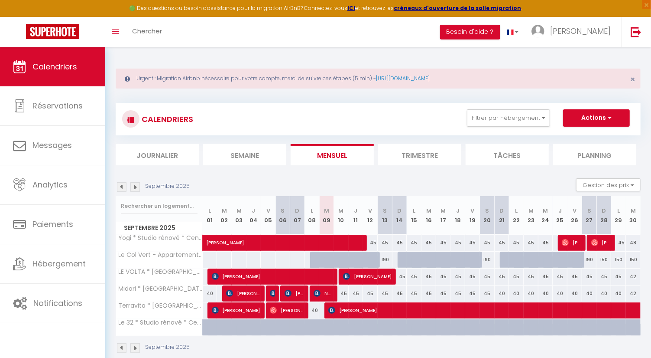
click at [384, 257] on div "190" at bounding box center [385, 259] width 15 height 16
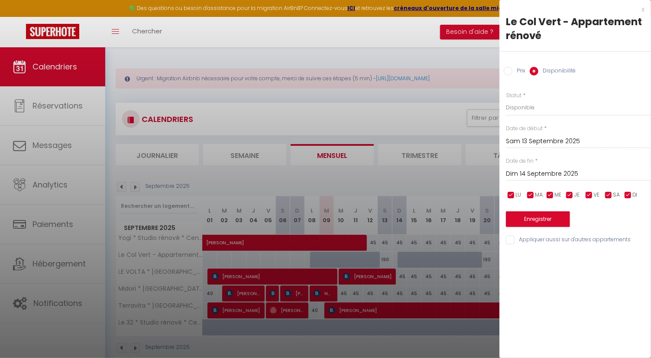
click at [521, 72] on label "Prix" at bounding box center [519, 72] width 13 height 10
click at [513, 72] on input "Prix" at bounding box center [508, 71] width 9 height 9
click at [540, 72] on label "Disponibilité" at bounding box center [557, 72] width 37 height 10
click at [539, 72] on input "Disponibilité" at bounding box center [534, 71] width 9 height 9
click at [556, 46] on div "Le Col Vert - Appartement rénové" at bounding box center [576, 33] width 152 height 37
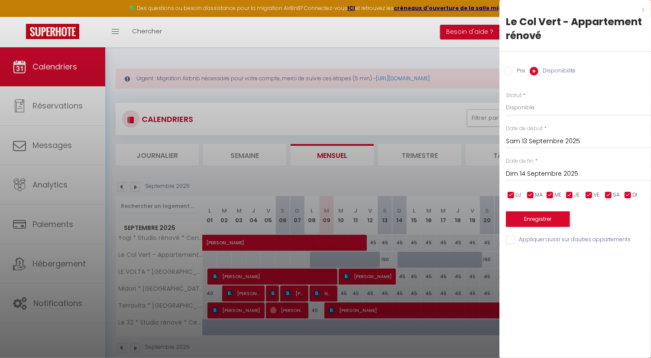
click at [642, 7] on div "x" at bounding box center [572, 9] width 145 height 10
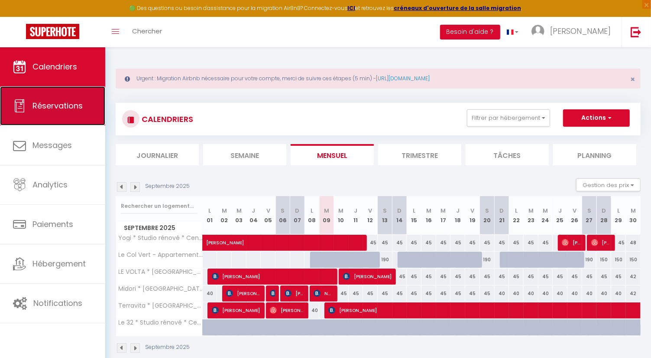
click at [44, 119] on link "Réservations" at bounding box center [52, 105] width 105 height 39
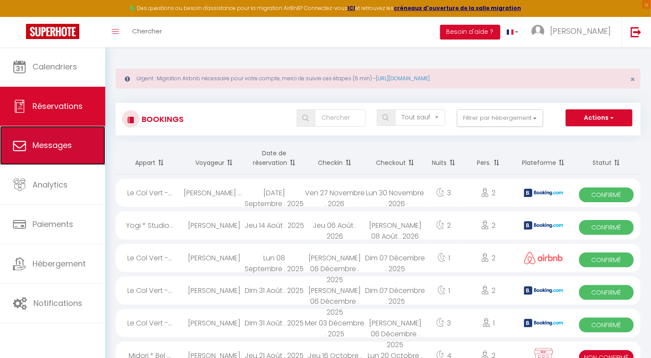
click at [54, 150] on link "Messages" at bounding box center [52, 145] width 105 height 39
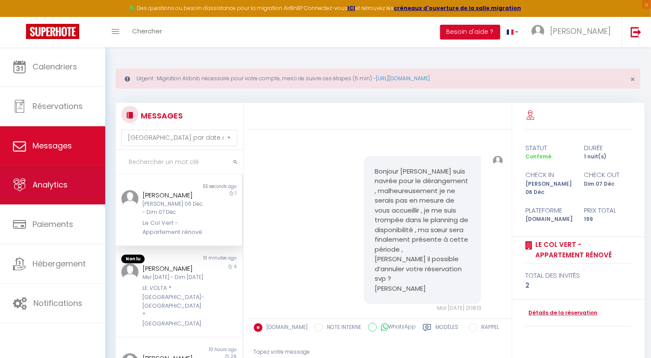
scroll to position [30, 0]
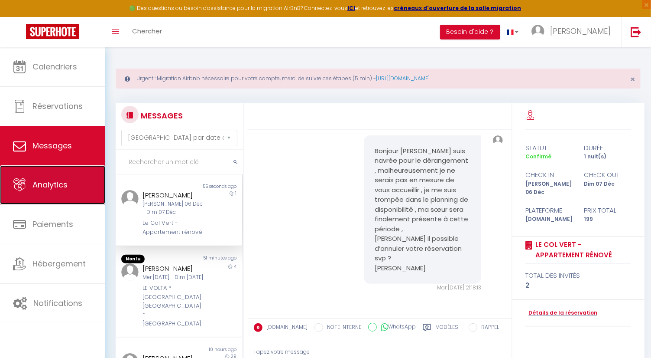
click at [57, 192] on link "Analytics" at bounding box center [52, 184] width 105 height 39
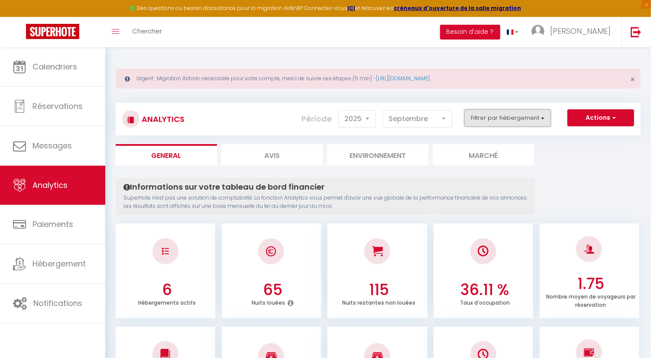
click at [548, 122] on button "Filtrer par hébergement" at bounding box center [508, 117] width 87 height 17
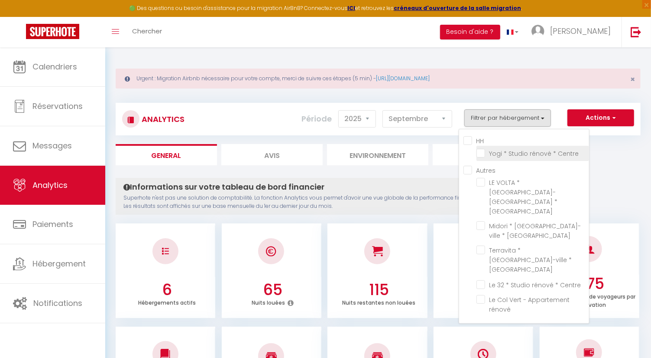
click at [481, 150] on Centre "checkbox" at bounding box center [533, 152] width 113 height 9
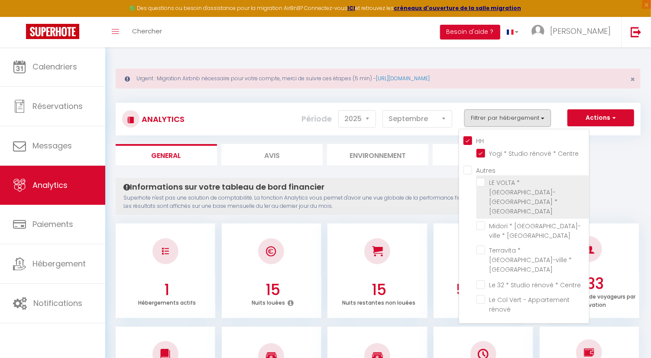
click at [483, 183] on Calais "checkbox" at bounding box center [533, 182] width 113 height 9
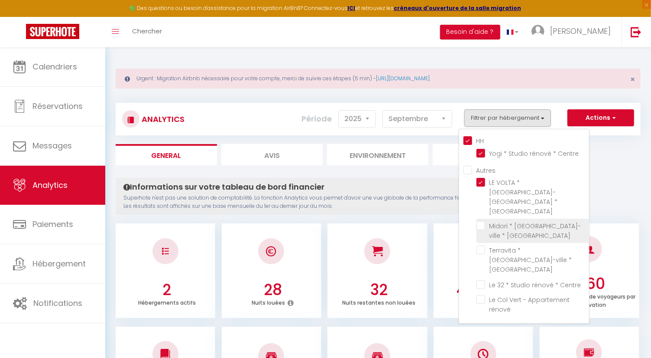
click at [478, 221] on Calais "checkbox" at bounding box center [533, 225] width 113 height 9
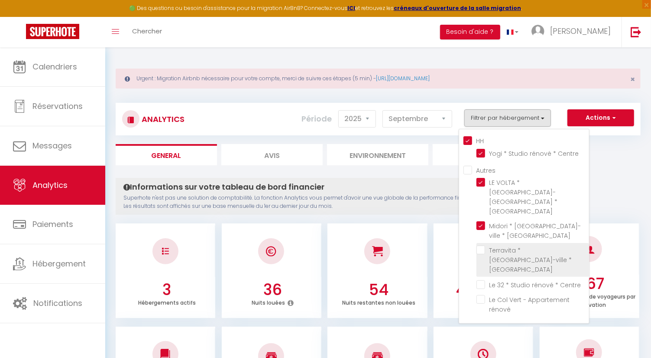
click at [482, 245] on Calais "checkbox" at bounding box center [533, 249] width 113 height 9
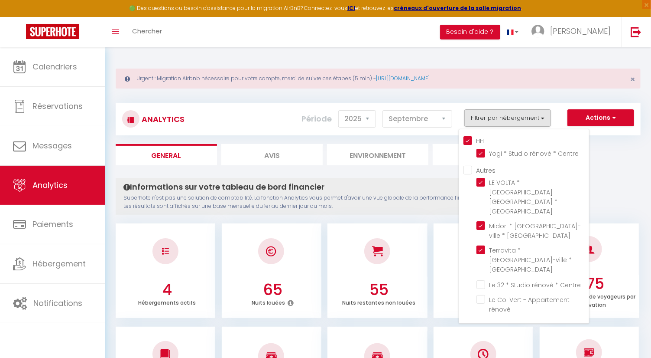
click at [630, 164] on ul "General Avis Environnement Marché" at bounding box center [378, 154] width 525 height 21
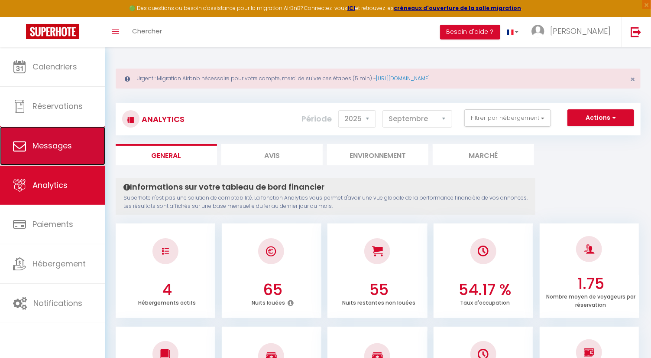
click at [79, 155] on link "Messages" at bounding box center [52, 145] width 105 height 39
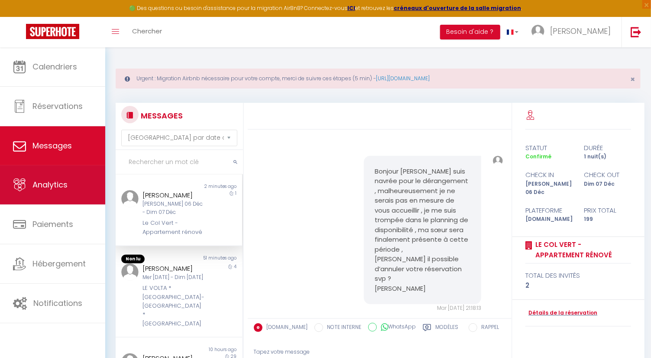
scroll to position [30, 0]
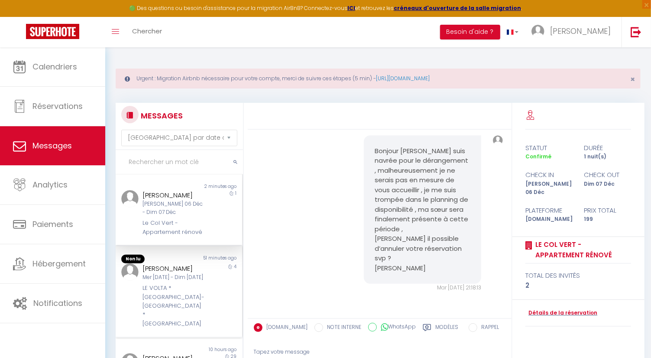
click at [155, 270] on div "[PERSON_NAME]" at bounding box center [174, 268] width 62 height 10
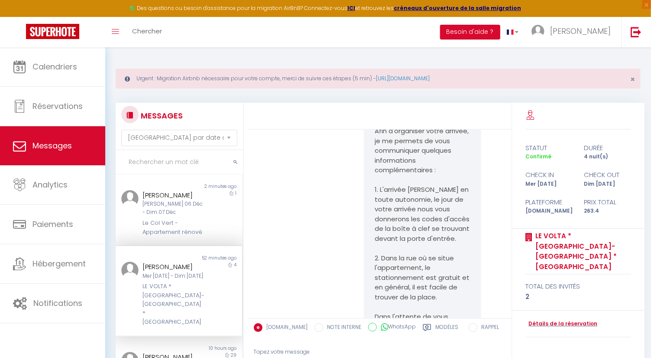
scroll to position [52, 0]
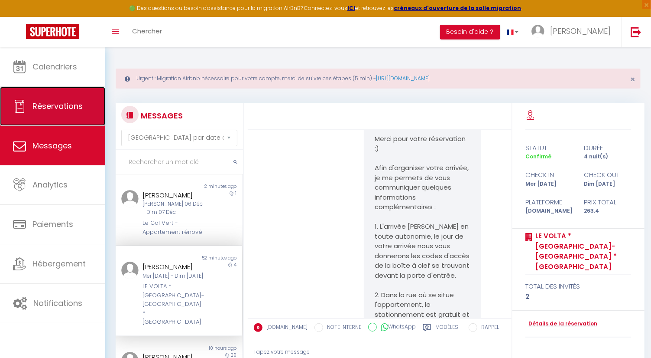
click at [38, 115] on link "Réservations" at bounding box center [52, 106] width 105 height 39
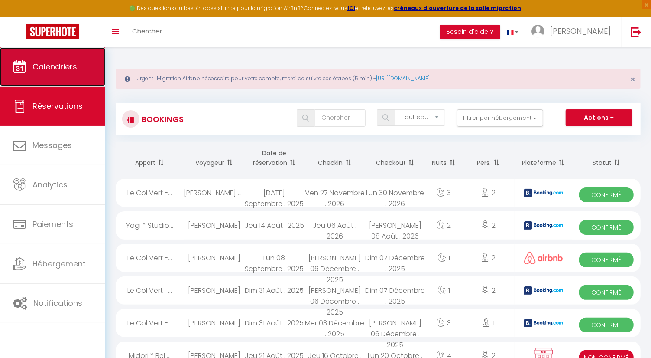
click at [47, 81] on link "Calendriers" at bounding box center [52, 66] width 105 height 39
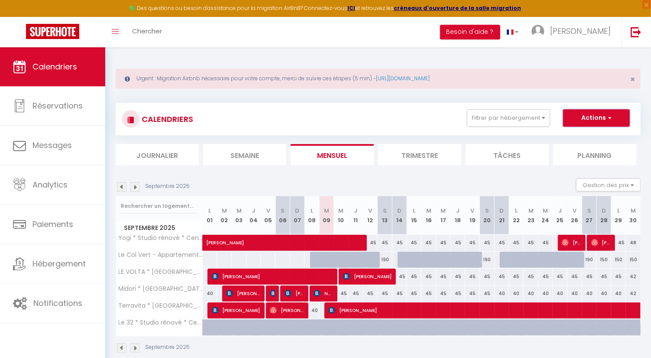
click at [616, 115] on button "Actions" at bounding box center [596, 117] width 67 height 17
click at [463, 175] on section "Septembre 2025 Gestion des prix Nb Nuits minimum Règles Disponibilité Septembre…" at bounding box center [378, 265] width 525 height 192
click at [602, 179] on button "Gestion des prix" at bounding box center [608, 184] width 65 height 13
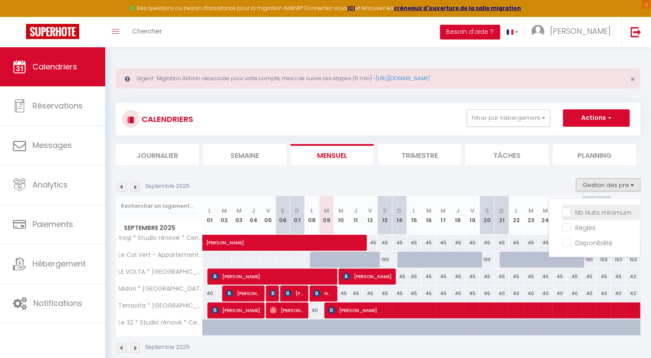
click at [597, 213] on input "Nb Nuits minimum" at bounding box center [602, 211] width 78 height 9
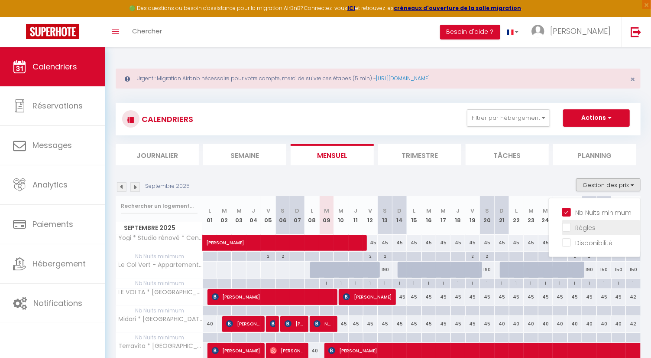
click at [568, 229] on input "Règles" at bounding box center [602, 226] width 78 height 9
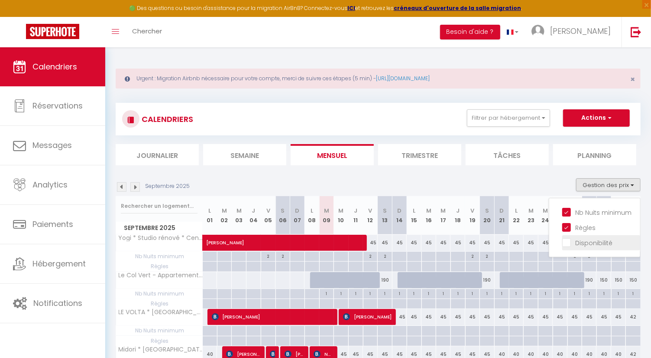
click at [569, 239] on input "Disponibilité" at bounding box center [602, 242] width 78 height 9
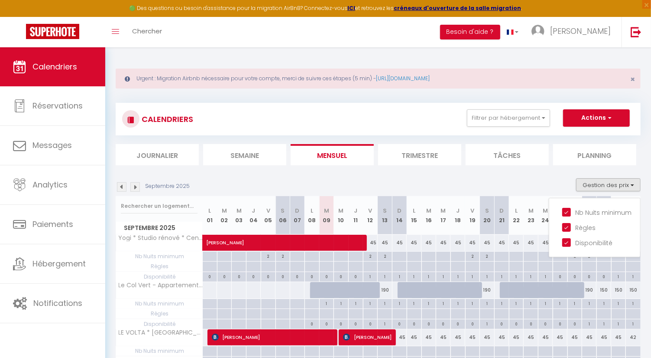
click at [518, 156] on li "Tâches" at bounding box center [507, 154] width 83 height 21
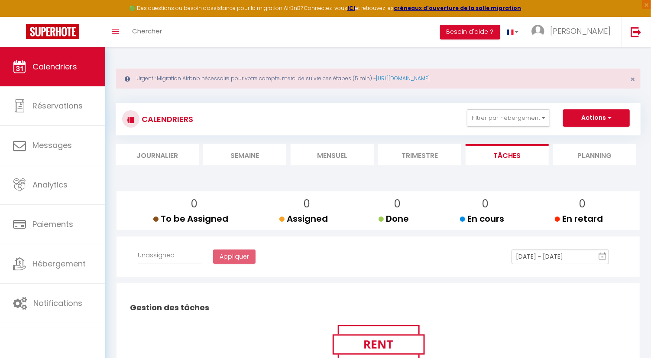
click at [332, 164] on li "Mensuel" at bounding box center [332, 154] width 83 height 21
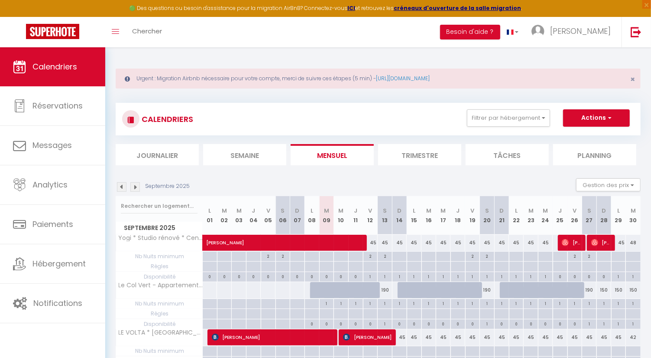
click at [221, 265] on div at bounding box center [224, 266] width 15 height 10
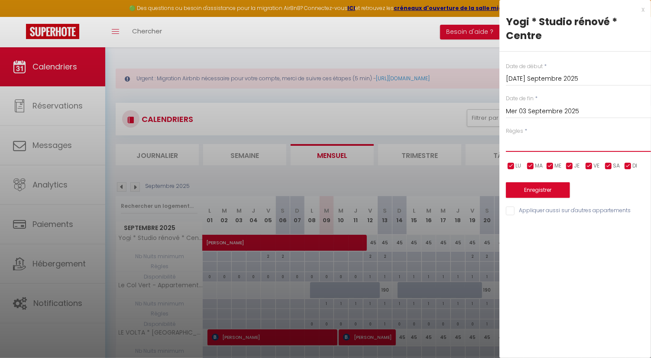
click at [527, 141] on select "Aucun No Checkin No Checkout Pas d'arrivée / Pas de départ" at bounding box center [578, 143] width 145 height 16
click at [423, 175] on div at bounding box center [325, 179] width 651 height 358
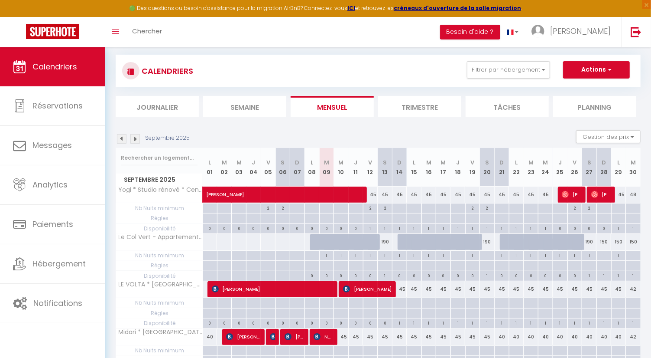
scroll to position [96, 0]
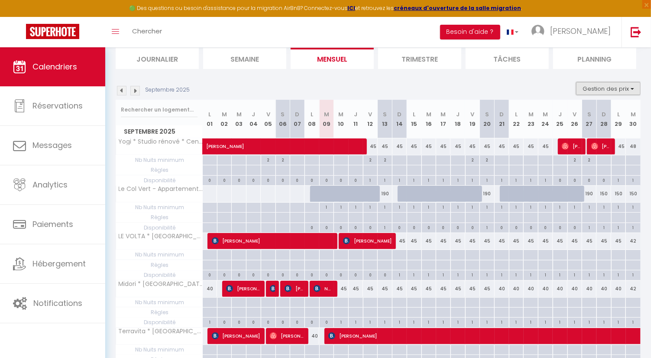
click at [618, 91] on button "Gestion des prix" at bounding box center [608, 88] width 65 height 13
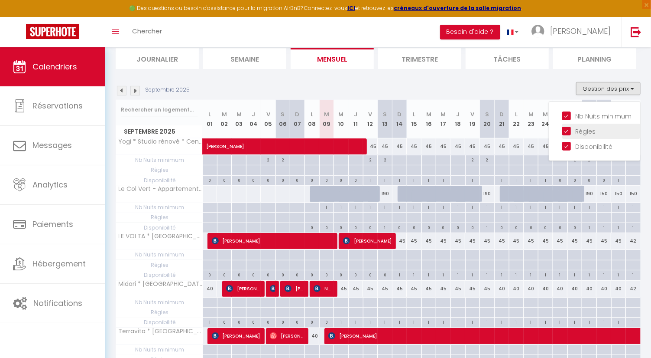
click at [590, 128] on input "Règles" at bounding box center [602, 130] width 78 height 9
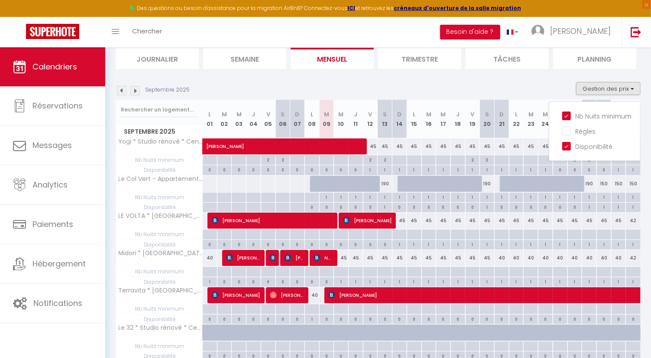
click at [516, 90] on div "Septembre 2025 Gestion des prix Nb Nuits minimum Règles Disponibilité" at bounding box center [378, 91] width 525 height 18
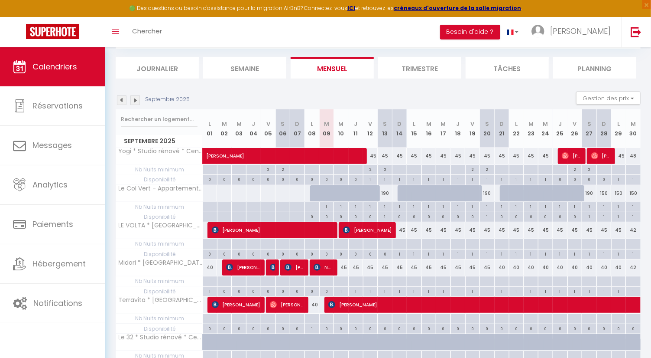
scroll to position [83, 0]
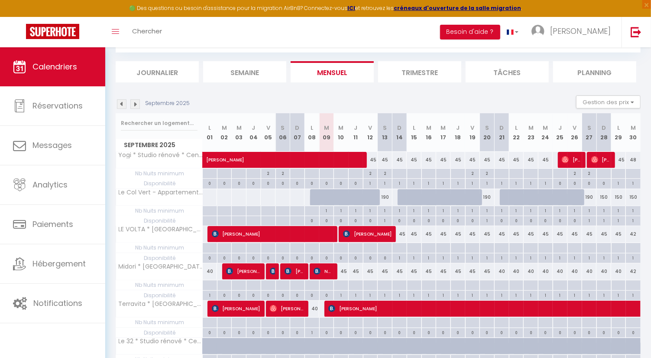
click at [327, 211] on div "1" at bounding box center [327, 210] width 14 height 8
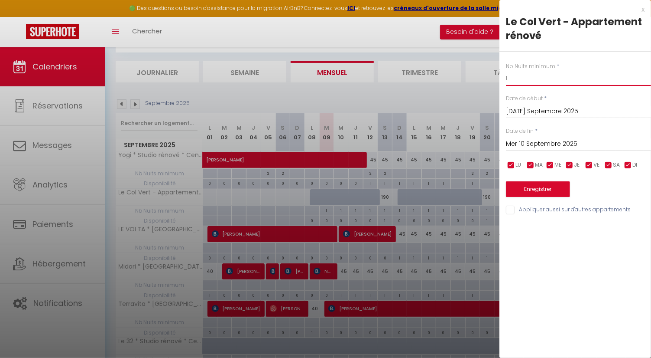
click at [563, 83] on input "1" at bounding box center [578, 78] width 145 height 16
click at [555, 111] on input "[DATE]" at bounding box center [578, 111] width 145 height 11
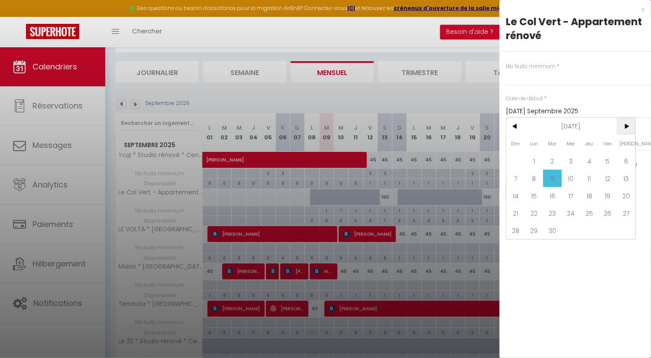
click at [621, 129] on span ">" at bounding box center [626, 125] width 19 height 17
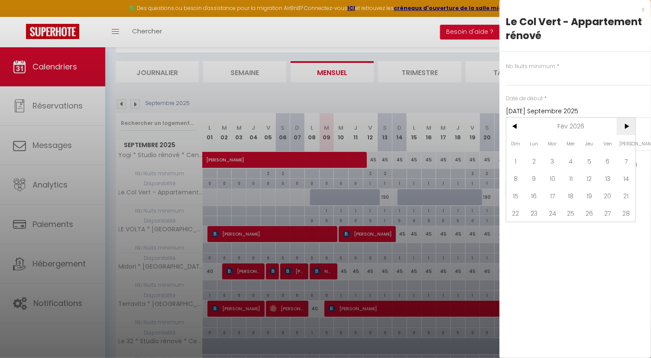
click at [621, 129] on span ">" at bounding box center [626, 125] width 19 height 17
click at [599, 232] on span "30" at bounding box center [589, 229] width 19 height 17
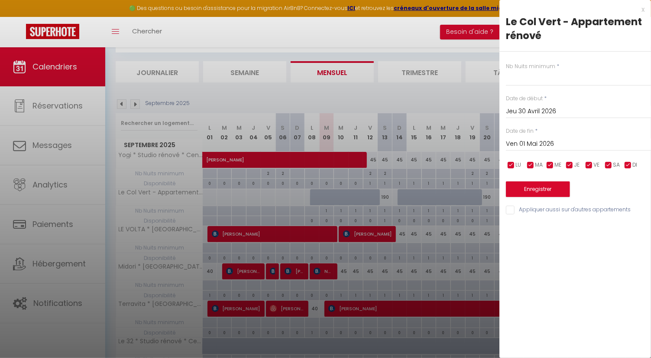
click at [573, 165] on input "checkbox" at bounding box center [570, 165] width 9 height 9
click at [547, 163] on input "checkbox" at bounding box center [550, 165] width 9 height 9
click at [531, 163] on input "checkbox" at bounding box center [531, 165] width 9 height 9
click at [511, 166] on input "checkbox" at bounding box center [511, 165] width 9 height 9
click at [634, 168] on span "DI" at bounding box center [635, 165] width 5 height 8
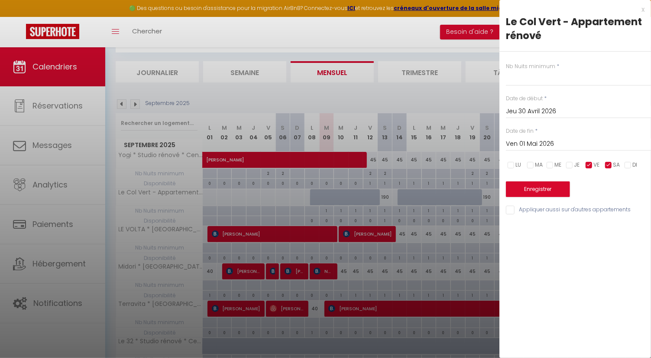
click at [550, 68] on label "Nb Nuits minimum" at bounding box center [530, 66] width 49 height 8
click at [553, 83] on input "text" at bounding box center [578, 78] width 145 height 16
click at [562, 114] on input "Jeu 30 Avril 2026" at bounding box center [578, 111] width 145 height 11
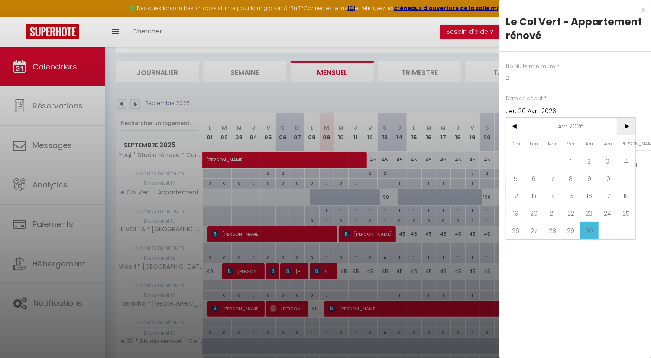
click at [629, 125] on span ">" at bounding box center [626, 125] width 19 height 17
click at [521, 130] on span "<" at bounding box center [516, 125] width 19 height 17
click at [582, 86] on div "Nb Nuits minimum * 2 Date de début * Jeu 30 Avril 2026 < Avr 2026 > Dim Lun Mar…" at bounding box center [576, 134] width 152 height 164
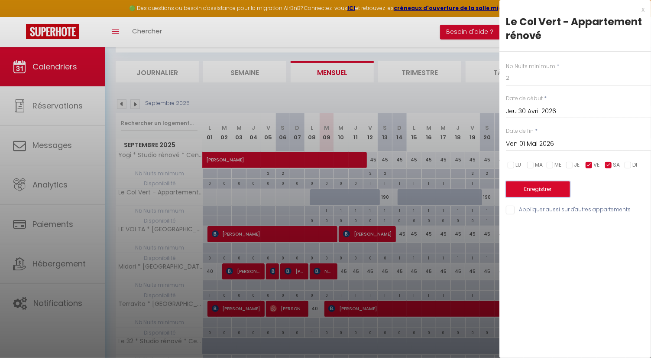
click at [553, 185] on button "Enregistrer" at bounding box center [538, 189] width 64 height 16
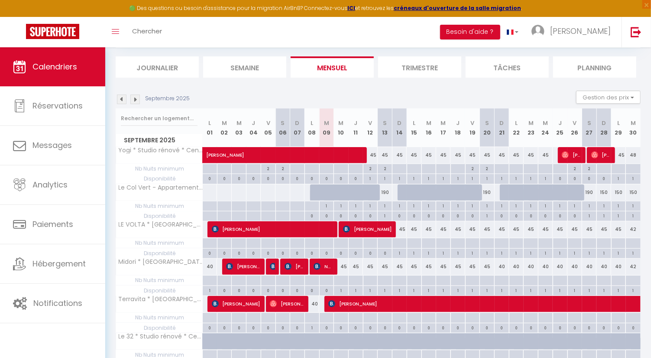
scroll to position [87, 0]
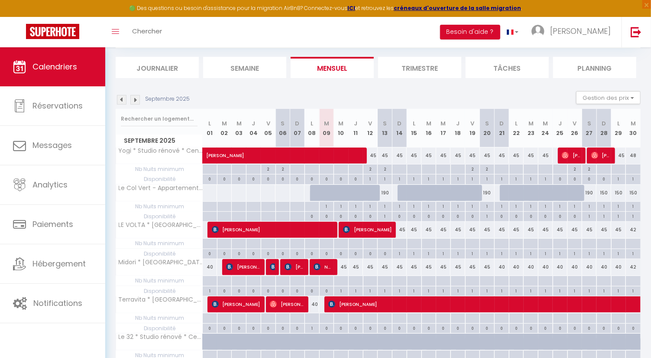
click at [390, 204] on div "1" at bounding box center [385, 206] width 14 height 8
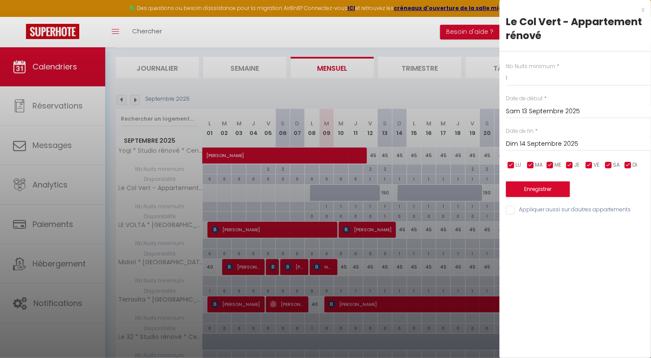
click at [458, 158] on div at bounding box center [325, 179] width 651 height 358
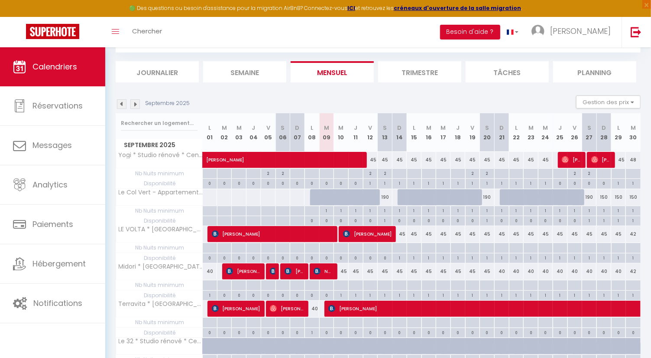
click at [422, 73] on li "Trimestre" at bounding box center [419, 71] width 83 height 21
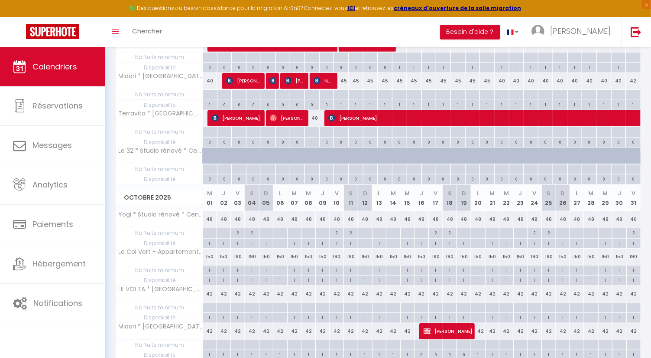
scroll to position [227, 0]
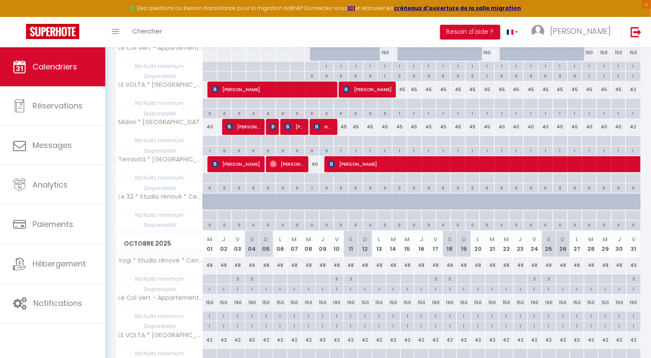
click at [333, 311] on div "1" at bounding box center [337, 315] width 14 height 8
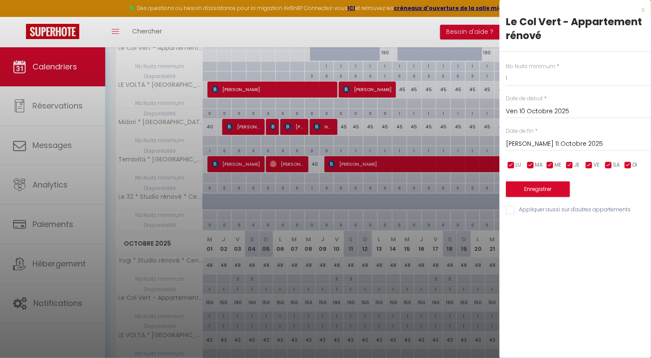
click at [568, 211] on input "Appliquer aussi sur d'autres appartements" at bounding box center [578, 209] width 145 height 9
click at [528, 104] on div "Ven 10 Octobre 2025 < Oct 2025 > Dim Lun Mar Mer Jeu Ven Sam 1 2 3 4 5 6 7 8 9 …" at bounding box center [578, 111] width 145 height 16
click at [528, 111] on input "Ven 10 Octobre 2025" at bounding box center [578, 111] width 145 height 11
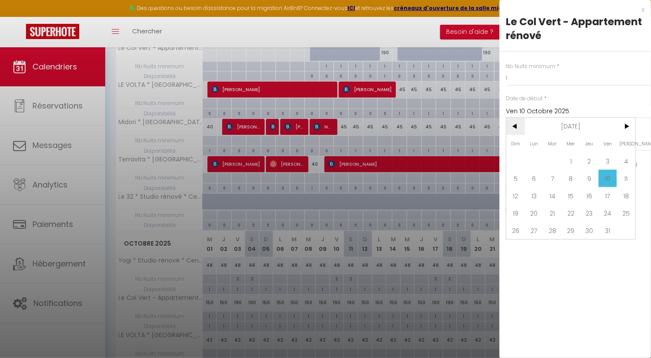
click at [512, 124] on span "<" at bounding box center [516, 125] width 19 height 17
click at [555, 160] on span "2" at bounding box center [552, 160] width 19 height 17
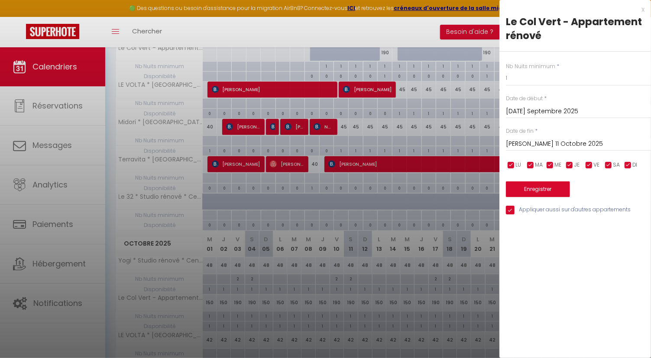
click at [565, 143] on input "Sam 11 Octobre 2025" at bounding box center [578, 143] width 145 height 11
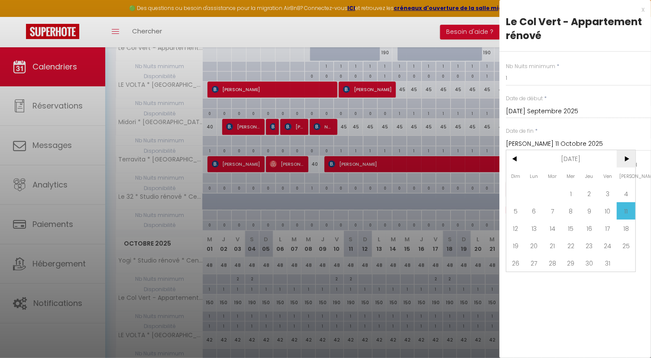
click at [625, 159] on span ">" at bounding box center [626, 158] width 19 height 17
click at [625, 158] on span ">" at bounding box center [626, 158] width 19 height 17
click at [625, 157] on span ">" at bounding box center [626, 158] width 19 height 17
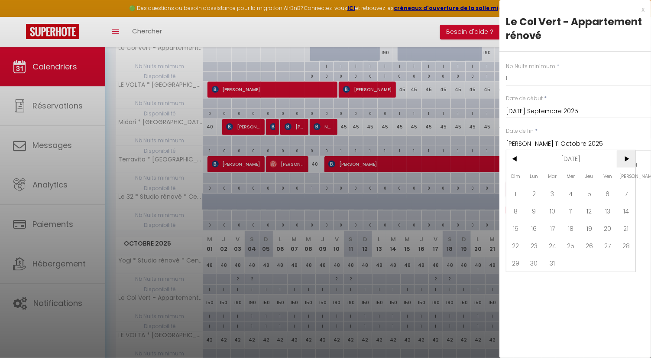
click at [625, 157] on span ">" at bounding box center [626, 158] width 19 height 17
click at [625, 156] on span ">" at bounding box center [626, 158] width 19 height 17
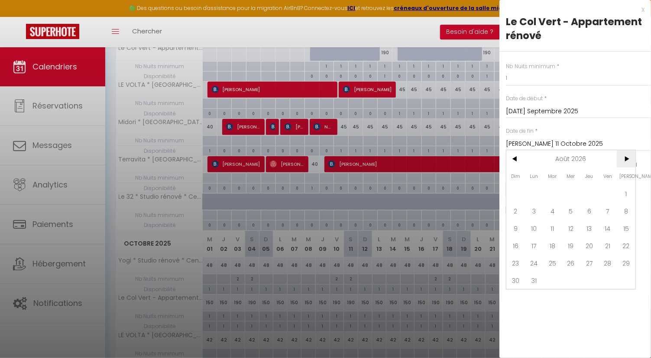
click at [625, 156] on span ">" at bounding box center [626, 158] width 19 height 17
click at [570, 260] on span "30" at bounding box center [571, 262] width 19 height 17
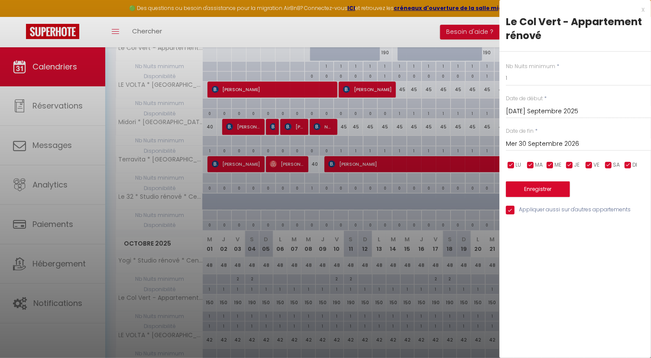
drag, startPoint x: 573, startPoint y: 166, endPoint x: 565, endPoint y: 166, distance: 7.8
click at [573, 166] on input "checkbox" at bounding box center [570, 165] width 9 height 9
click at [547, 163] on input "checkbox" at bounding box center [550, 165] width 9 height 9
click at [530, 166] on input "checkbox" at bounding box center [531, 165] width 9 height 9
click at [516, 166] on span "LU" at bounding box center [519, 165] width 6 height 8
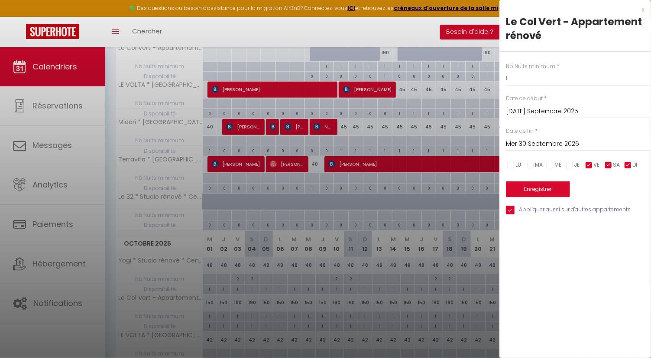
click at [626, 159] on div "LU MA ME JE VE SA DI" at bounding box center [579, 164] width 156 height 11
click at [628, 164] on input "checkbox" at bounding box center [628, 165] width 9 height 9
click at [514, 62] on label "Nb Nuits minimum" at bounding box center [530, 66] width 49 height 8
click at [527, 85] on input "1" at bounding box center [578, 78] width 145 height 16
click at [557, 287] on div "x Le Col Vert - Appartement rénové Nb Nuits minimum * 2 Date de début * Mar 02 …" at bounding box center [576, 179] width 152 height 358
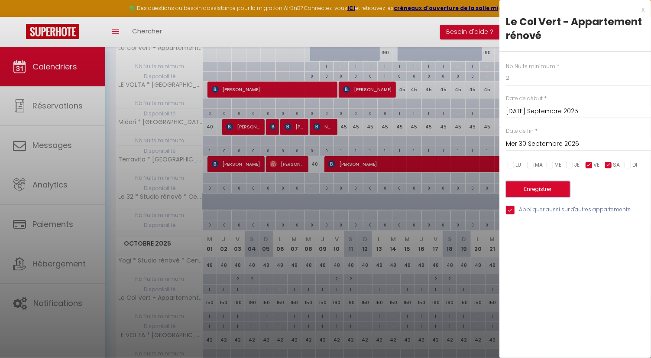
click at [542, 189] on button "Enregistrer" at bounding box center [538, 189] width 64 height 16
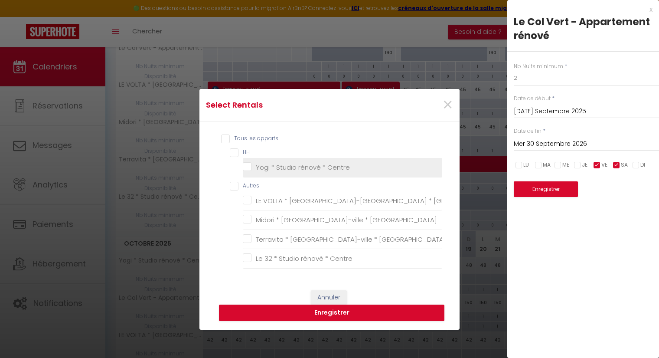
click at [254, 166] on Centre "Yogi * Studio rénové * Centre" at bounding box center [342, 167] width 199 height 9
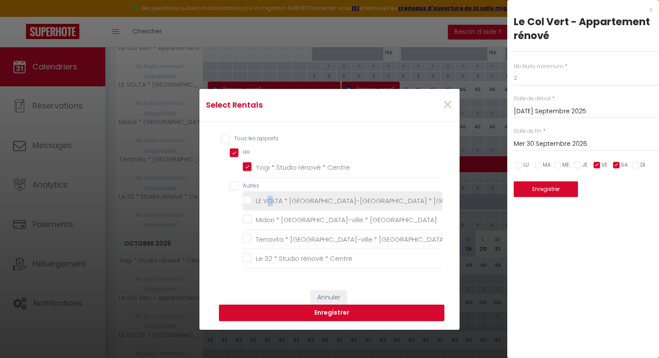
click at [267, 193] on li "LE VOLTA * [GEOGRAPHIC_DATA]-[GEOGRAPHIC_DATA] * [GEOGRAPHIC_DATA]" at bounding box center [342, 201] width 199 height 20
click at [244, 201] on Calais "LE VOLTA * [GEOGRAPHIC_DATA]-[GEOGRAPHIC_DATA] * [GEOGRAPHIC_DATA]" at bounding box center [342, 200] width 199 height 9
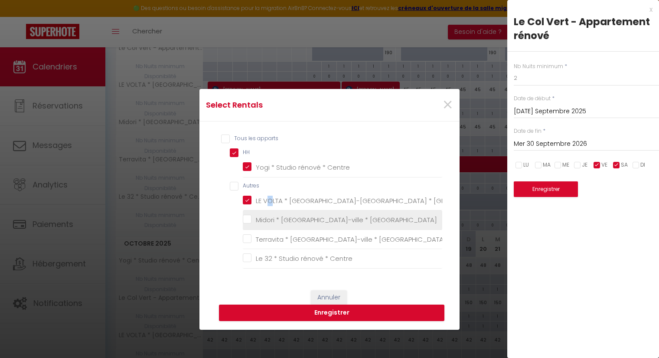
click at [244, 221] on Calais "Midori * [GEOGRAPHIC_DATA]-ville * [GEOGRAPHIC_DATA]" at bounding box center [342, 219] width 199 height 9
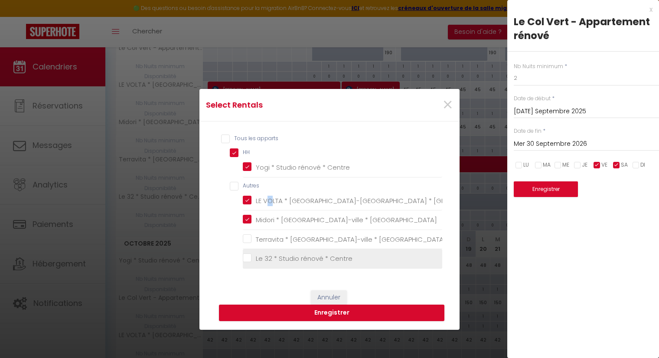
drag, startPoint x: 242, startPoint y: 235, endPoint x: 244, endPoint y: 251, distance: 15.7
click at [243, 236] on Calais "Terravita * [GEOGRAPHIC_DATA]-ville * [GEOGRAPHIC_DATA]" at bounding box center [342, 239] width 199 height 9
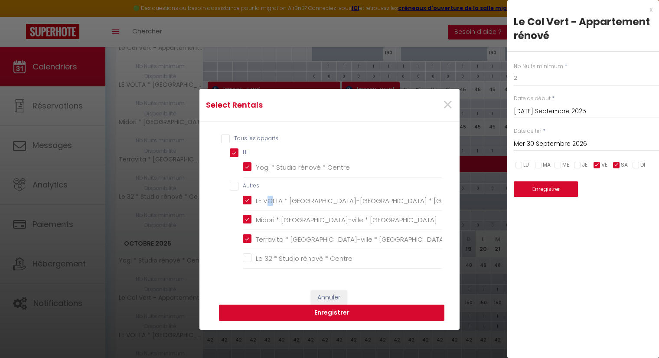
click at [286, 311] on button "Enregistrer" at bounding box center [331, 312] width 225 height 16
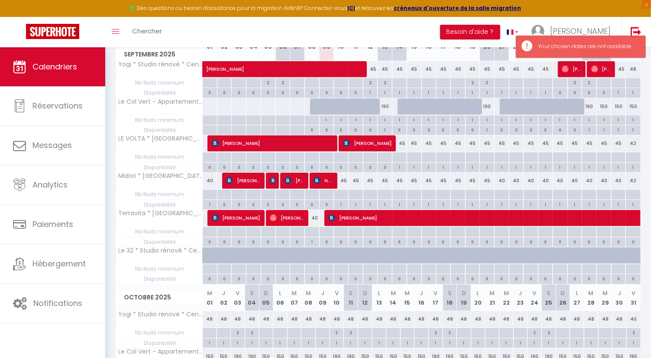
scroll to position [131, 0]
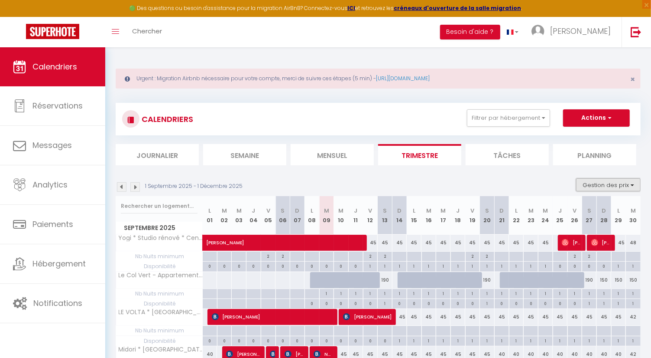
click button "Gestion des prix"
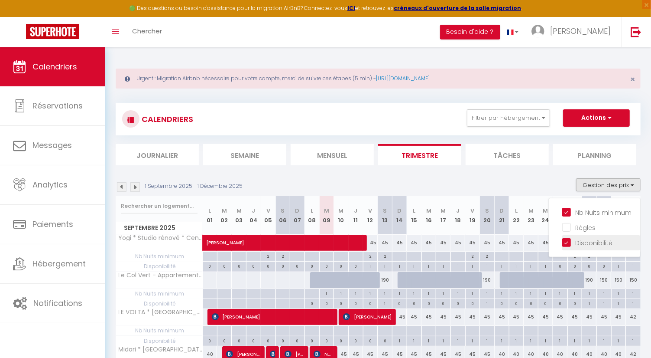
click input "Disponibilité"
checkbox input "false"
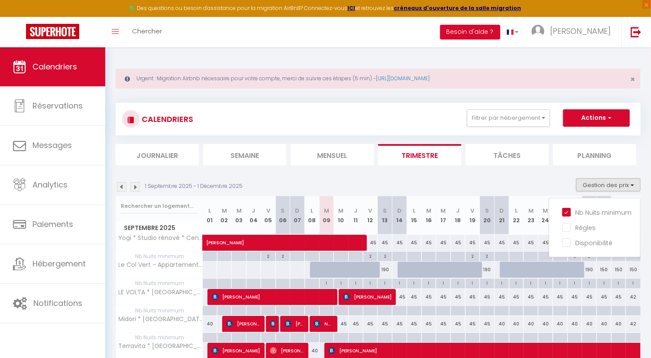
click div "1 Septembre 2025 - 1 Décembre 2025 Gestion des prix Nb Nuits minimum Règles Dis…"
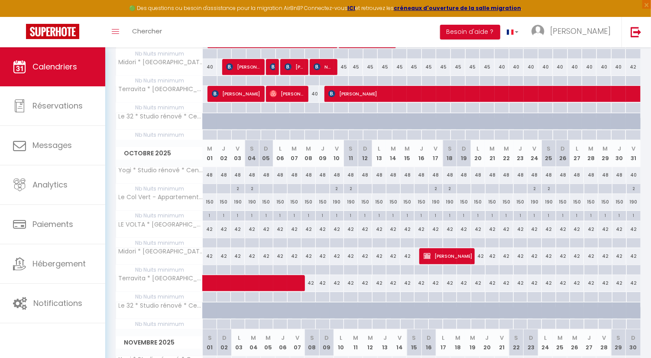
scroll to position [257, 0]
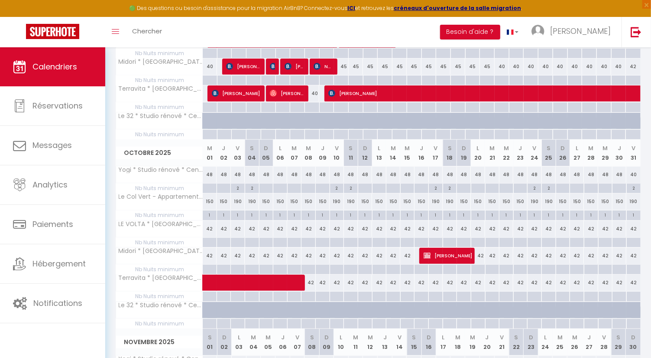
click div "1"
type input "1"
type input "Sam 04 Octobre 2025"
type input "Dim 05 Octobre 2025"
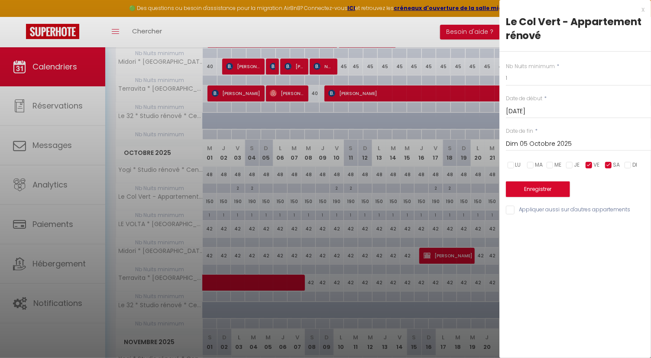
click div
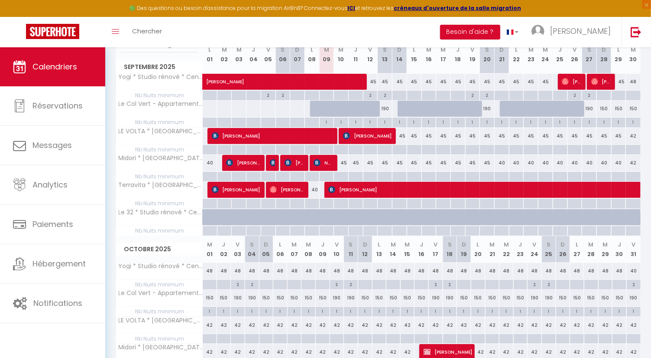
scroll to position [113, 0]
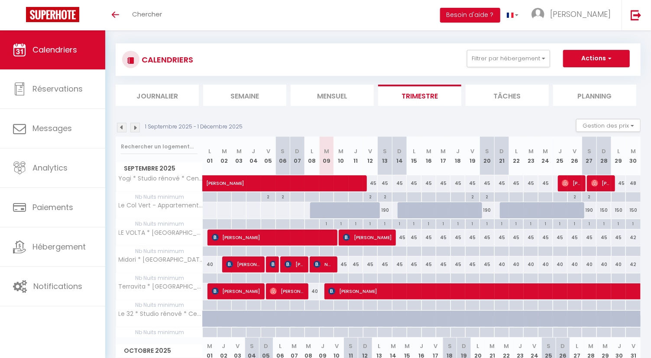
scroll to position [5, 0]
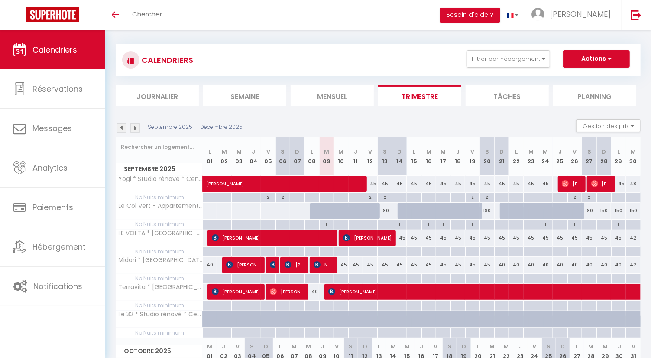
click at [387, 225] on div "1" at bounding box center [385, 223] width 14 height 8
type input "1"
type input "Sam 13 Septembre 2025"
type input "Dim 14 Septembre 2025"
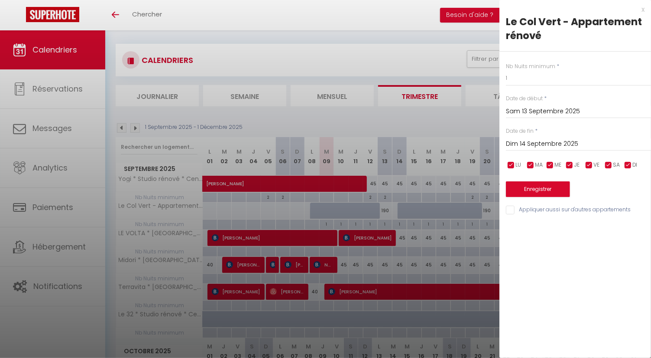
click at [536, 207] on input "Appliquer aussi sur d'autres appartements" at bounding box center [578, 209] width 145 height 9
checkbox input "true"
click at [553, 59] on div "Nb Nuits minimum * 1 Date de début * Sam 13 Septembre 2025 < Sep 2025 > Dim Lun…" at bounding box center [576, 134] width 152 height 164
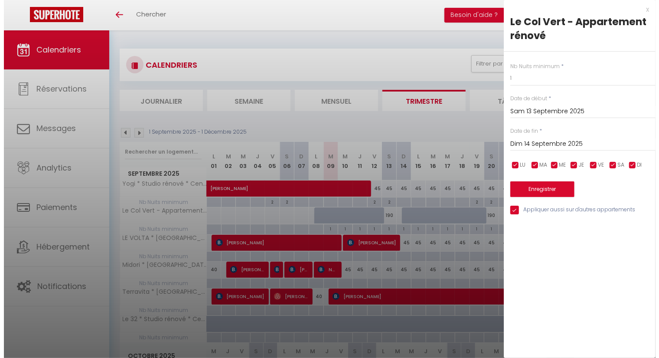
scroll to position [0, 0]
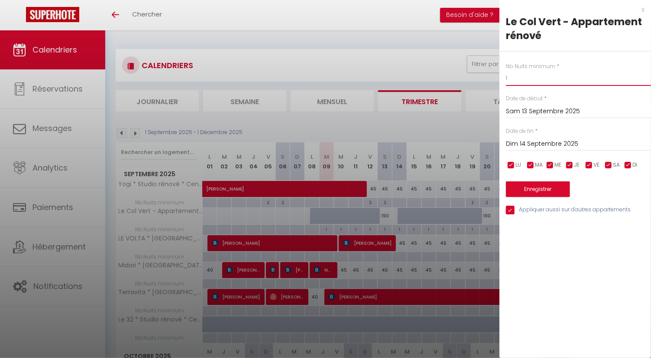
click at [556, 79] on input "1" at bounding box center [578, 78] width 145 height 16
type input "2"
click at [581, 143] on input "Dim 14 Septembre 2025" at bounding box center [578, 143] width 145 height 11
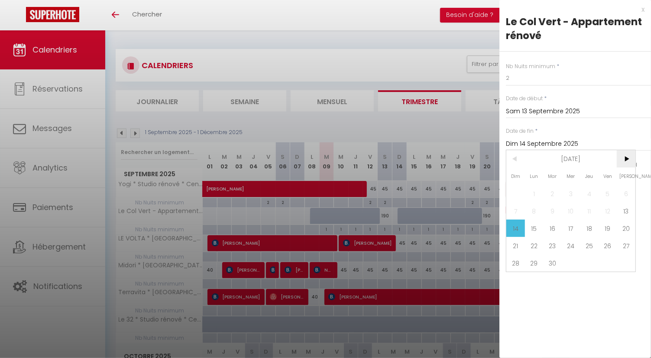
click at [631, 154] on span ">" at bounding box center [626, 158] width 19 height 17
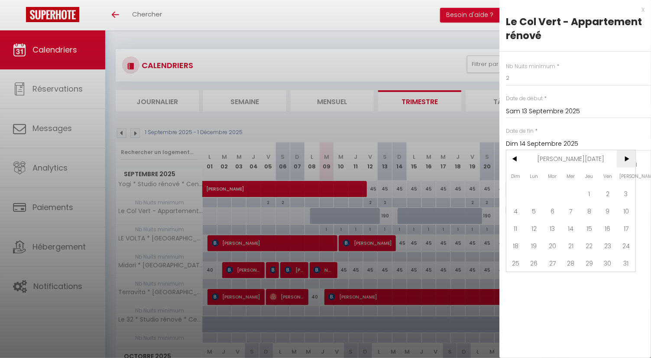
click at [631, 154] on span ">" at bounding box center [626, 158] width 19 height 17
click at [589, 264] on span "30" at bounding box center [589, 262] width 19 height 17
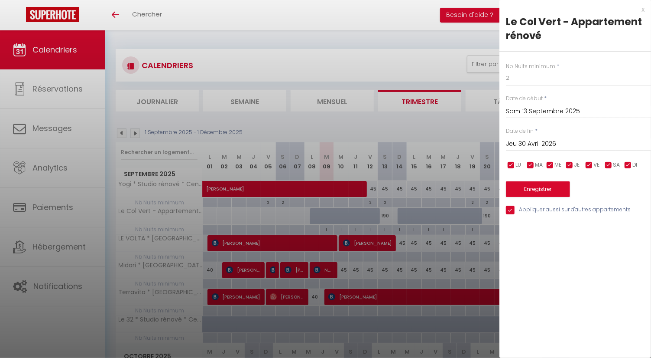
click at [617, 143] on input "Jeu 30 Avril 2026" at bounding box center [578, 143] width 145 height 11
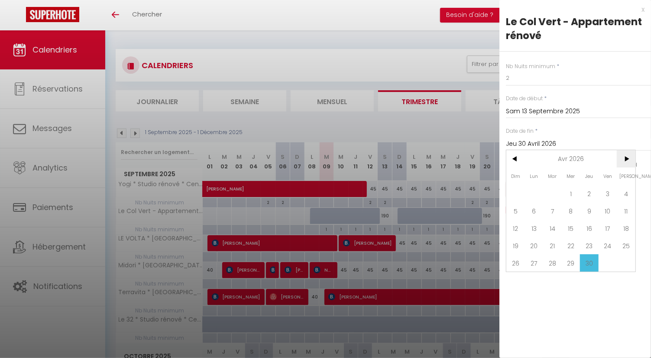
click at [628, 163] on span ">" at bounding box center [626, 158] width 19 height 17
click at [628, 162] on span ">" at bounding box center [626, 158] width 19 height 17
click at [537, 277] on span "31" at bounding box center [534, 279] width 19 height 17
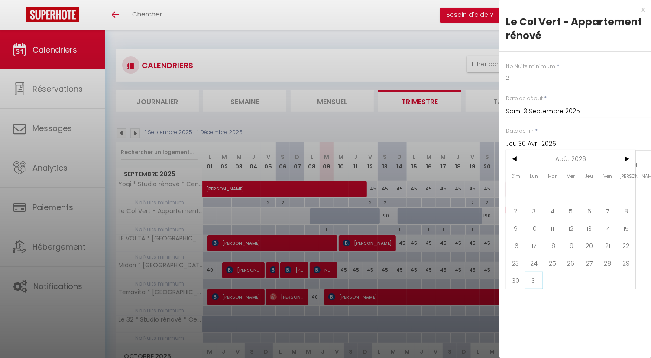
type input "Lun 31 Août 2026"
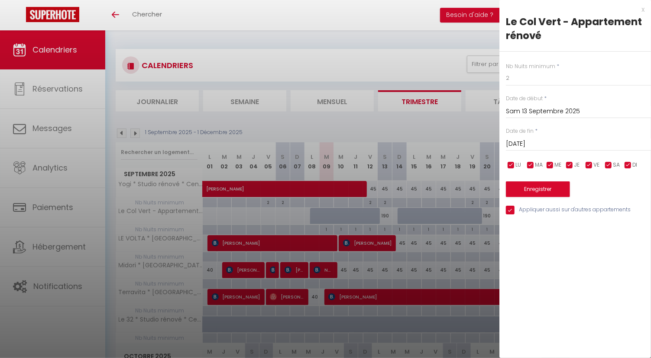
click at [513, 166] on input "checkbox" at bounding box center [511, 165] width 9 height 9
checkbox input "false"
click at [536, 167] on span "MA" at bounding box center [539, 165] width 8 height 8
checkbox input "false"
click at [549, 165] on input "checkbox" at bounding box center [550, 165] width 9 height 9
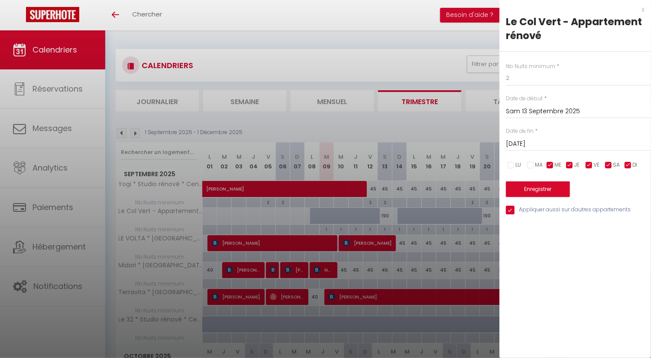
checkbox input "false"
click at [573, 166] on input "checkbox" at bounding box center [570, 165] width 9 height 9
checkbox input "false"
click at [632, 168] on input "checkbox" at bounding box center [628, 165] width 9 height 9
checkbox input "false"
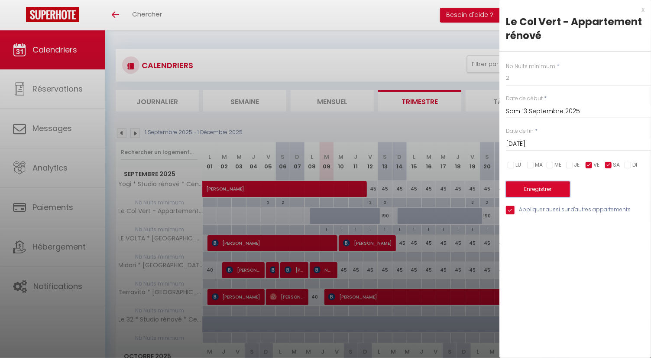
click at [552, 193] on button "Enregistrer" at bounding box center [538, 189] width 64 height 16
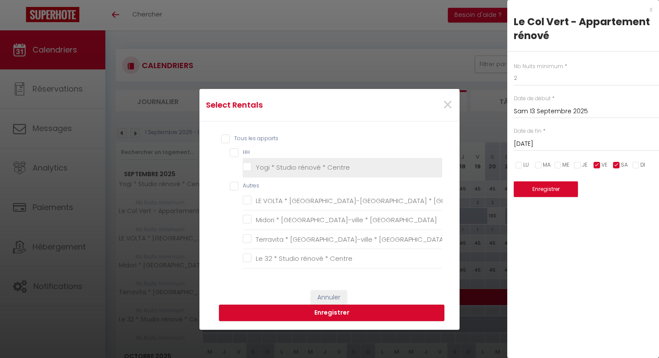
click at [324, 168] on Centre "Yogi * Studio rénové * Centre" at bounding box center [342, 167] width 199 height 9
checkbox Centre "true"
checkbox input "true"
checkbox Calais "false"
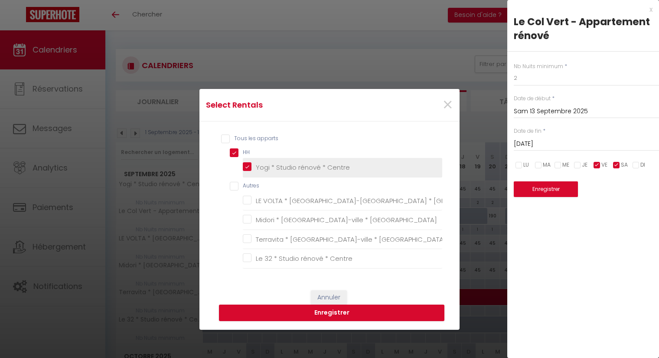
checkbox Calais "false"
checkbox Centre "false"
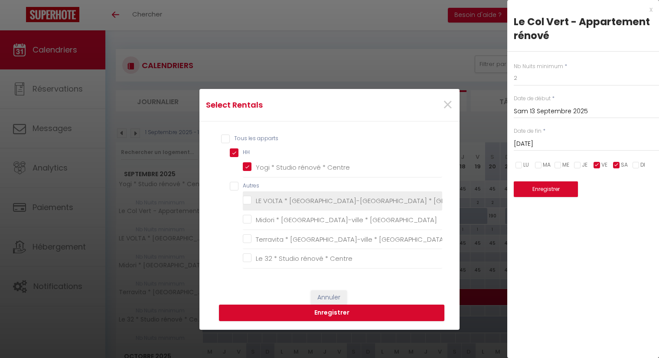
click at [320, 198] on Calais "LE VOLTA * [GEOGRAPHIC_DATA]-[GEOGRAPHIC_DATA] * [GEOGRAPHIC_DATA]" at bounding box center [342, 200] width 199 height 9
checkbox Calais "true"
checkbox Calais "false"
checkbox Centre "false"
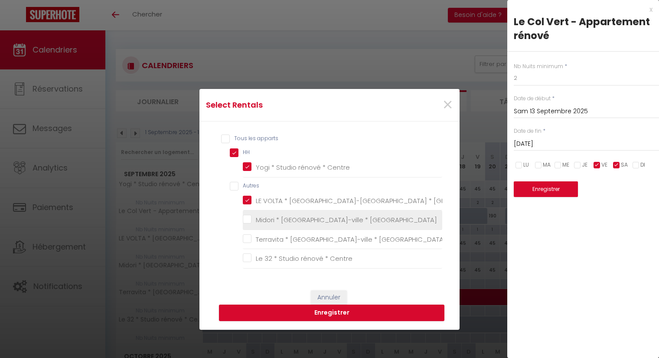
drag, startPoint x: 317, startPoint y: 212, endPoint x: 316, endPoint y: 219, distance: 7.8
click at [317, 213] on li "Midori * [GEOGRAPHIC_DATA]-ville * [GEOGRAPHIC_DATA]" at bounding box center [342, 220] width 199 height 20
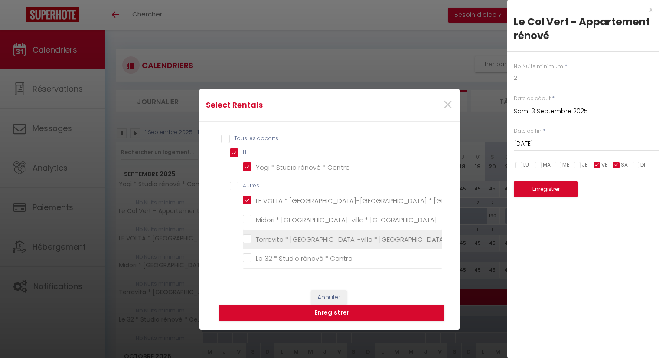
click at [310, 234] on span "Terravita * [GEOGRAPHIC_DATA]-ville * [GEOGRAPHIC_DATA]" at bounding box center [351, 238] width 190 height 9
click at [310, 235] on Calais "Terravita * [GEOGRAPHIC_DATA]-ville * [GEOGRAPHIC_DATA]" at bounding box center [342, 239] width 199 height 9
checkbox Calais "true"
checkbox Calais "false"
checkbox Centre "false"
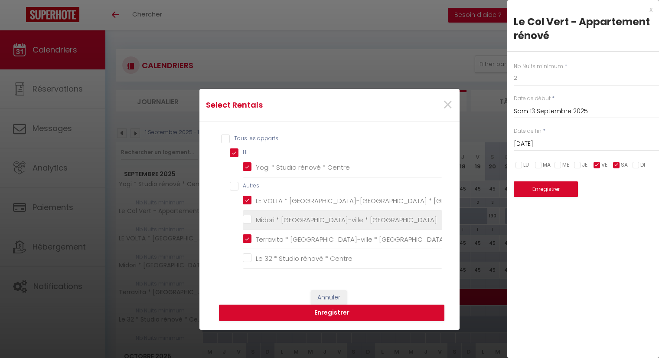
click at [254, 221] on Calais "Midori * [GEOGRAPHIC_DATA]-ville * [GEOGRAPHIC_DATA]" at bounding box center [342, 219] width 199 height 9
checkbox Calais "true"
checkbox Centre "false"
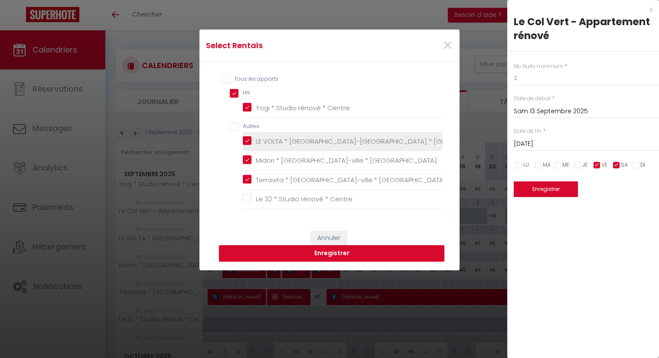
scroll to position [48, 0]
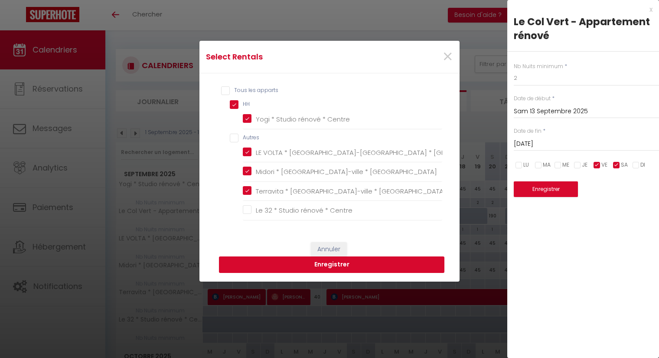
click at [286, 268] on button "Enregistrer" at bounding box center [331, 264] width 225 height 16
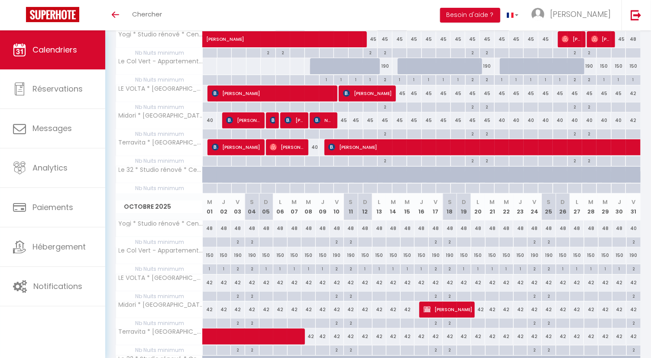
scroll to position [0, 0]
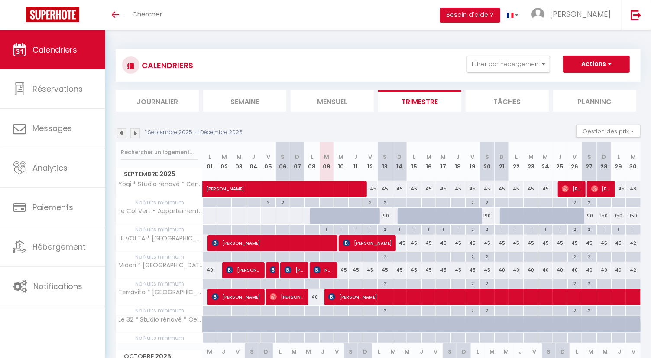
click at [135, 133] on img at bounding box center [135, 133] width 10 height 10
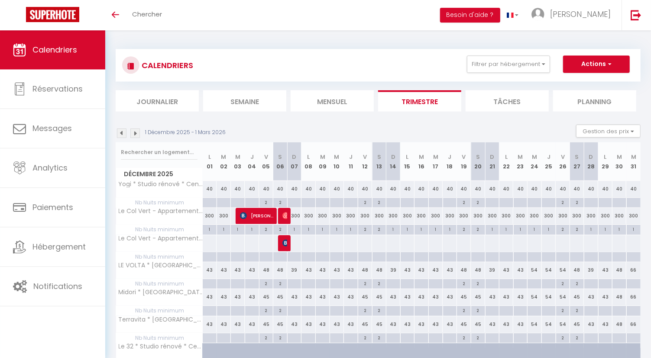
click at [275, 256] on div at bounding box center [280, 257] width 14 height 10
type input "2"
type input "Sam 06 Décembre 2025"
type input "Dim 07 Décembre 2025"
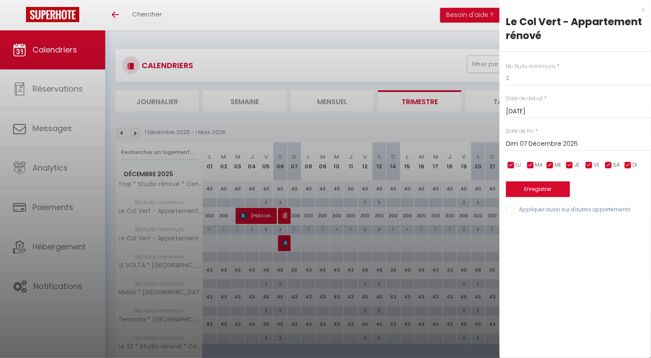
click at [553, 111] on input "Sam 06 Décembre 2025" at bounding box center [578, 111] width 145 height 11
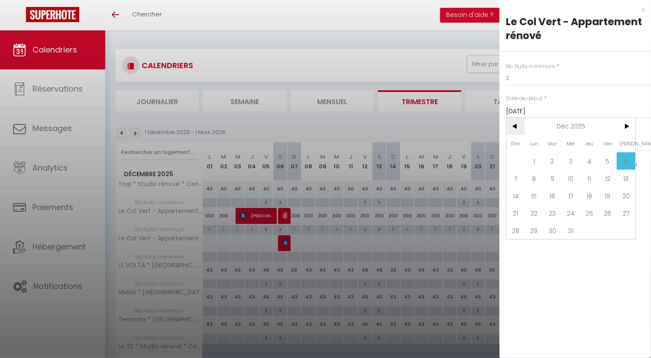
click at [515, 126] on span "<" at bounding box center [516, 125] width 19 height 17
click at [515, 125] on span "<" at bounding box center [516, 125] width 19 height 17
click at [577, 181] on span "10" at bounding box center [571, 177] width 19 height 17
type input "Mer 10 Septembre 2025"
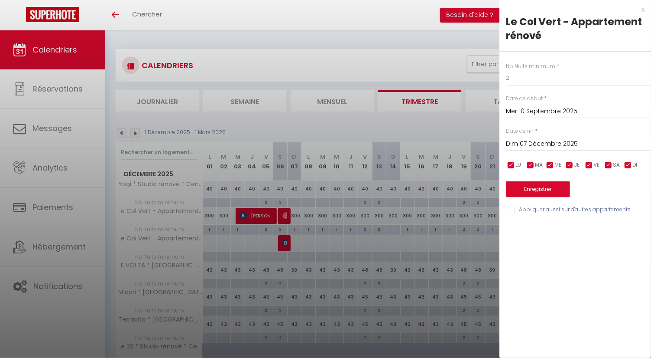
click at [571, 165] on input "checkbox" at bounding box center [570, 165] width 9 height 9
checkbox input "false"
click at [549, 163] on input "checkbox" at bounding box center [550, 165] width 9 height 9
checkbox input "false"
click at [530, 163] on input "checkbox" at bounding box center [531, 165] width 9 height 9
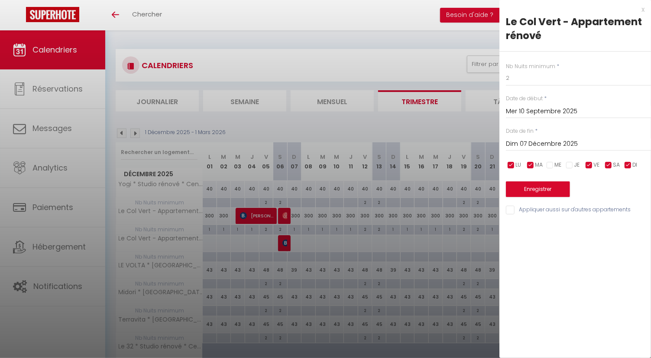
checkbox input "false"
click at [511, 163] on input "checkbox" at bounding box center [511, 165] width 9 height 9
checkbox input "false"
click at [632, 163] on input "checkbox" at bounding box center [628, 165] width 9 height 9
checkbox input "false"
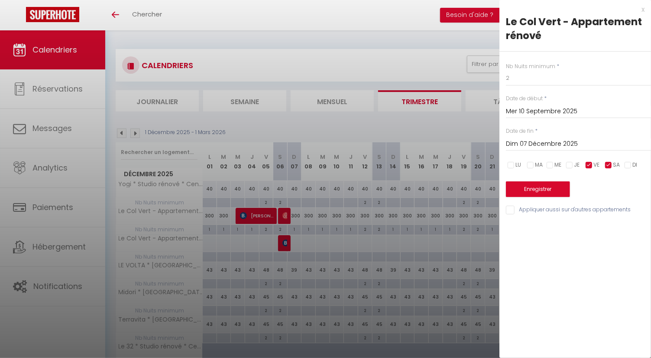
click at [560, 141] on input "Dim 07 Décembre 2025" at bounding box center [578, 143] width 145 height 11
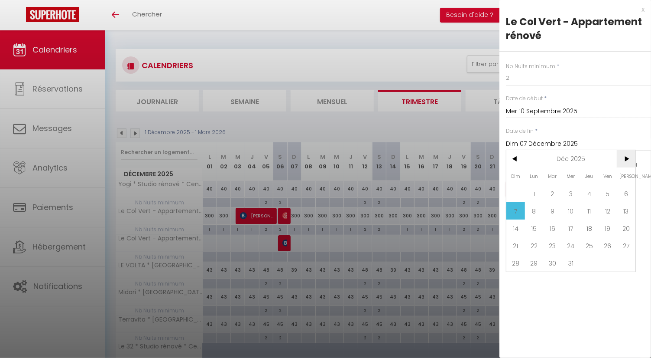
click at [629, 161] on span ">" at bounding box center [626, 158] width 19 height 17
click at [630, 161] on span ">" at bounding box center [626, 158] width 19 height 17
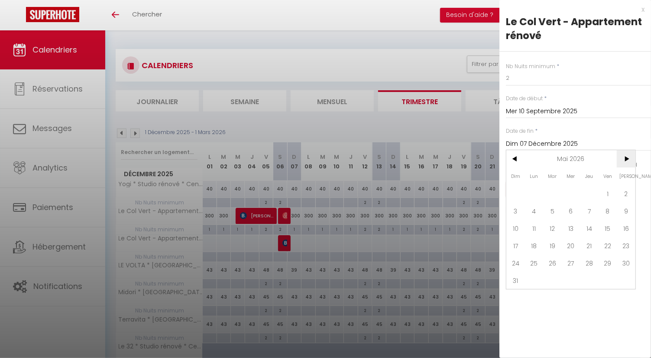
click at [630, 161] on span ">" at bounding box center [626, 158] width 19 height 17
click at [527, 283] on span "31" at bounding box center [534, 279] width 19 height 17
type input "Lun 31 Août 2026"
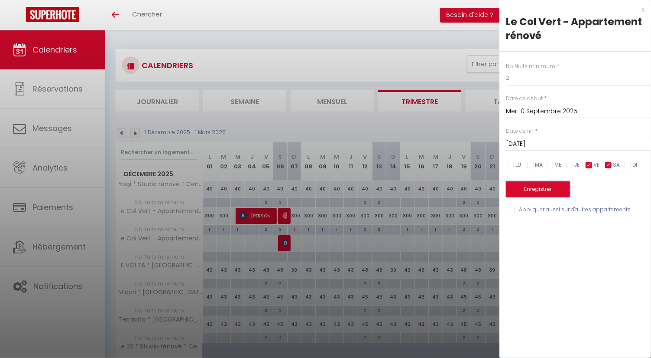
click at [553, 189] on button "Enregistrer" at bounding box center [538, 189] width 64 height 16
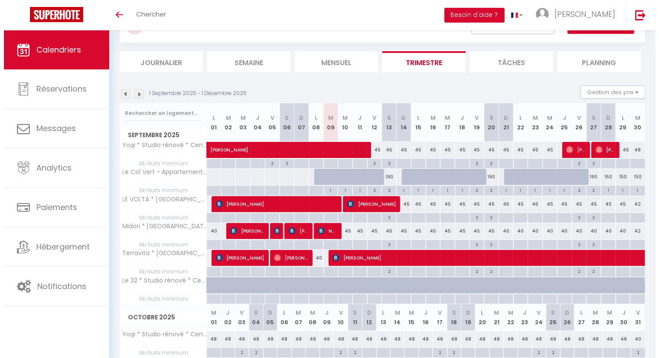
scroll to position [48, 0]
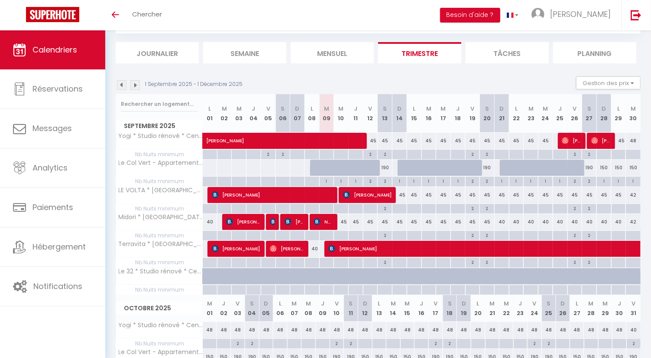
click at [295, 179] on div at bounding box center [297, 181] width 15 height 10
type input "Dim 07 Septembre 2025"
type input "Lun 08 Septembre 2025"
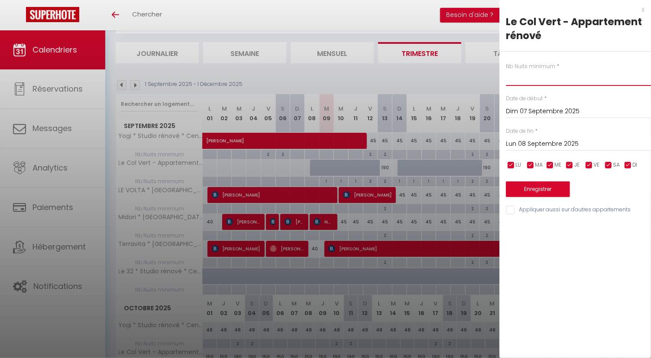
click at [542, 81] on input "text" at bounding box center [578, 78] width 145 height 16
type input "2"
click at [583, 143] on input "Lun 08 Septembre 2025" at bounding box center [578, 143] width 145 height 11
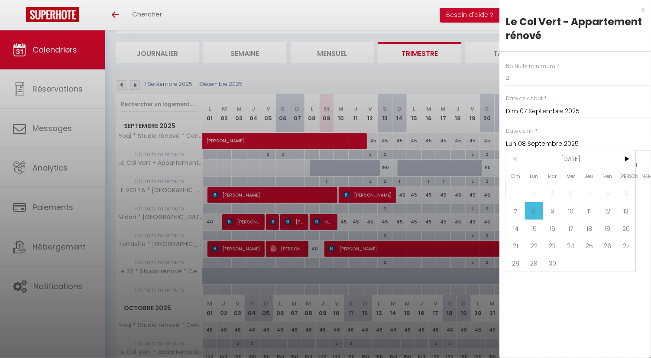
click at [565, 115] on input "Dim 07 Septembre 2025" at bounding box center [578, 111] width 145 height 11
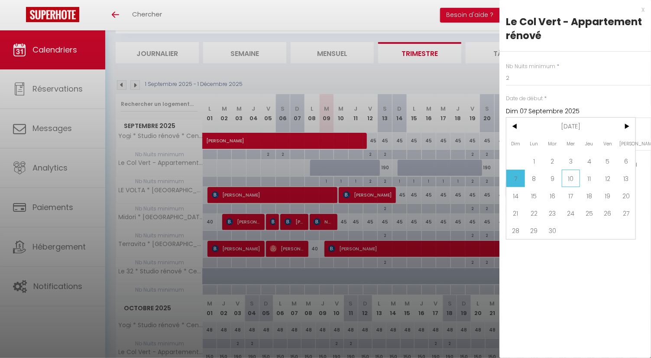
click at [563, 173] on span "10" at bounding box center [571, 177] width 19 height 17
type input "Mer 10 Septembre 2025"
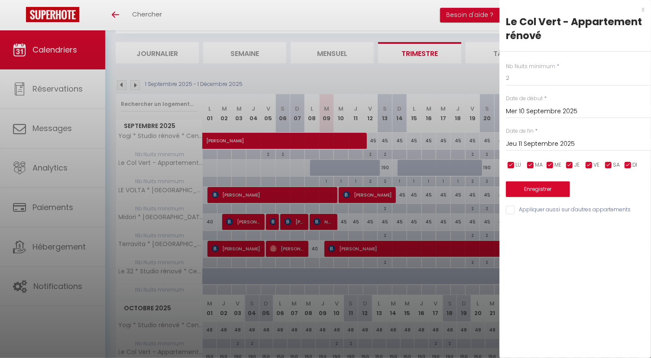
click at [577, 142] on input "Jeu 11 Septembre 2025" at bounding box center [578, 143] width 145 height 11
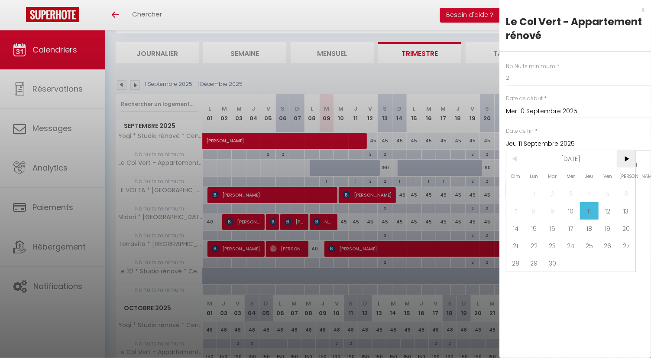
click at [627, 156] on span ">" at bounding box center [626, 158] width 19 height 17
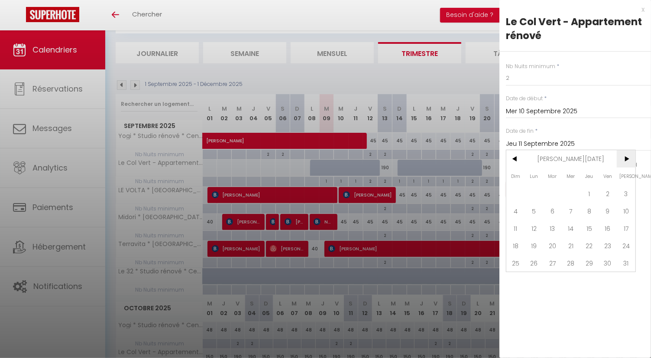
click at [627, 156] on span ">" at bounding box center [626, 158] width 19 height 17
click at [628, 156] on span ">" at bounding box center [626, 158] width 19 height 17
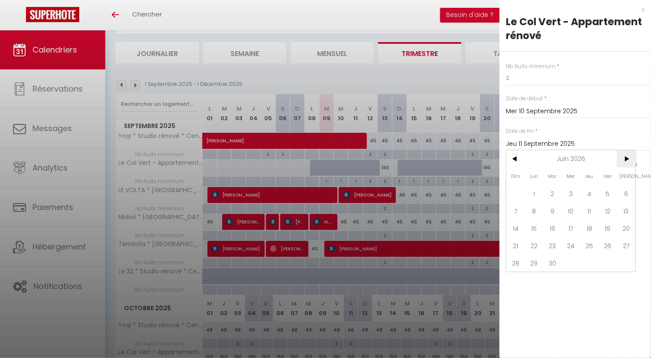
click at [628, 156] on span ">" at bounding box center [626, 158] width 19 height 17
click at [540, 283] on span "31" at bounding box center [534, 279] width 19 height 17
type input "Lun 31 Août 2026"
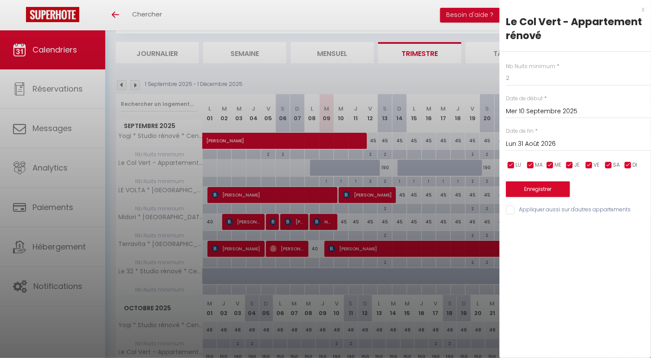
click at [528, 210] on input "Appliquer aussi sur d'autres appartements" at bounding box center [578, 209] width 145 height 9
checkbox input "true"
click at [517, 166] on span "LU" at bounding box center [519, 165] width 6 height 8
checkbox input "false"
click at [536, 165] on span "MA" at bounding box center [539, 165] width 8 height 8
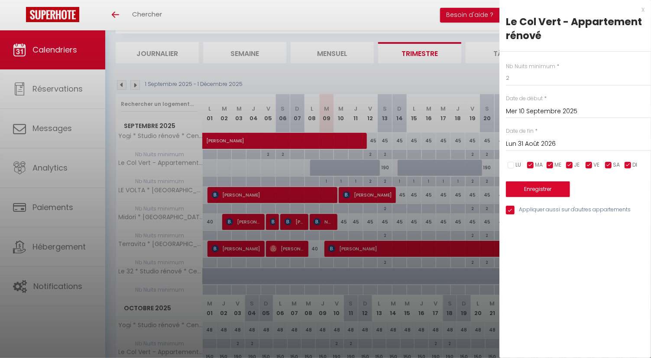
checkbox input "false"
click at [559, 165] on span "ME" at bounding box center [558, 165] width 7 height 8
checkbox input "false"
click at [567, 165] on input "checkbox" at bounding box center [570, 165] width 9 height 9
checkbox input "false"
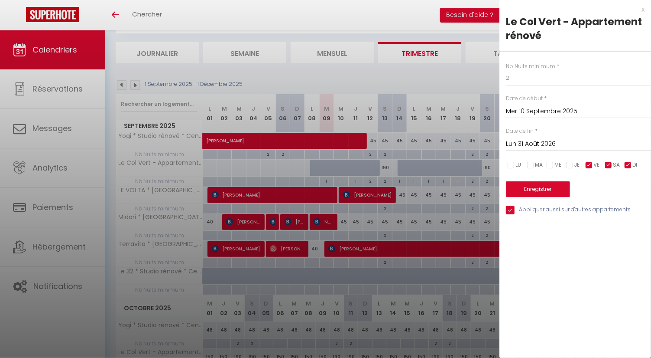
click at [629, 165] on input "checkbox" at bounding box center [628, 165] width 9 height 9
checkbox input "false"
click at [532, 189] on button "Enregistrer" at bounding box center [538, 189] width 64 height 16
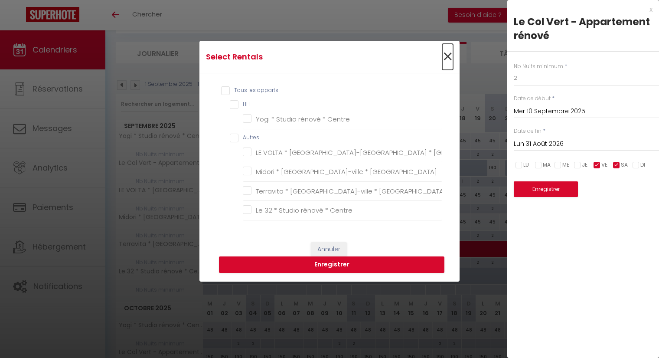
click at [446, 59] on span "×" at bounding box center [447, 57] width 11 height 26
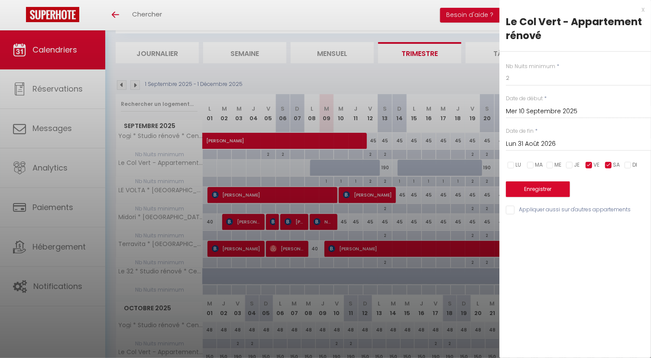
click at [644, 12] on div "x" at bounding box center [572, 9] width 145 height 10
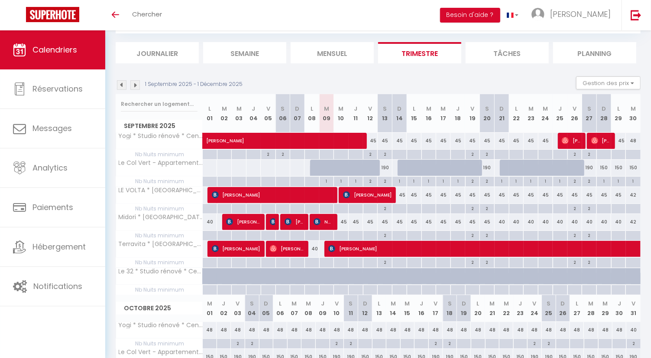
click at [212, 262] on div at bounding box center [209, 262] width 15 height 10
type input "Lun 01 Septembre 2025"
type input "[DATE]"
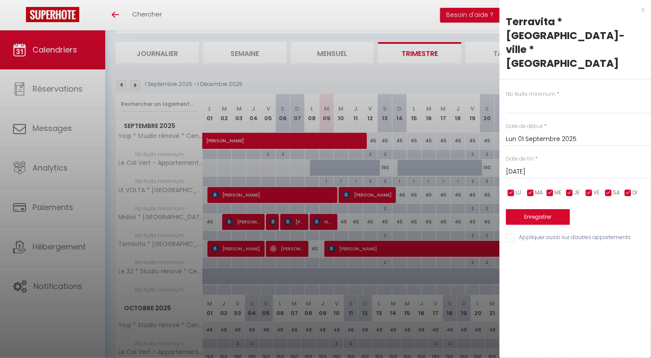
click at [570, 133] on input "Lun 01 Septembre 2025" at bounding box center [578, 138] width 145 height 11
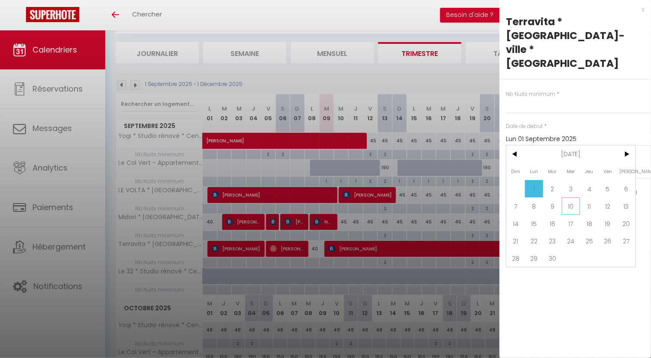
click at [568, 197] on span "10" at bounding box center [571, 205] width 19 height 17
type input "Mer 10 Septembre 2025"
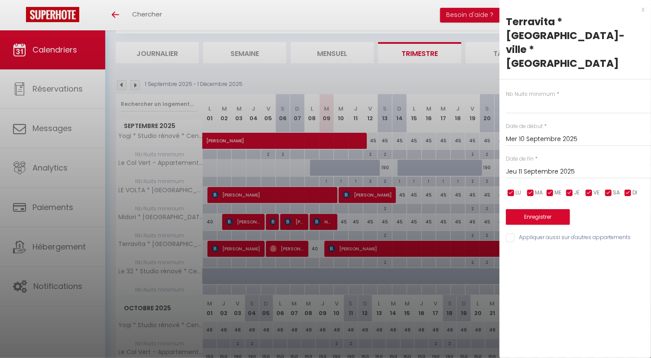
click at [570, 166] on input "Jeu 11 Septembre 2025" at bounding box center [578, 171] width 145 height 11
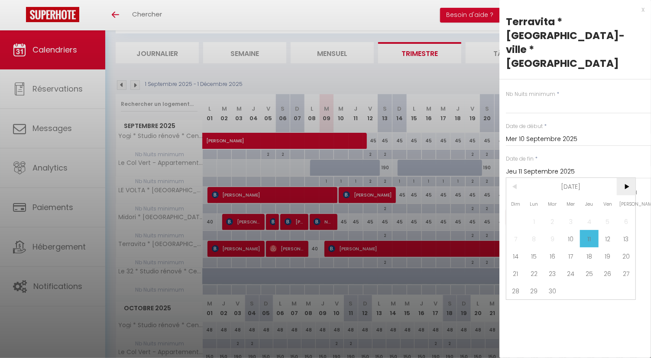
click at [625, 178] on span ">" at bounding box center [626, 186] width 19 height 17
click at [626, 178] on span ">" at bounding box center [626, 186] width 19 height 17
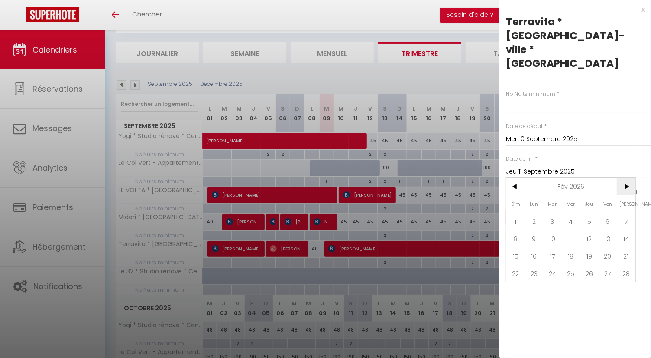
click at [626, 178] on span ">" at bounding box center [626, 186] width 19 height 17
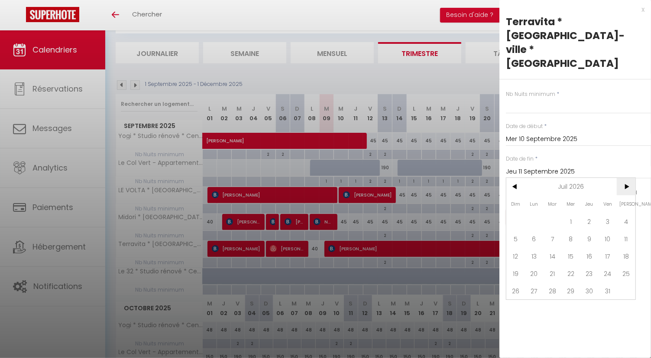
click at [626, 178] on span ">" at bounding box center [626, 186] width 19 height 17
click at [568, 282] on span "30" at bounding box center [571, 290] width 19 height 17
type input "Mer 30 Septembre 2026"
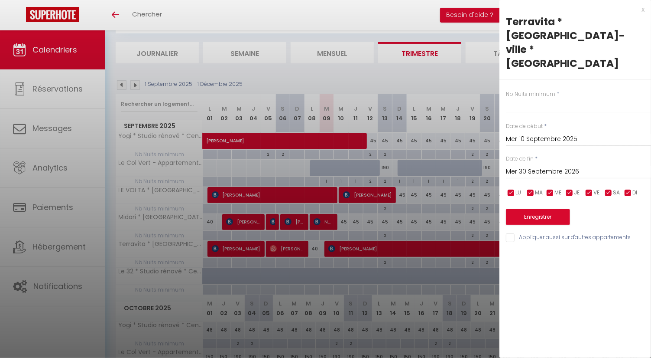
click at [548, 90] on label "Nb Nuits minimum" at bounding box center [530, 94] width 49 height 8
click at [551, 98] on input "text" at bounding box center [578, 106] width 145 height 16
type input "é"
type input "2"
click at [525, 187] on div "LU MA ME JE VE SA DI" at bounding box center [579, 192] width 156 height 11
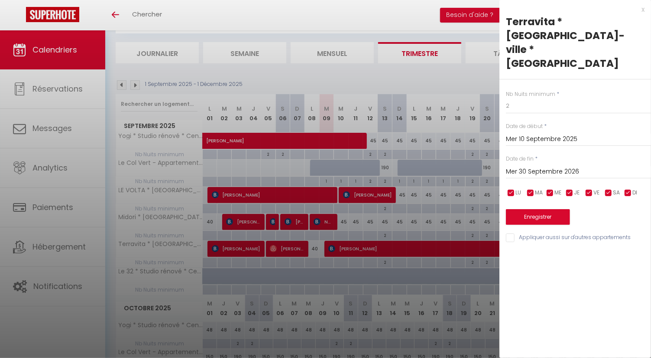
click at [511, 189] on input "checkbox" at bounding box center [511, 193] width 9 height 9
checkbox input "false"
drag, startPoint x: 531, startPoint y: 178, endPoint x: 536, endPoint y: 178, distance: 5.2
click at [532, 189] on input "checkbox" at bounding box center [531, 193] width 9 height 9
checkbox input "false"
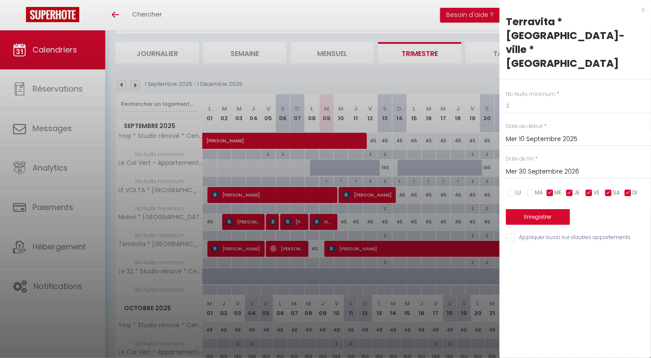
click at [547, 189] on input "checkbox" at bounding box center [550, 193] width 9 height 9
checkbox input "false"
click at [571, 189] on input "checkbox" at bounding box center [570, 193] width 9 height 9
checkbox input "false"
click at [625, 189] on input "checkbox" at bounding box center [628, 193] width 9 height 9
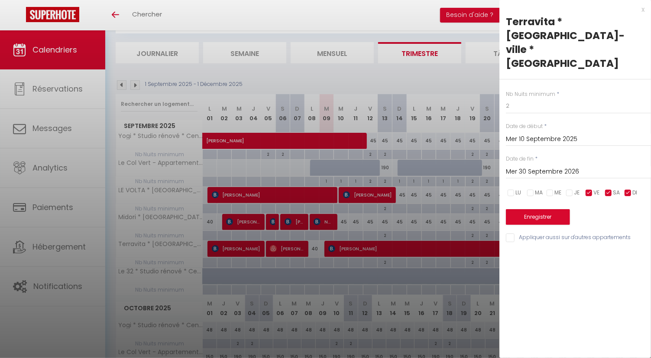
checkbox input "false"
drag, startPoint x: 540, startPoint y: 215, endPoint x: 540, endPoint y: 220, distance: 5.6
click at [540, 215] on div "Nb Nuits minimum * 2 Date de début * [DATE] < [DATE] > Dim Lun Mar Mer Jeu Ven …" at bounding box center [576, 161] width 152 height 164
click at [540, 233] on input "Appliquer aussi sur d'autres appartements" at bounding box center [578, 237] width 145 height 9
checkbox input "true"
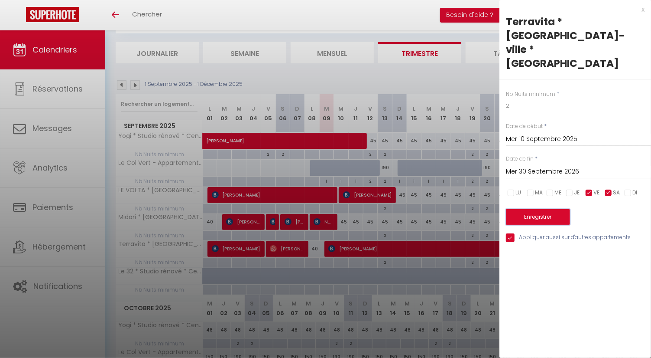
click at [544, 209] on button "Enregistrer" at bounding box center [538, 217] width 64 height 16
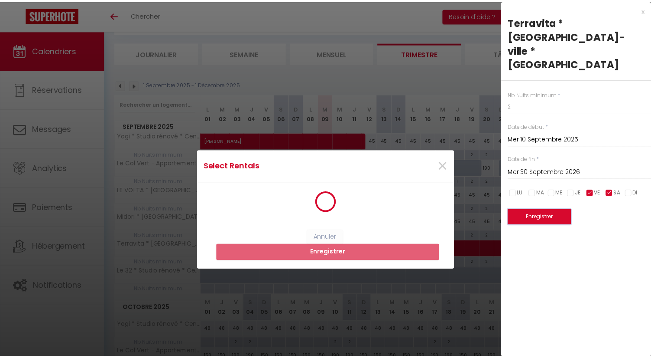
scroll to position [0, 0]
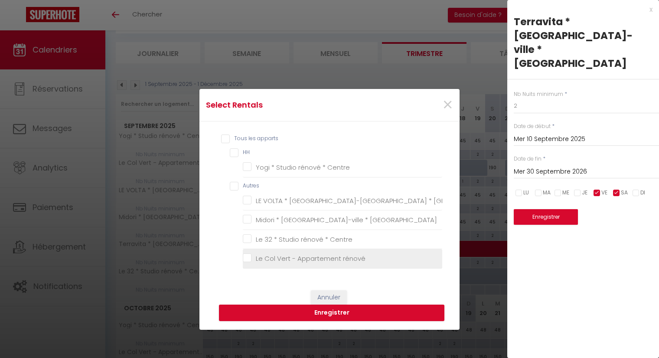
click at [289, 252] on li "Le Col Vert - Appartement rénové" at bounding box center [342, 259] width 199 height 20
click at [248, 261] on rénové "Le Col Vert - Appartement rénové" at bounding box center [342, 258] width 199 height 9
checkbox rénové "true"
checkbox Centre "false"
checkbox Calais "false"
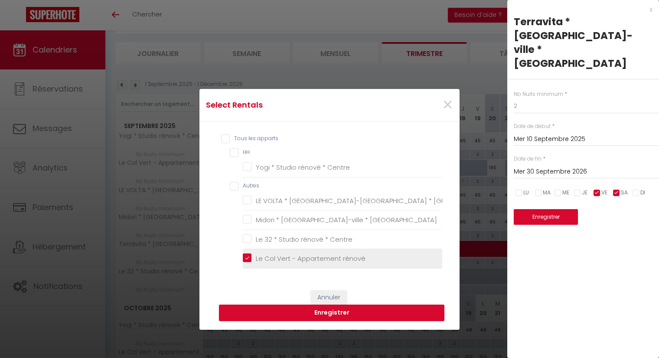
checkbox Calais "false"
checkbox Centre "false"
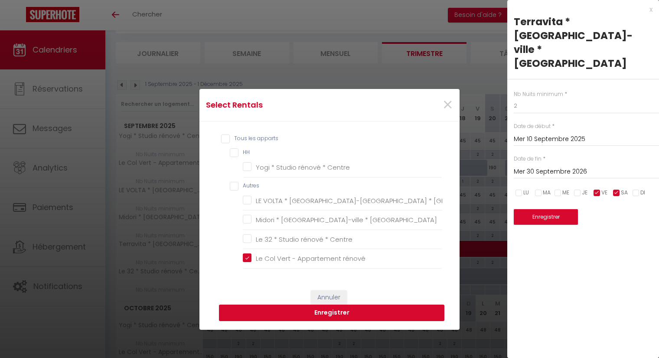
click at [309, 313] on button "Enregistrer" at bounding box center [331, 312] width 225 height 16
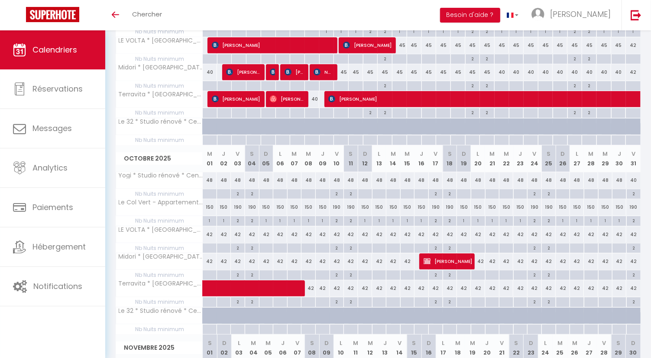
scroll to position [101, 0]
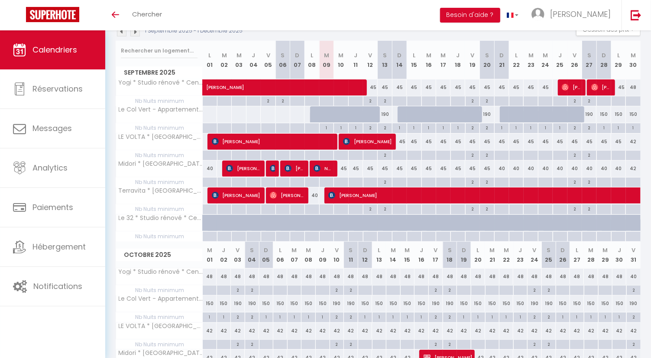
click at [386, 112] on div "190" at bounding box center [385, 114] width 15 height 16
type input "190"
type input "Sam 13 Septembre 2025"
type input "Dim 14 Septembre 2025"
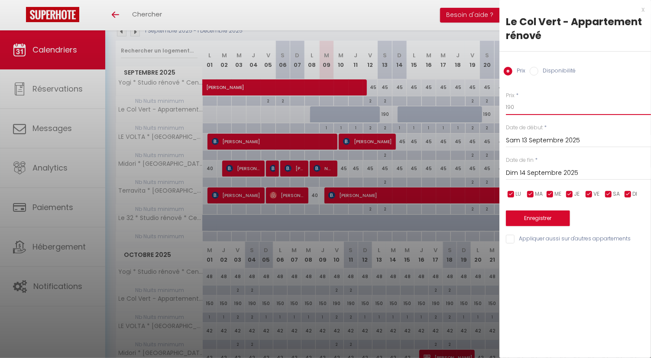
click at [530, 111] on input "190" at bounding box center [578, 107] width 145 height 16
type input "1"
type input "90"
click at [550, 167] on input "Dim 14 Septembre 2025" at bounding box center [578, 172] width 145 height 11
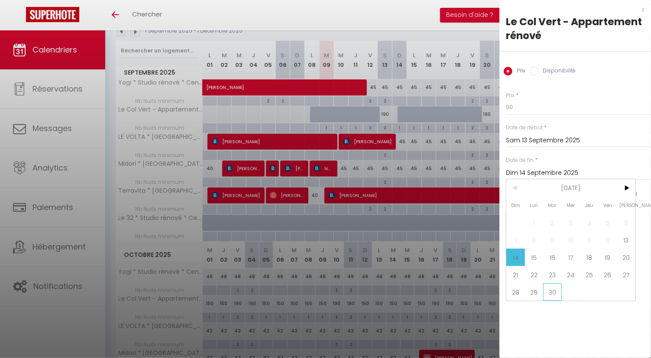
click at [549, 296] on span "30" at bounding box center [552, 291] width 19 height 17
type input "[DATE]"
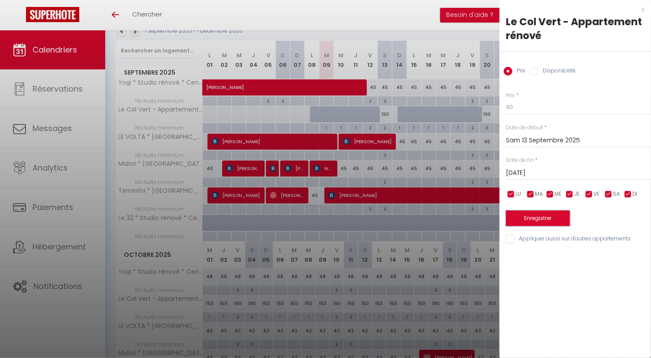
click at [544, 215] on button "Enregistrer" at bounding box center [538, 218] width 64 height 16
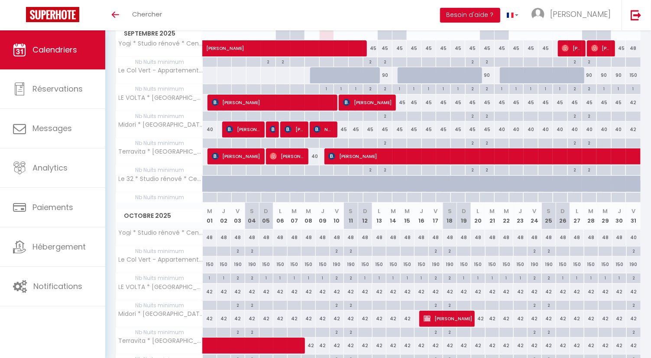
scroll to position [150, 0]
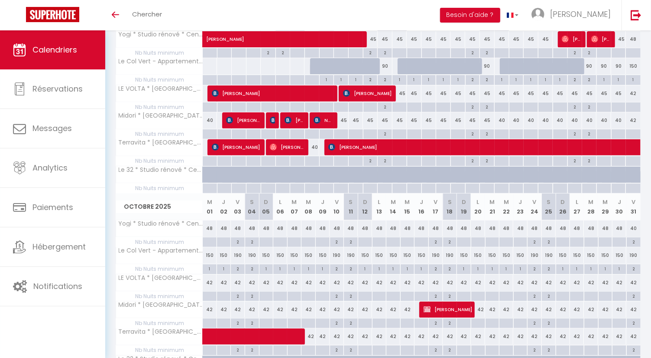
click at [210, 252] on div "150" at bounding box center [210, 255] width 14 height 16
type input "150"
type input "Mer 01 Octobre 2025"
type input "Jeu 02 Octobre 2025"
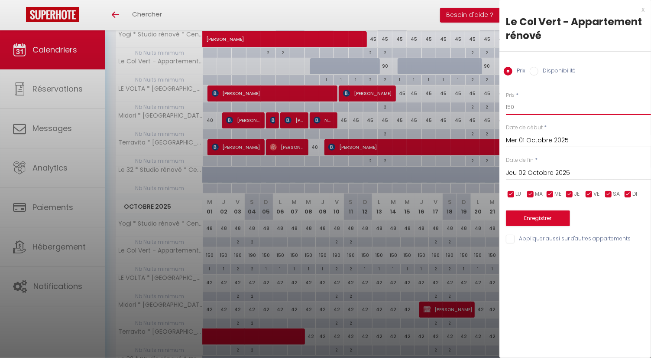
click at [539, 113] on input "150" at bounding box center [578, 107] width 145 height 16
click at [640, 3] on div "x Le Col Vert - Appartement rénové Prix Disponibilité Prix * 150 Statut * Dispo…" at bounding box center [576, 126] width 152 height 253
click at [642, 10] on div "x" at bounding box center [572, 9] width 145 height 10
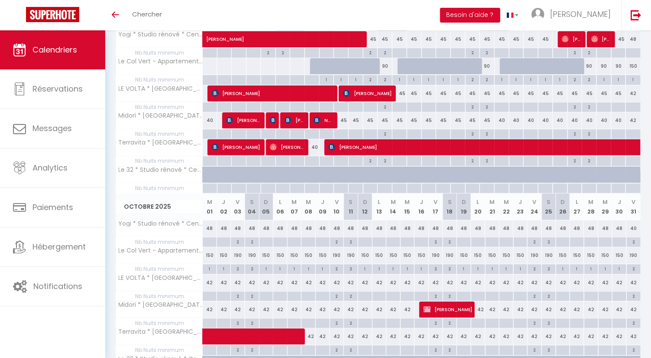
click at [633, 65] on div "150" at bounding box center [633, 66] width 15 height 16
type input "150"
type input "[DATE]"
type input "Mer 01 Octobre 2025"
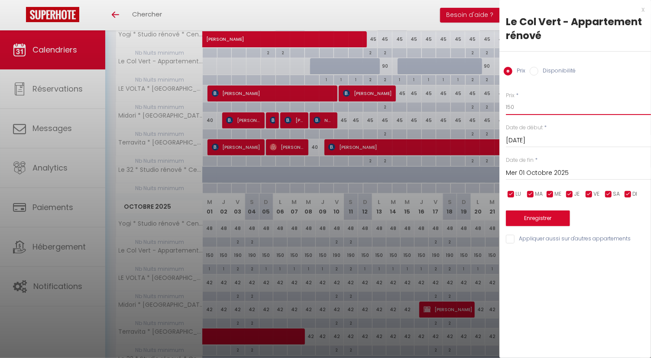
click at [552, 105] on input "150" at bounding box center [578, 107] width 145 height 16
type input "110"
click at [556, 170] on input "Mer 01 Octobre 2025" at bounding box center [578, 172] width 145 height 11
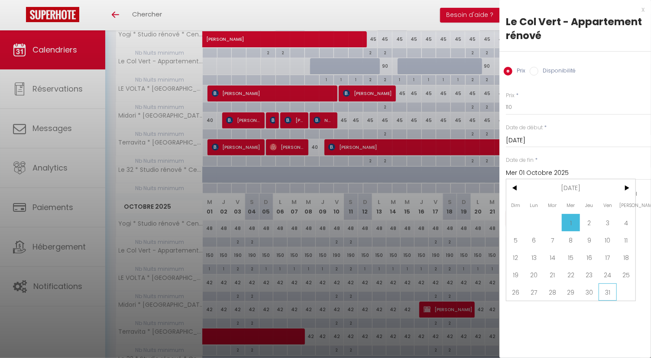
click at [612, 293] on span "31" at bounding box center [608, 291] width 19 height 17
type input "Ven 31 Octobre 2025"
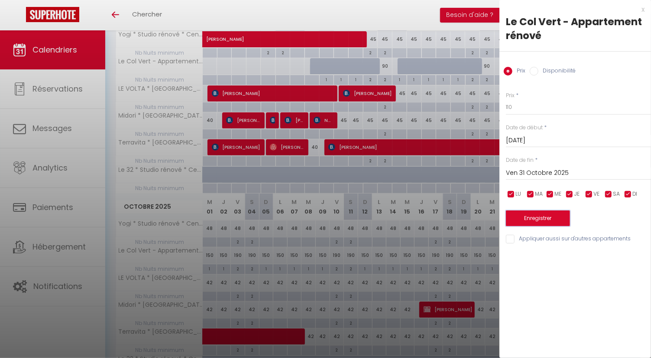
click at [556, 215] on button "Enregistrer" at bounding box center [538, 218] width 64 height 16
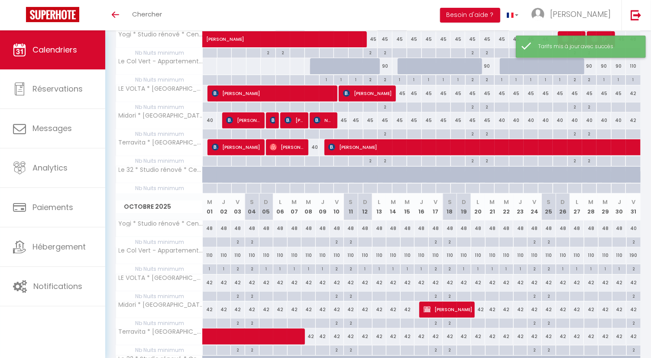
click at [631, 40] on div "Tarifs mis à jour avec succès" at bounding box center [581, 47] width 130 height 22
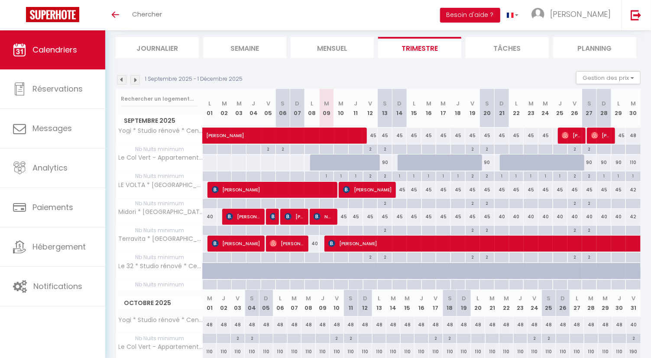
scroll to position [53, 0]
click at [383, 159] on div "90" at bounding box center [385, 162] width 15 height 16
type input "90"
type input "Sam 13 Septembre 2025"
type input "Dim 14 Septembre 2025"
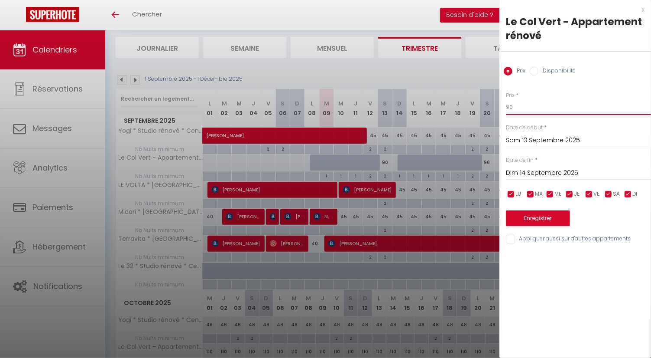
click at [536, 109] on input "90" at bounding box center [578, 107] width 145 height 16
drag, startPoint x: 519, startPoint y: 106, endPoint x: 504, endPoint y: 110, distance: 15.1
click at [504, 110] on div "Prix * 90 Statut * Disponible Indisponible Date de début * [DATE] < [DATE] > Di…" at bounding box center [576, 163] width 152 height 164
type input "80"
click at [539, 218] on button "Enregistrer" at bounding box center [538, 218] width 64 height 16
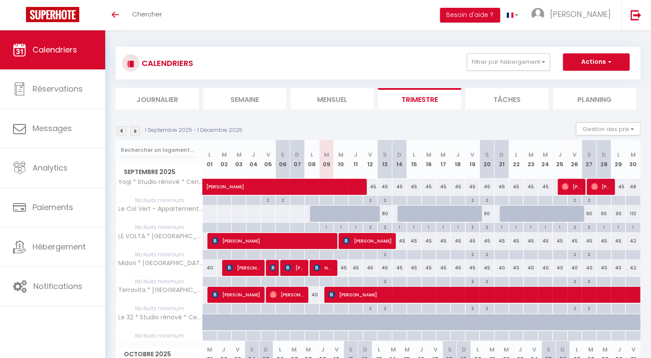
scroll to position [0, 0]
